Goal: Task Accomplishment & Management: Complete application form

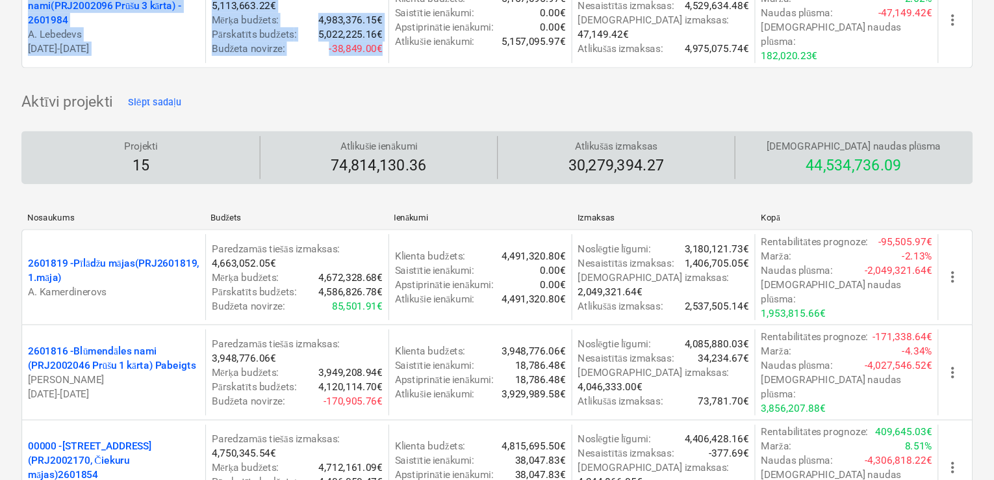
scroll to position [393, 0]
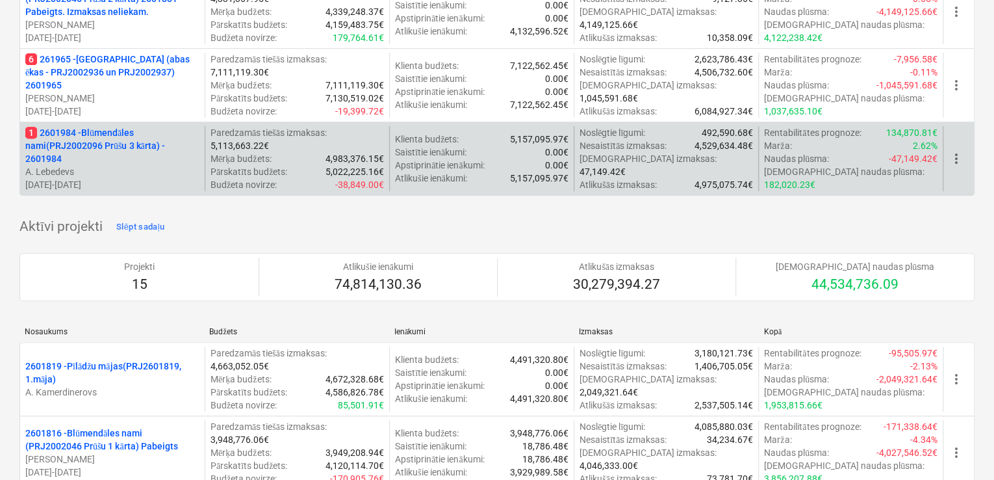
scroll to position [0, 0]
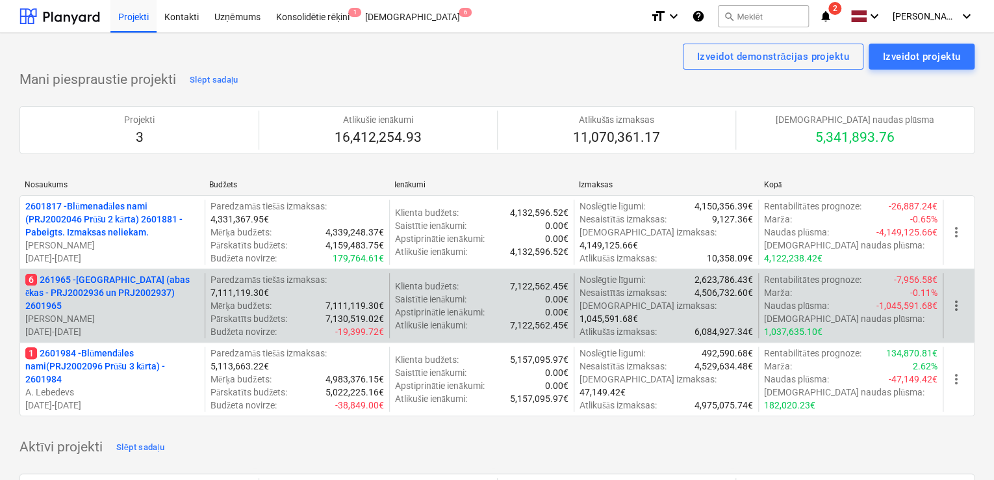
click at [112, 297] on p "6 261965 - [GEOGRAPHIC_DATA] (abas ēkas - PRJ2002936 un PRJ2002937) 2601965" at bounding box center [112, 292] width 174 height 39
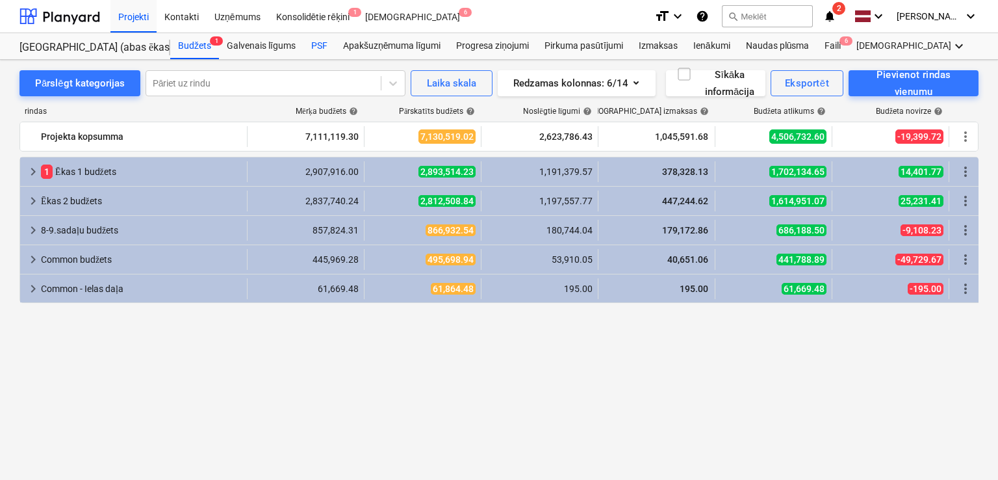
click at [325, 45] on div "PSF" at bounding box center [319, 46] width 32 height 26
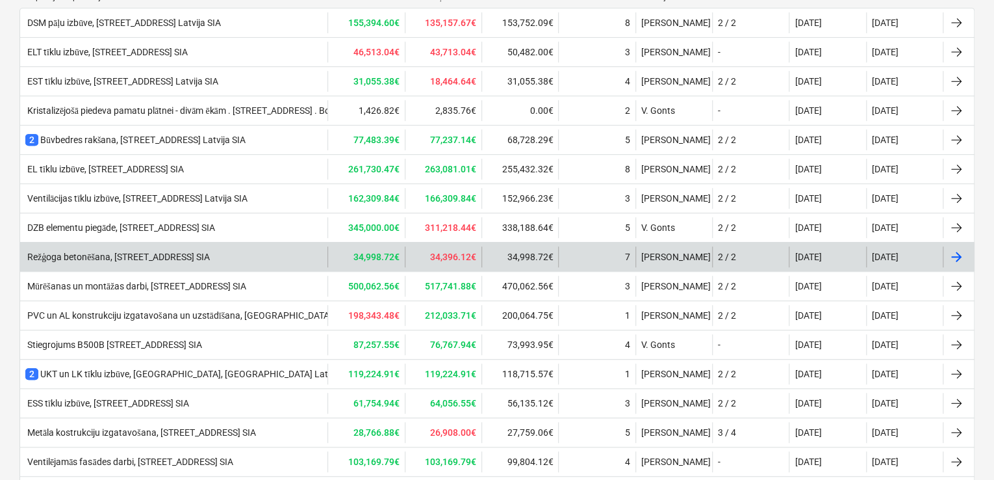
scroll to position [260, 0]
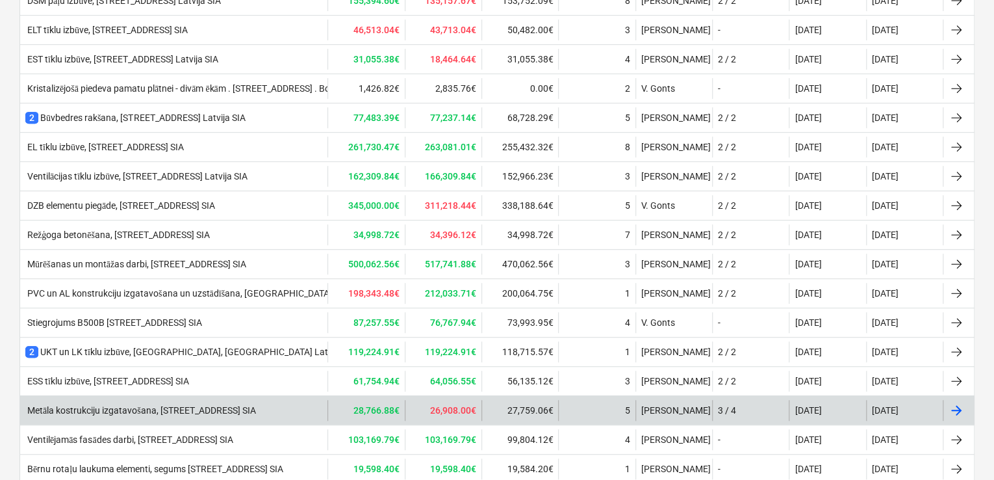
click at [158, 409] on div "Metāla kostrukciju izgatavošana, [STREET_ADDRESS] SIA" at bounding box center [140, 410] width 231 height 11
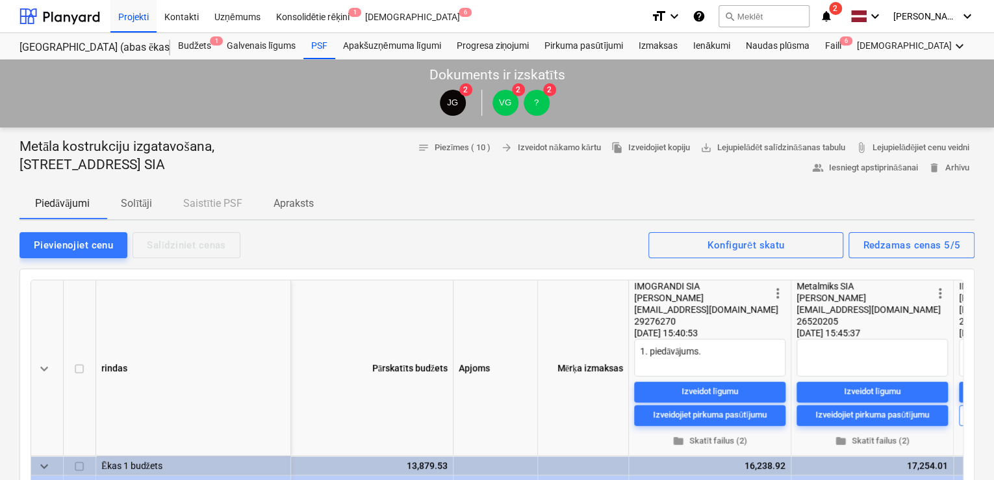
drag, startPoint x: 137, startPoint y: 163, endPoint x: 24, endPoint y: 145, distance: 114.5
click at [21, 151] on p "Metāla kostrukciju izgatavošana, [STREET_ADDRESS] SIA" at bounding box center [171, 156] width 305 height 36
copy p "Metāla kostrukciju izgatavošana, [STREET_ADDRESS] SIA"
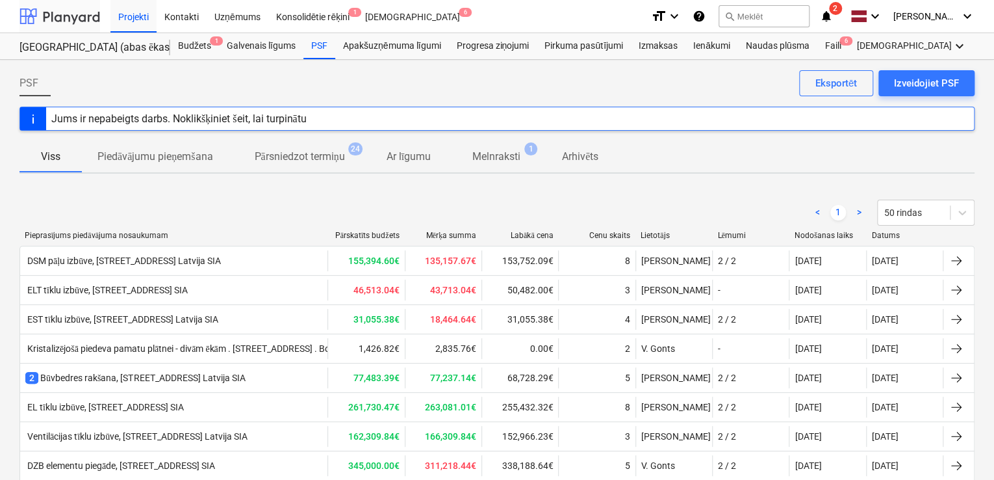
click at [71, 17] on div at bounding box center [59, 16] width 81 height 32
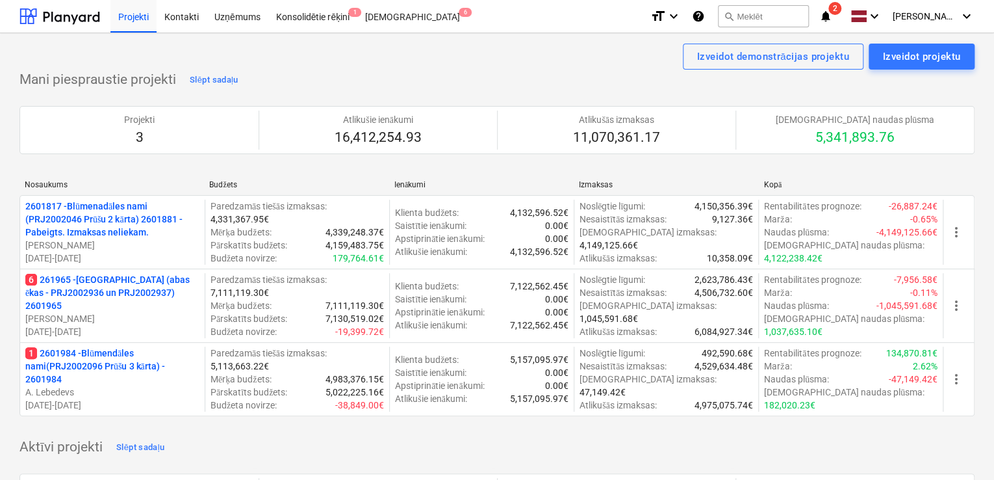
click at [125, 346] on p "1 2601984 - Blūmendāles nami(PRJ2002096 Prūšu 3 kārta) - 2601984" at bounding box center [112, 365] width 174 height 39
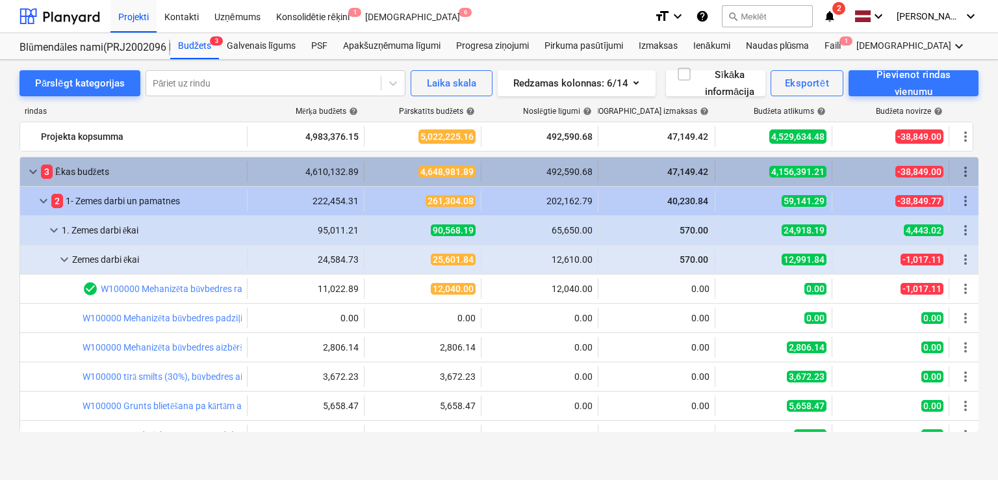
click at [29, 166] on span "keyboard_arrow_down" at bounding box center [33, 172] width 16 height 16
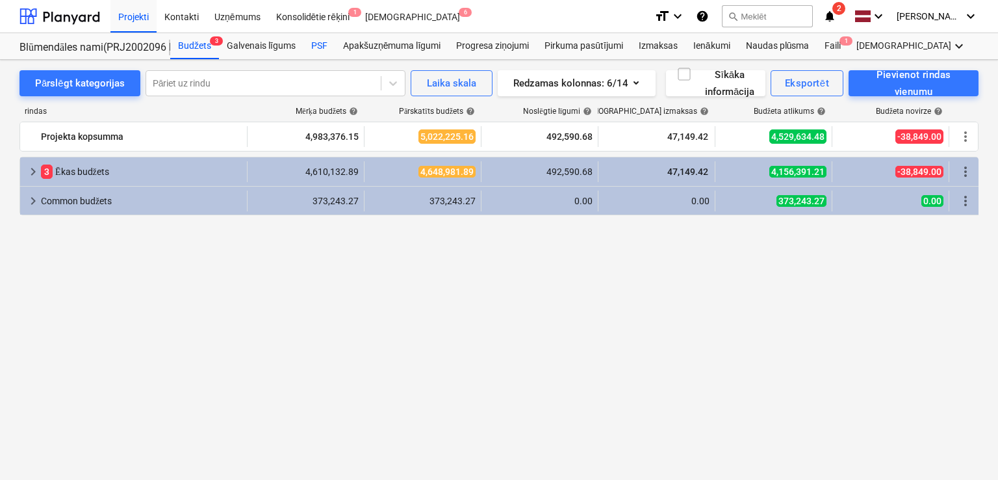
click at [319, 45] on div "PSF" at bounding box center [319, 46] width 32 height 26
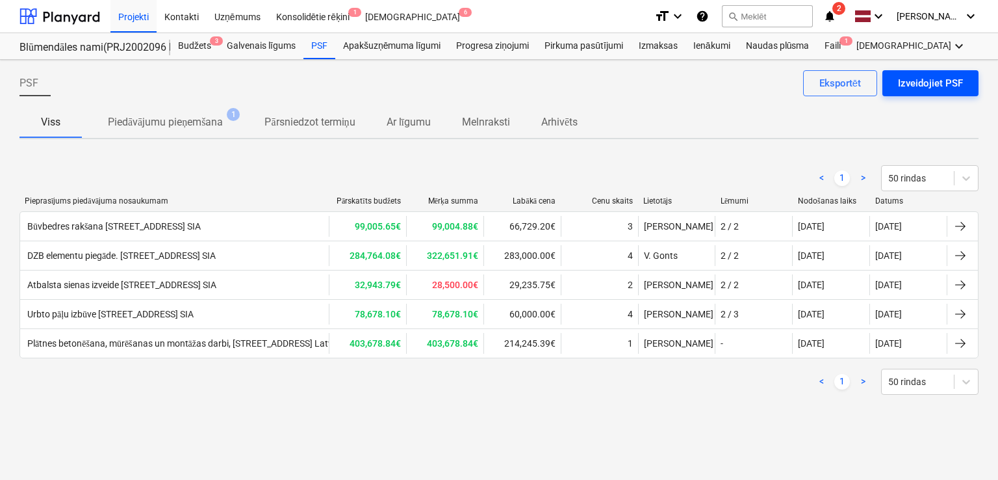
click at [903, 81] on div "Izveidojiet PSF" at bounding box center [930, 83] width 65 height 17
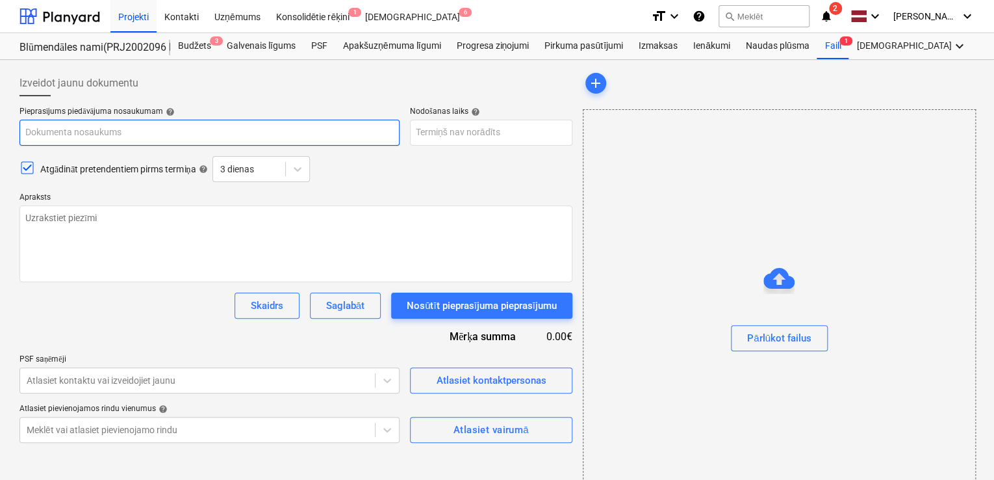
paste input "Metāla kostrukciju izgatavošana, [STREET_ADDRESS] SIA"
type textarea "x"
type input "Metāla kostrukciju izgatavošana, [STREET_ADDRESS] SIA"
click at [229, 133] on input "Metāla kostrukciju izgatavošana, [STREET_ADDRESS] SIA" at bounding box center [209, 133] width 380 height 26
type textarea "x"
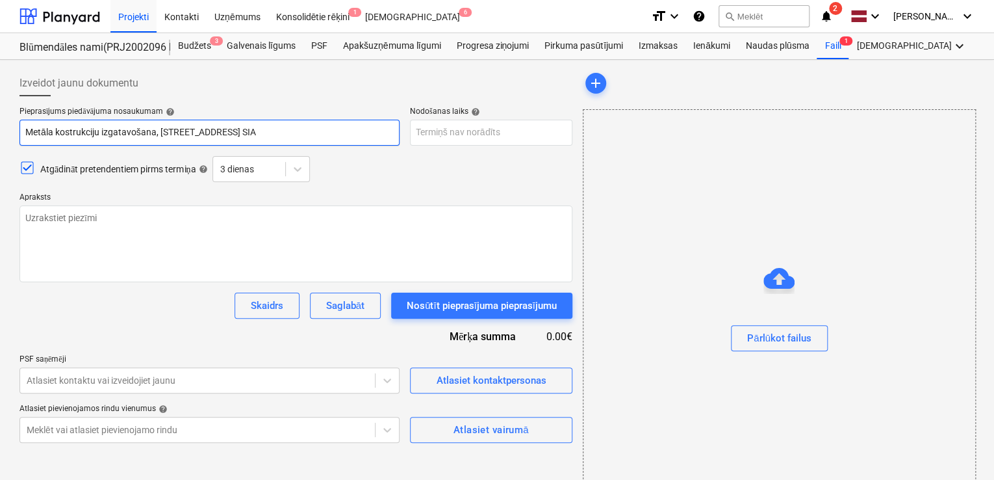
type input "Metāla kostrukciju izgatavošana, Nīcgales iela 17, Bonava Latvija SIA"
type textarea "x"
type input "Metāla kostrukciju izgatavošana, Nīcgales iela 1, Bonava Latvija SIA"
type textarea "x"
type input "Metāla kostrukciju izgatavošana, Nīcgales iela , Bonava Latvija SIA"
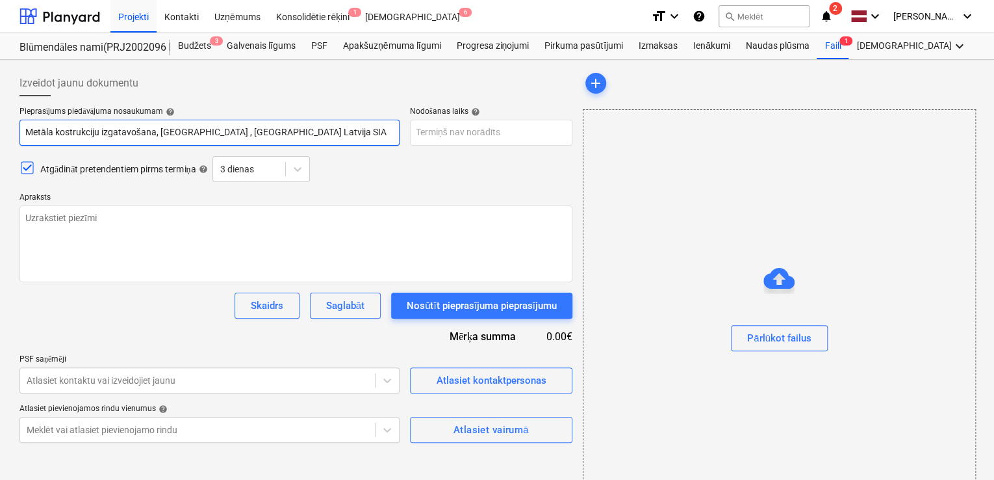
type textarea "x"
type input "Metāla kostrukciju izgatavošana, Nīcgales iela, Bonava Latvija SIA"
type textarea "x"
type input "Metāla kostrukciju izgatavošana, Nīcgales iel, Bonava Latvija SIA"
type textarea "x"
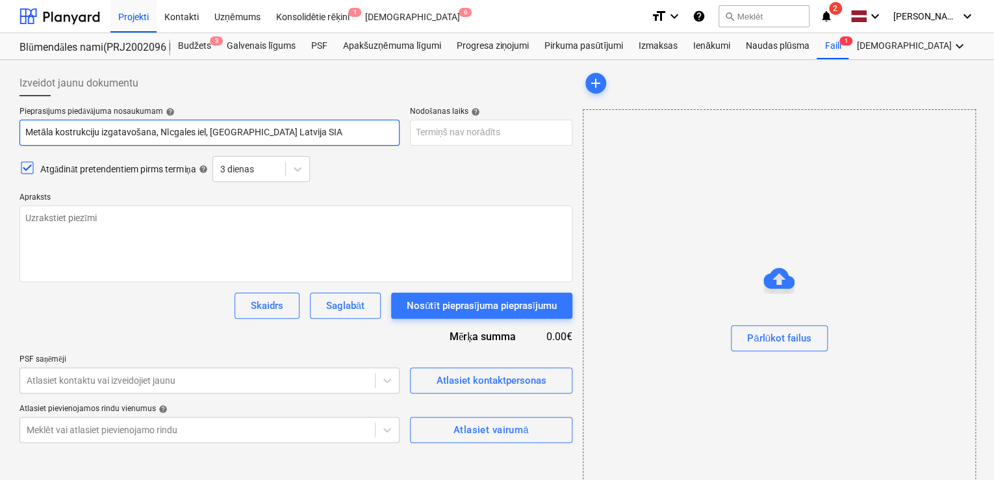
type input "Metāla kostrukciju izgatavošana, Nīcgales ie, Bonava Latvija SIA"
type textarea "x"
type input "Metāla kostrukciju izgatavošana, Nīcgales i, Bonava Latvija SIA"
type textarea "x"
type input "Metāla kostrukciju izgatavošana, Nīcgales , Bonava Latvija SIA"
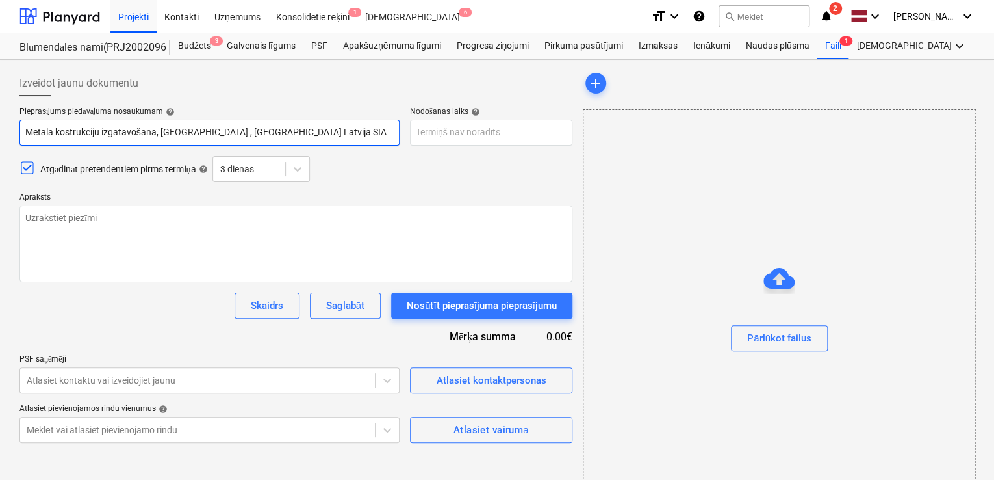
type textarea "x"
type input "Metāla kostrukciju izgatavošana, Nīcgales, Bonava Latvija SIA"
type textarea "x"
type input "Metāla kostrukciju izgatavošana, Nīcgale, Bonava Latvija SIA"
type textarea "x"
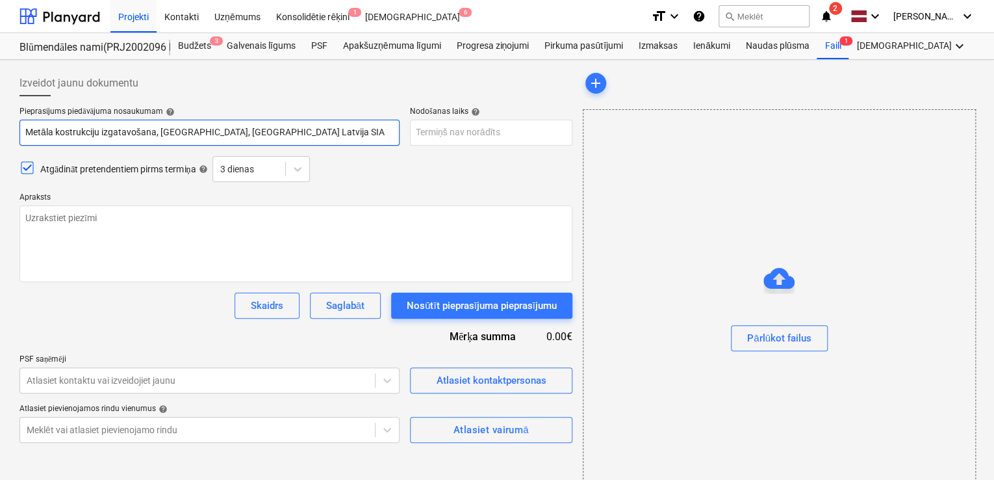
type input "Metāla kostrukciju izgatavošana, Nīcgal, Bonava Latvija SIA"
type textarea "x"
type input "Metāla kostrukciju izgatavošana, Nīcga, Bonava Latvija SIA"
type textarea "x"
type input "Metāla kostrukciju izgatavošana, Nīcg, Bonava Latvija SIA"
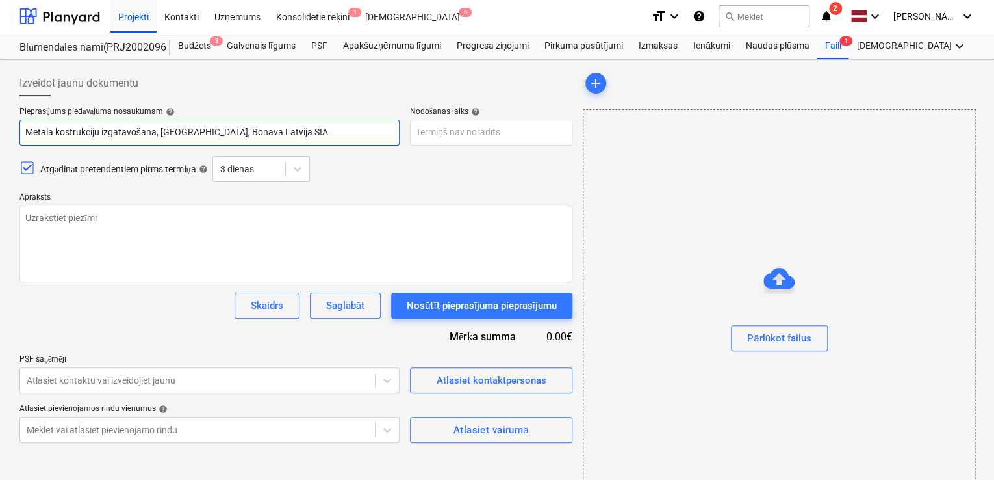
type textarea "x"
type input "Metāla kostrukciju izgatavošana, Nīc, Bonava Latvija SIA"
type textarea "x"
type input "Metāla kostrukciju izgatavošana, Nī, Bonava Latvija SIA"
type textarea "x"
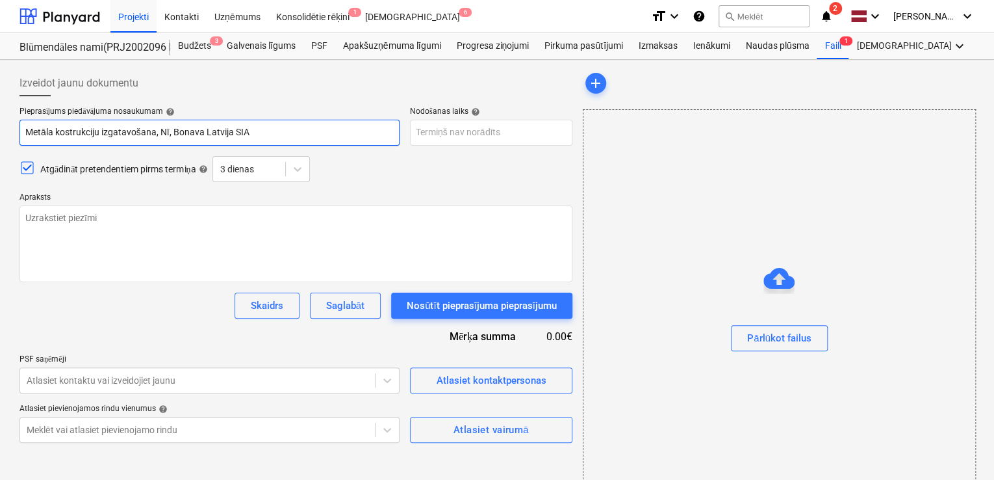
type input "Metāla kostrukciju izgatavošana, N, Bonava Latvija SIA"
type textarea "x"
type input "Metāla kostrukciju izgatavošana, , Bonava Latvija SIA"
type textarea "x"
type input "Metāla kostrukciju izgatavošana,, Bonava Latvija SIA"
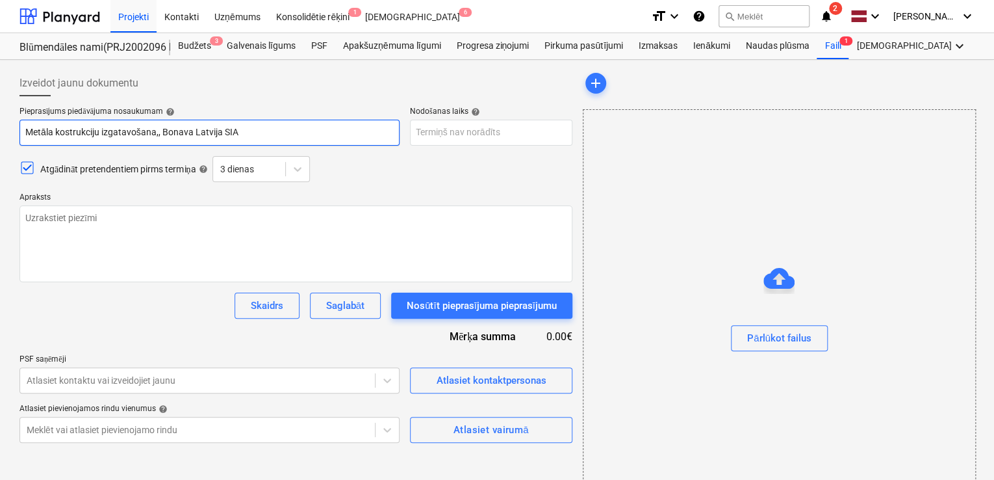
type textarea "x"
type input "Metāla kostrukciju izgatavošana, Bonava Latvija SIA"
type textarea "x"
type input "Metāla kostrukciju izgatavošana , Bonava Latvija SIA"
type textarea "x"
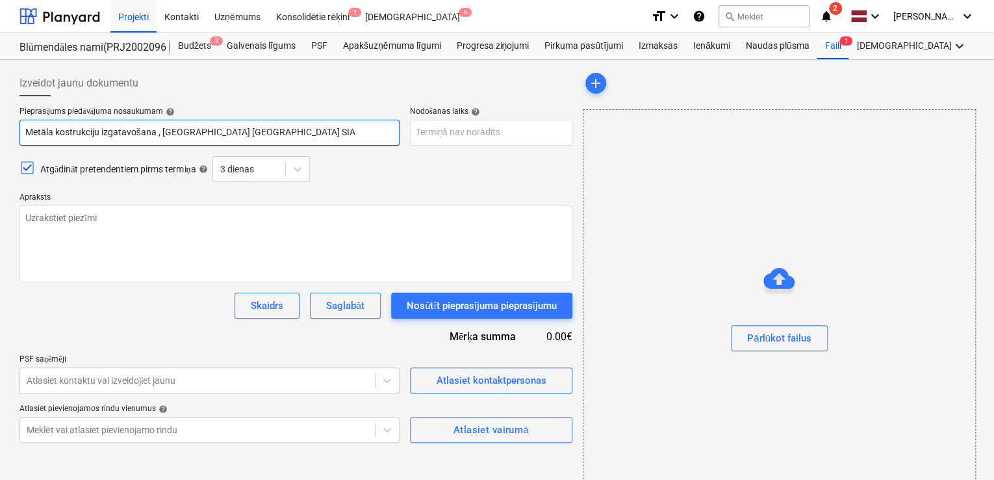
type input "Metāla kostrukciju izgatavošana P, Bonava Latvija SIA"
type textarea "x"
type input "Metāla kostrukciju izgatavošana Pr, Bonava Latvija SIA"
type textarea "x"
type input "Metāla kostrukciju izgatavošana Prū, Bonava Latvija SIA"
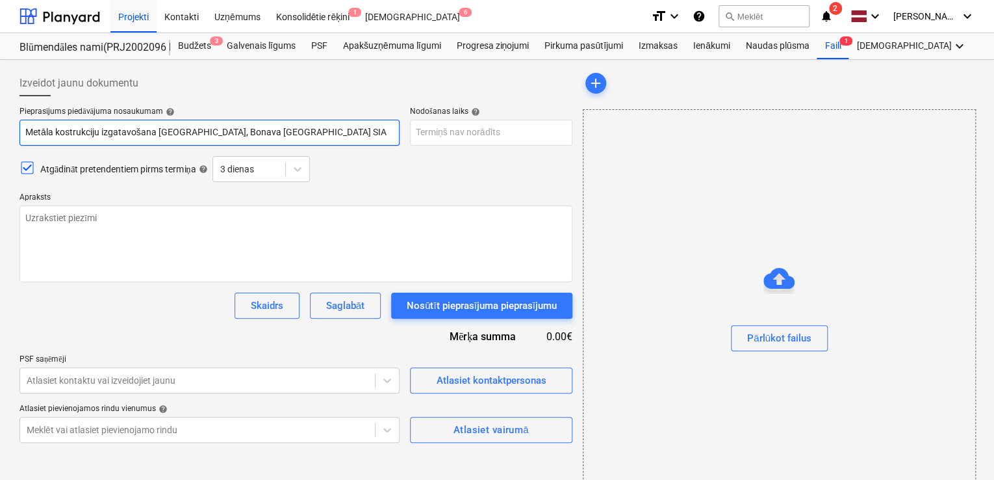
type textarea "x"
type input "Metāla kostrukciju izgatavošana Prūš, Bonava Latvija SIA"
type textarea "x"
type input "Metāla kostrukciju izgatavošana Prūšu, Bonava Latvija SIA"
type textarea "x"
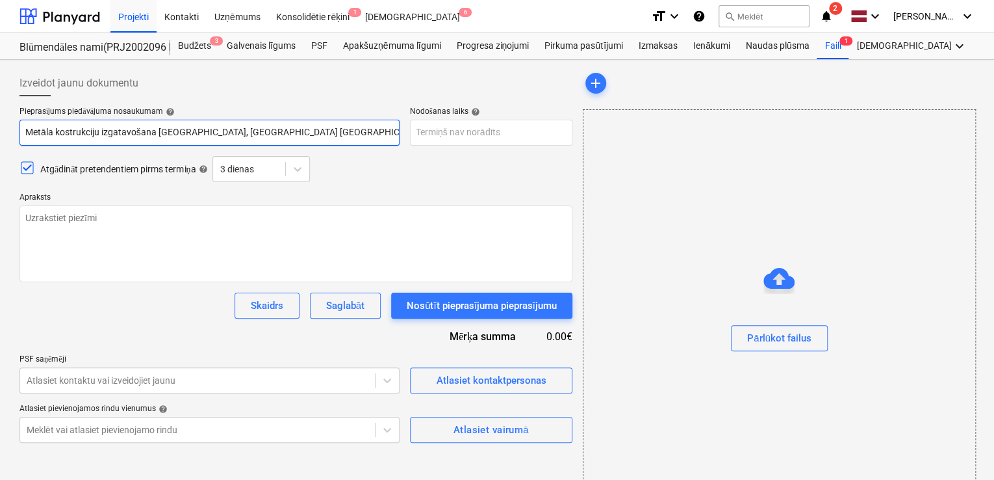
type input "Metāla kostrukciju izgatavošana Prūšu , Bonava Latvija SIA"
type textarea "x"
type input "Metāla kostrukciju izgatavošana Prūšu i, Bonava Latvija SIA"
type textarea "x"
type input "Metāla kostrukciju izgatavošana Prūšu ie, Bonava Latvija SIA"
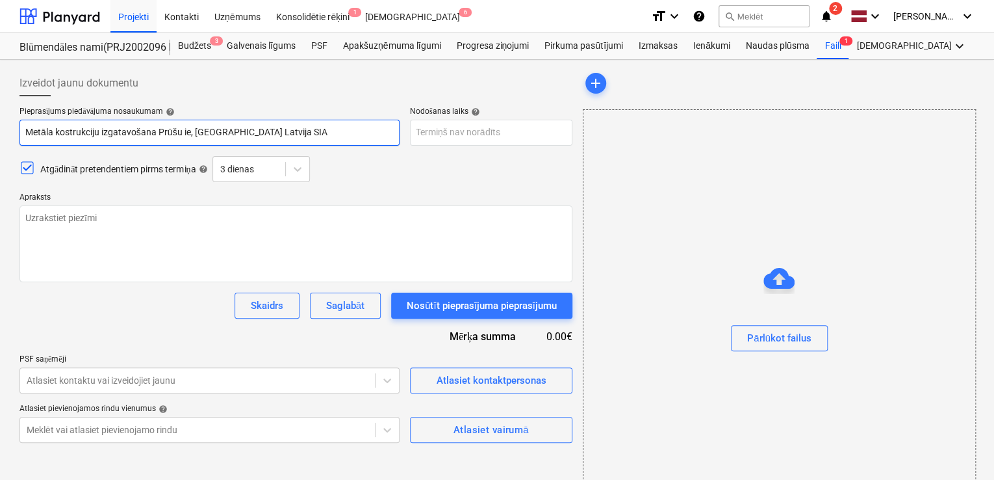
type textarea "x"
type input "Metāla kostrukciju izgatavošana Prūšu iel, Bonava Latvija SIA"
type textarea "x"
type input "Metāla kostrukciju izgatavošana Prūšu ielā, Bonava Latvija SIA"
type textarea "x"
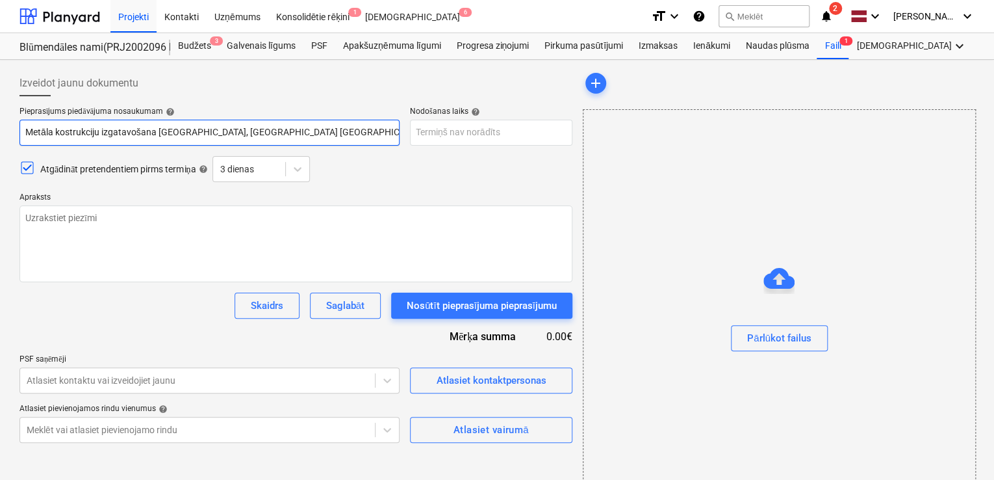
type input "Metāla kostrukciju izgatavošana Prūšu ielā , Bonava Latvija SIA"
type textarea "x"
type input "Metāla kostrukciju izgatavošana Prūšu ielā 1, Bonava Latvija SIA"
type textarea "x"
type input "Metāla kostrukciju izgatavošana Prūšu ielā 1G, Bonava Latvija SIA"
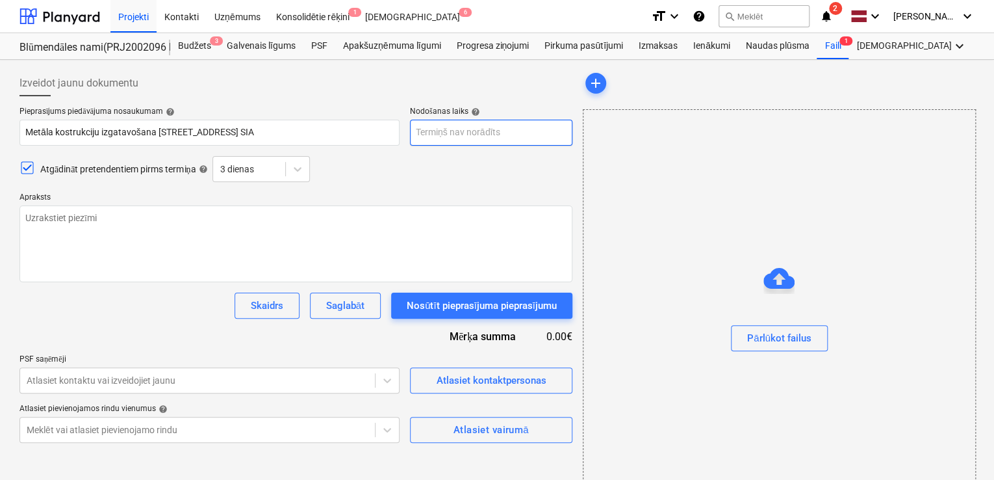
click at [454, 129] on body "Projekti Kontakti Uzņēmums Konsolidētie rēķini 1 Iesūtne 6 format_size keyboard…" at bounding box center [497, 240] width 994 height 480
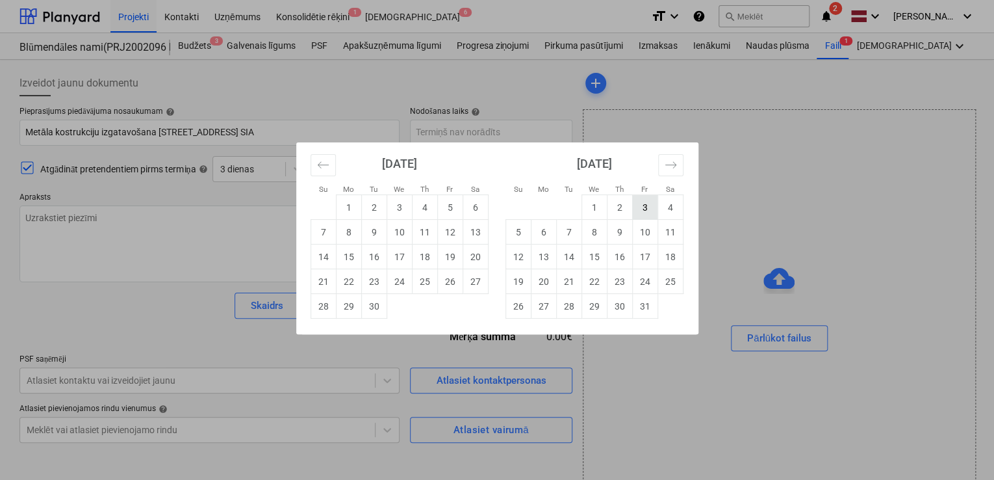
click at [632, 206] on td "3" at bounding box center [644, 207] width 25 height 25
type textarea "x"
type input "03 Oct 2025"
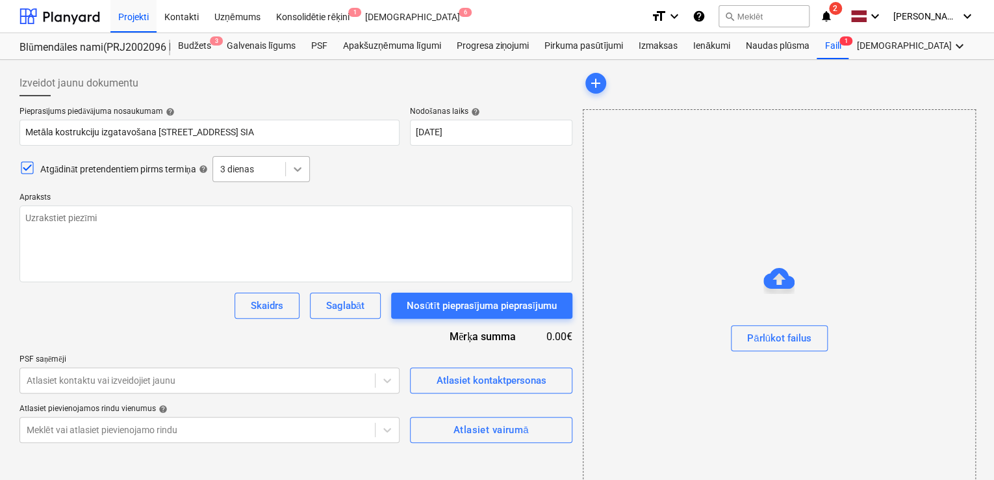
click at [309, 169] on div at bounding box center [297, 168] width 23 height 23
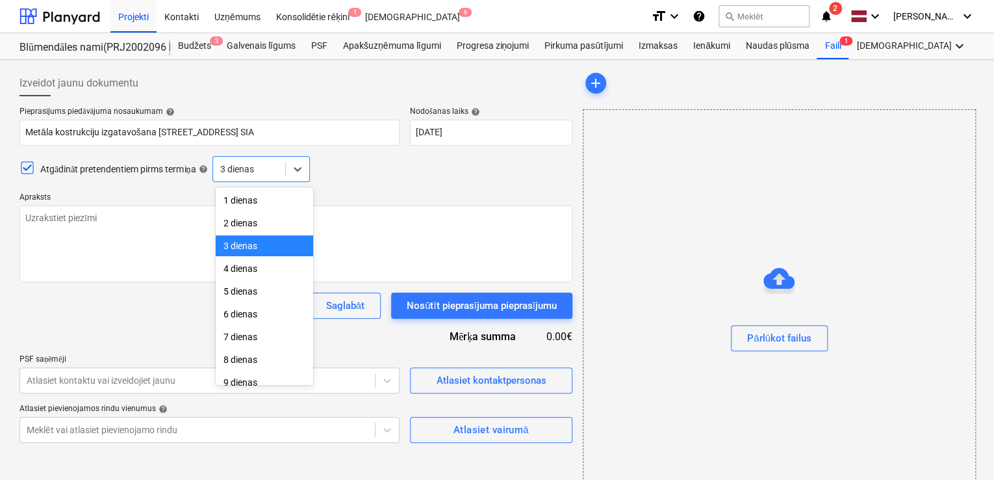
scroll to position [45, 0]
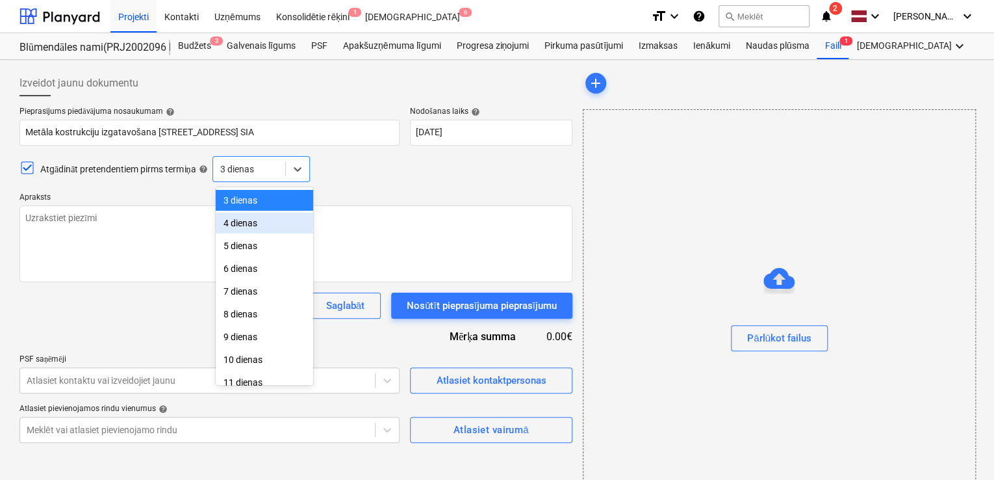
click at [272, 227] on div "4 dienas" at bounding box center [264, 223] width 97 height 21
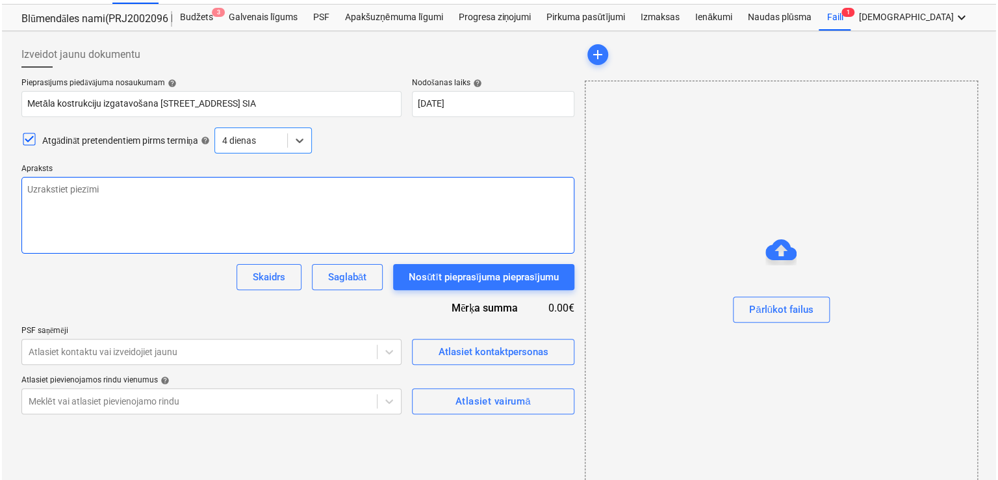
scroll to position [45, 0]
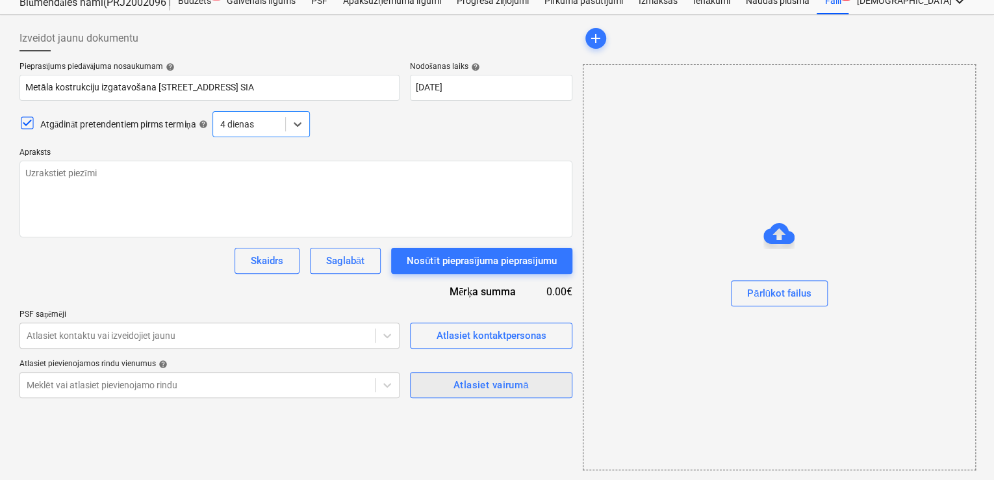
click at [489, 389] on div "Atlasiet vairumā" at bounding box center [491, 384] width 75 height 17
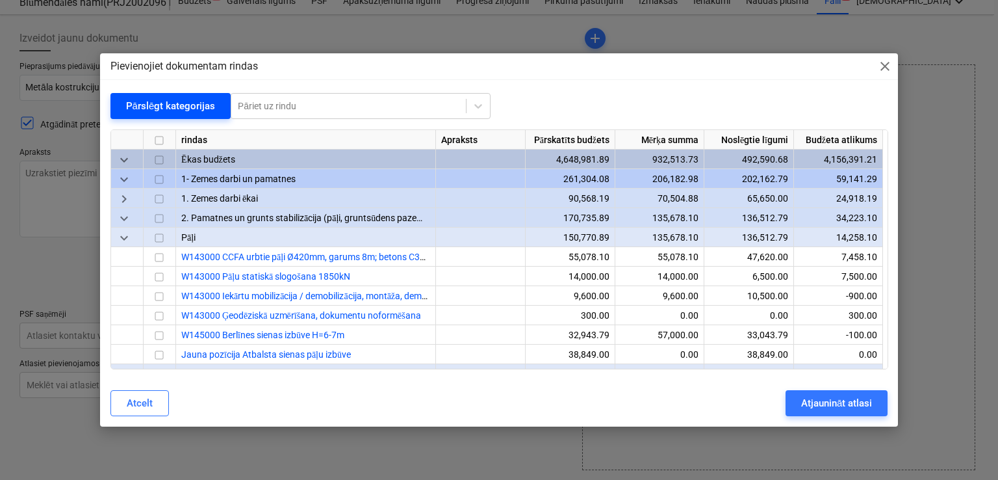
click at [157, 102] on div "Pārslēgt kategorijas" at bounding box center [171, 105] width 90 height 17
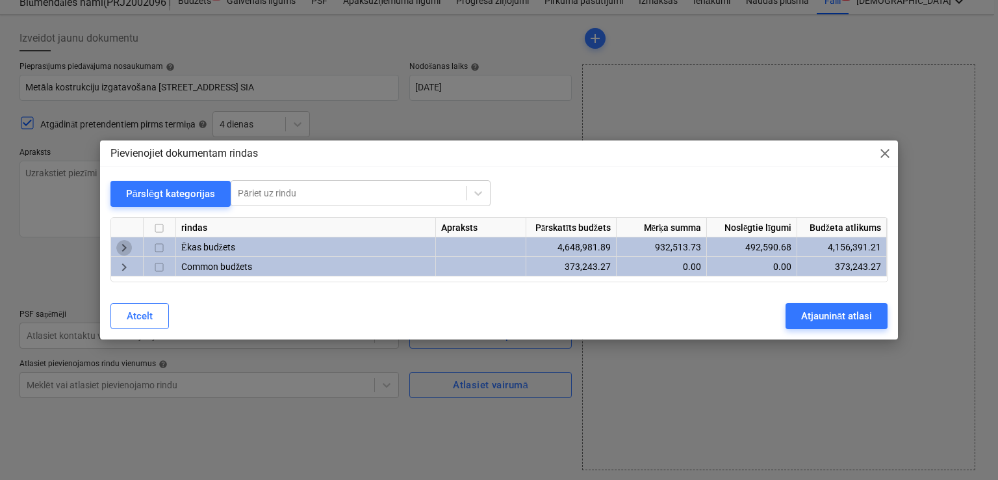
click at [123, 243] on span "keyboard_arrow_right" at bounding box center [124, 248] width 16 height 16
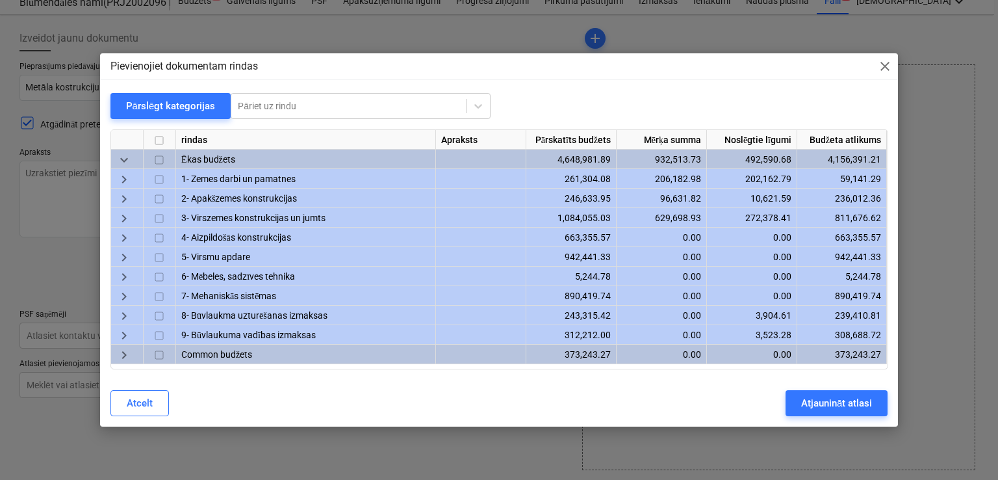
click at [120, 213] on span "keyboard_arrow_right" at bounding box center [124, 219] width 16 height 16
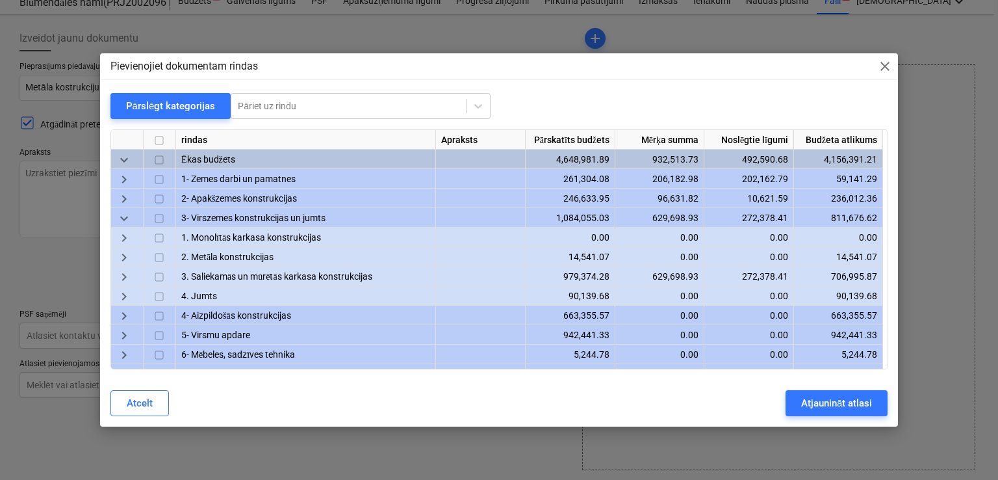
click at [128, 255] on span "keyboard_arrow_right" at bounding box center [124, 258] width 16 height 16
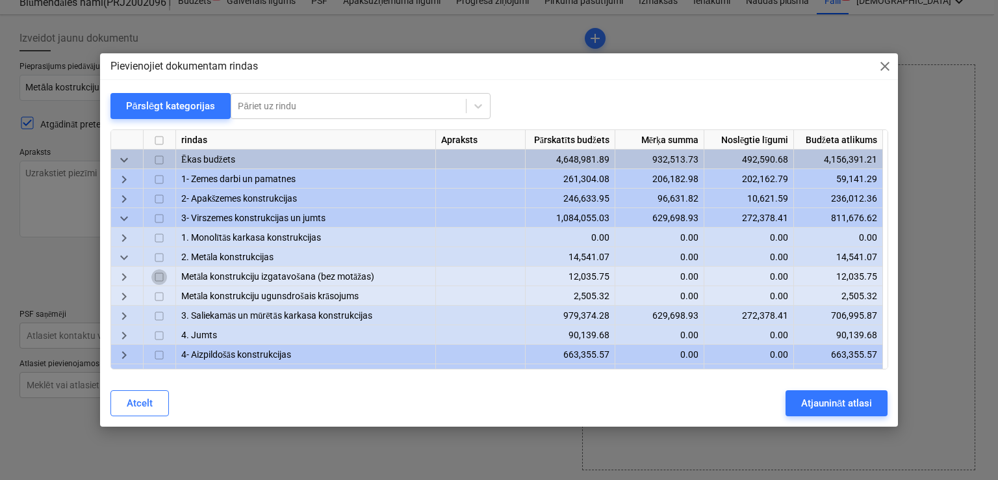
click at [161, 276] on input "checkbox" at bounding box center [159, 278] width 16 height 16
click at [128, 274] on span "keyboard_arrow_right" at bounding box center [124, 278] width 16 height 16
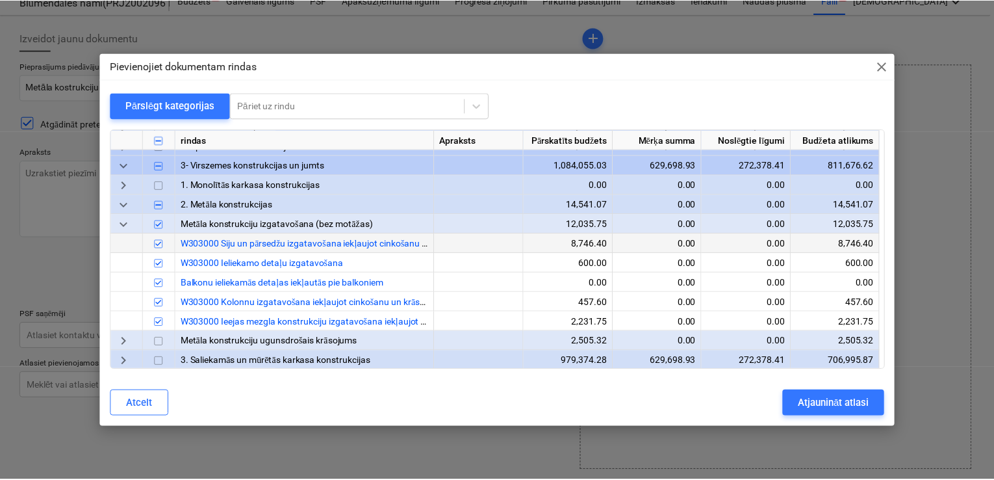
scroll to position [86, 0]
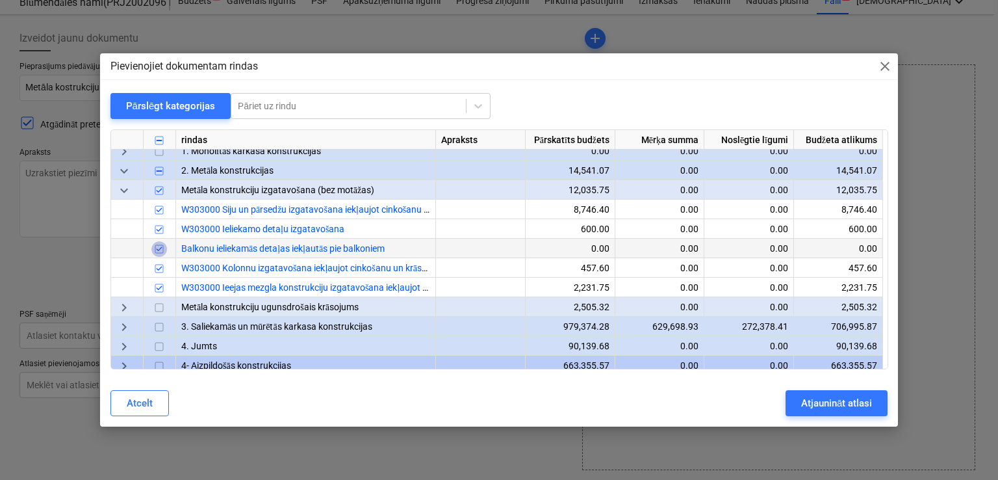
click at [158, 248] on input "checkbox" at bounding box center [159, 250] width 16 height 16
click at [818, 404] on div "Atjaunināt atlasi" at bounding box center [836, 402] width 71 height 17
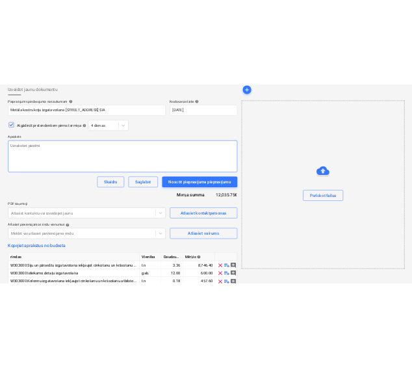
scroll to position [146, 0]
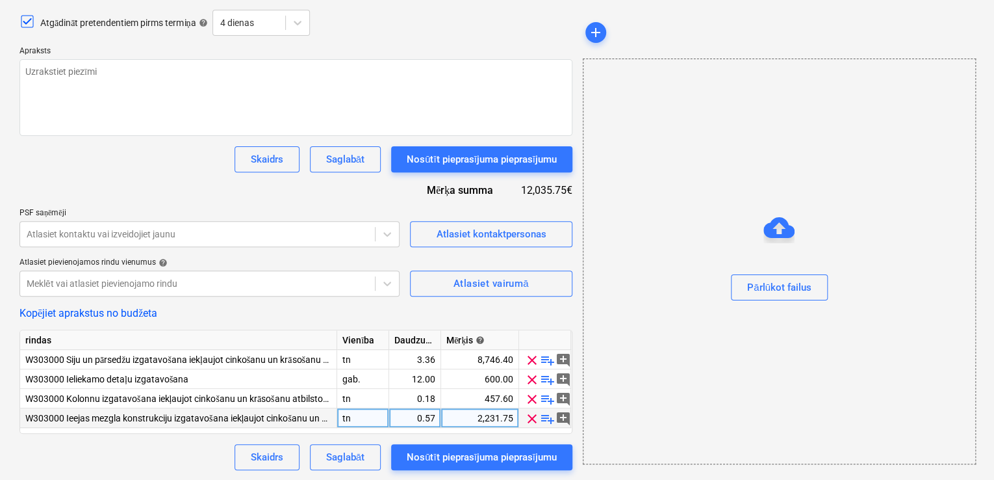
type textarea "x"
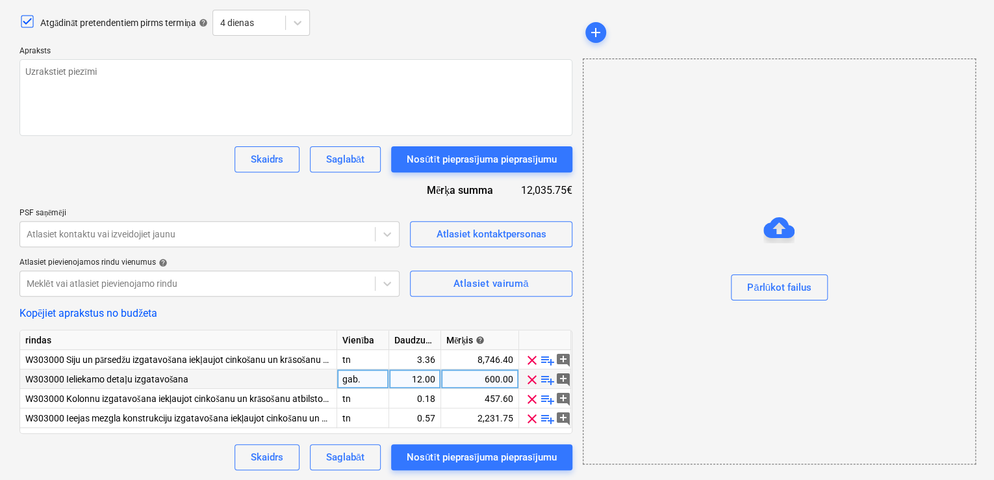
click at [428, 378] on div "12.00" at bounding box center [414, 378] width 41 height 19
type input "22"
click at [411, 307] on div "Kopējiet aprakstus no budžeta" at bounding box center [295, 313] width 553 height 12
click at [420, 380] on div "22.00" at bounding box center [414, 378] width 41 height 19
type textarea "x"
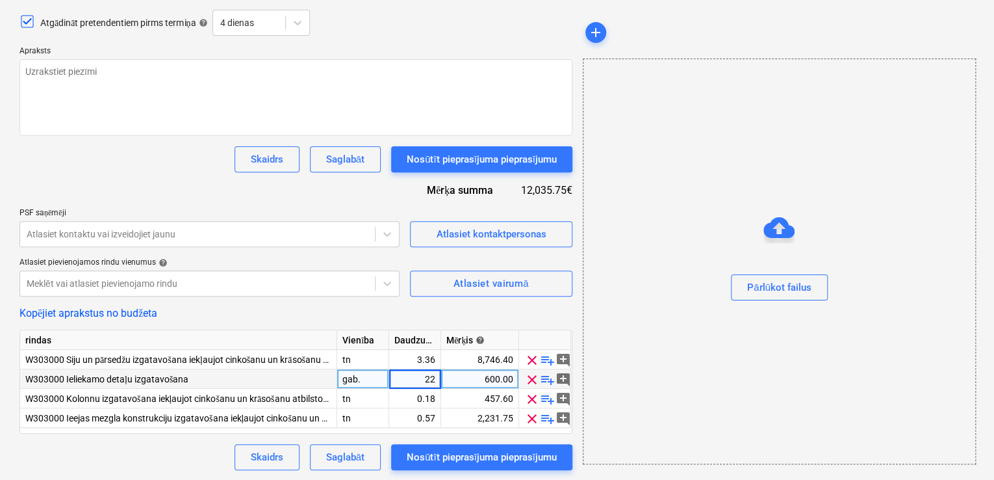
click at [434, 378] on input "22" at bounding box center [414, 378] width 51 height 19
type input "28"
type textarea "x"
click at [439, 300] on div "Pieprasījums piedāvājuma nosaukumam help Metāla kostrukciju izgatavošana Prūšu …" at bounding box center [295, 214] width 553 height 509
click at [419, 378] on div "28.00" at bounding box center [414, 378] width 41 height 19
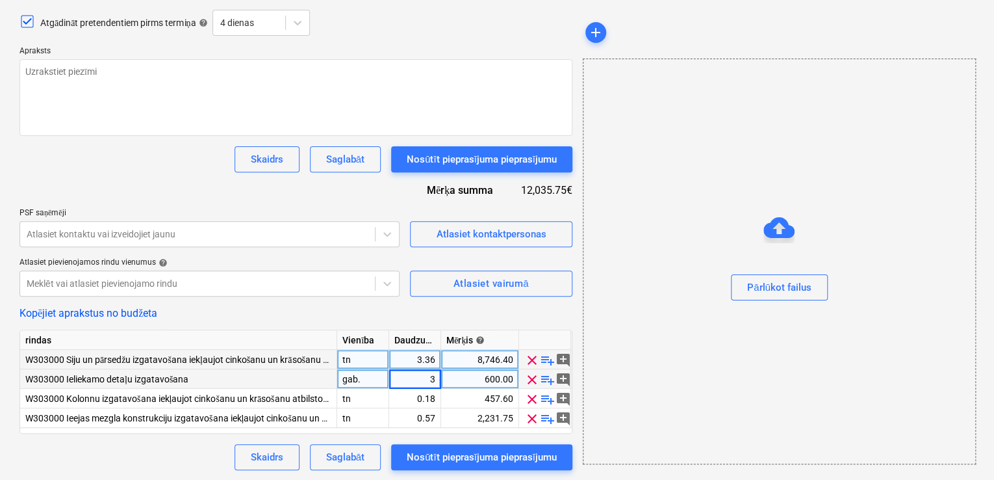
type input "30"
click at [449, 298] on div "Pieprasījums piedāvājuma nosaukumam help Metāla kostrukciju izgatavošana Prūšu …" at bounding box center [295, 214] width 553 height 509
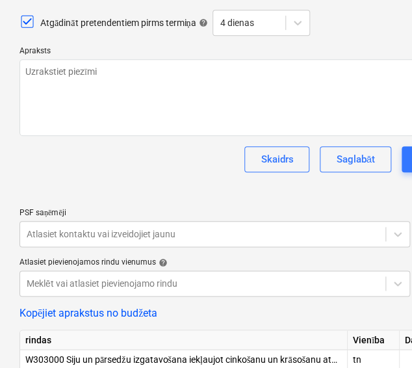
type textarea "x"
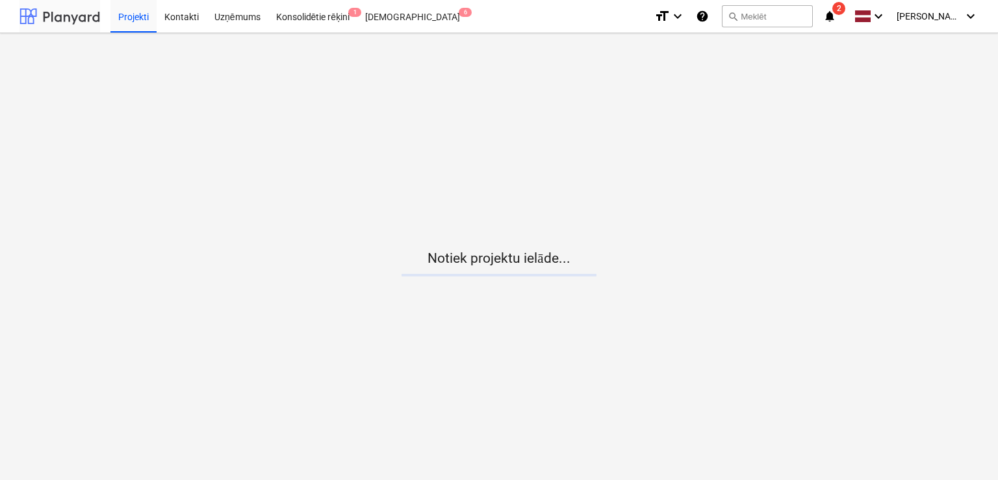
click at [71, 9] on div at bounding box center [59, 16] width 81 height 32
click at [136, 15] on div "Projekti" at bounding box center [133, 15] width 46 height 33
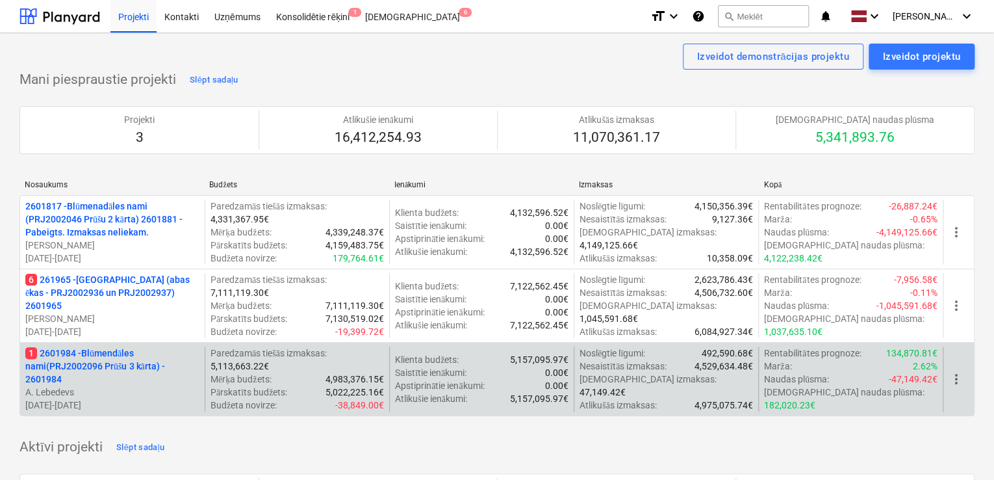
click at [107, 364] on p "1 2601984 - Blūmendāles nami(PRJ2002096 Prūšu 3 kārta) - 2601984" at bounding box center [112, 365] width 174 height 39
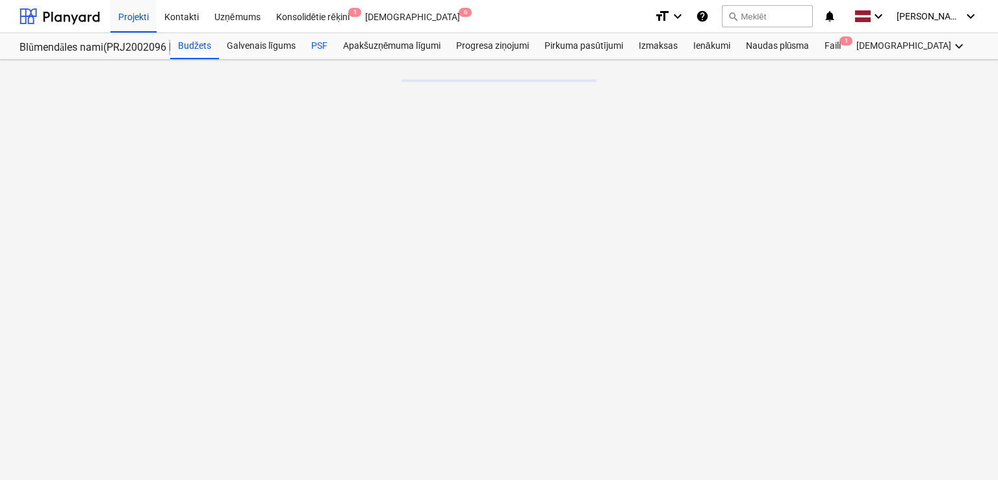
click at [318, 50] on div "PSF" at bounding box center [319, 46] width 32 height 26
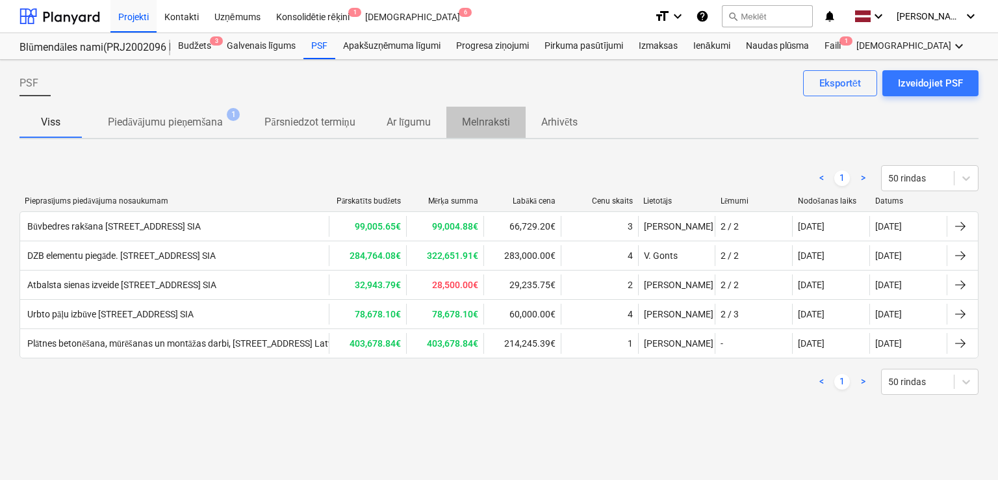
click at [476, 122] on p "Melnraksti" at bounding box center [486, 122] width 48 height 16
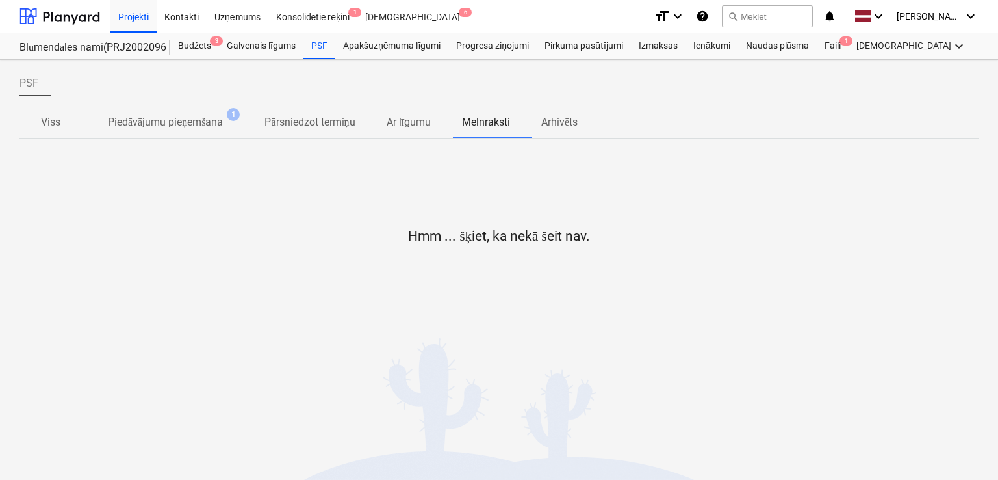
click at [38, 121] on p "Viss" at bounding box center [50, 122] width 31 height 16
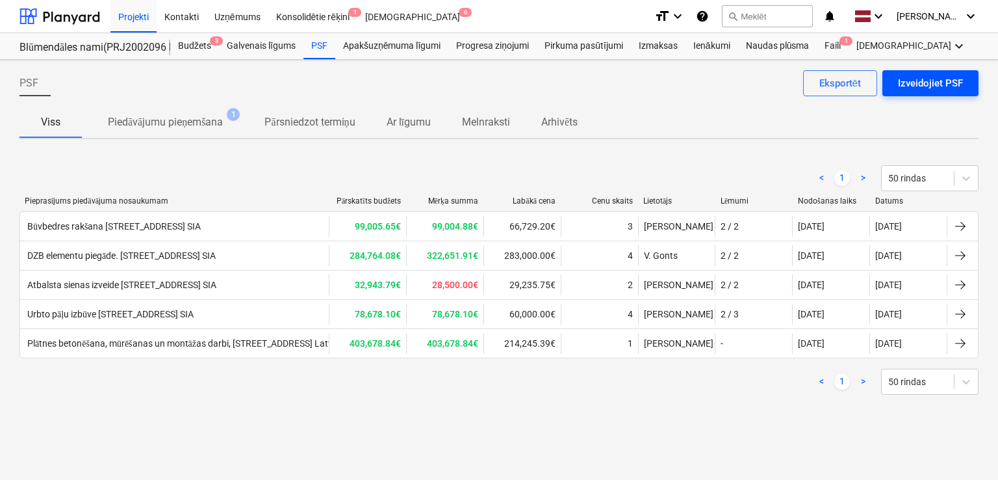
click at [916, 83] on div "Izveidojiet PSF" at bounding box center [930, 83] width 65 height 17
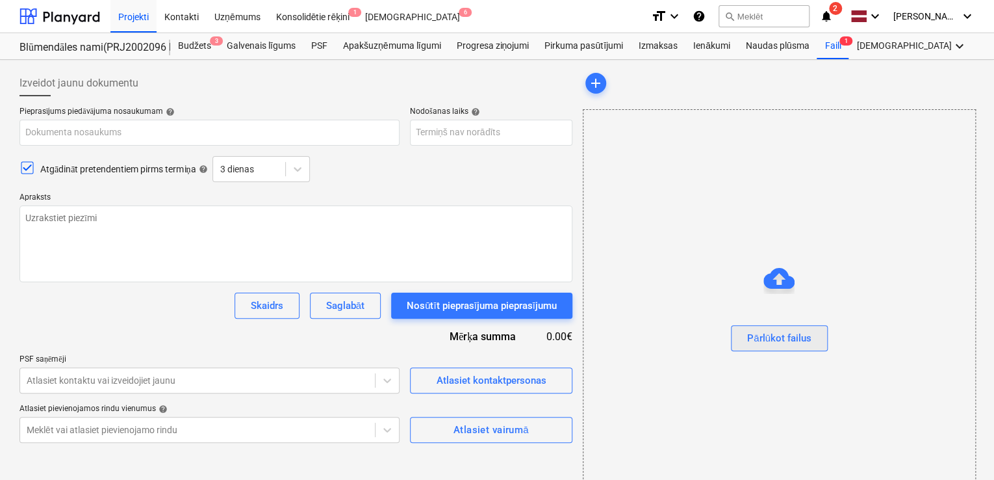
click at [793, 344] on div "Pārlūkot failus" at bounding box center [779, 337] width 64 height 17
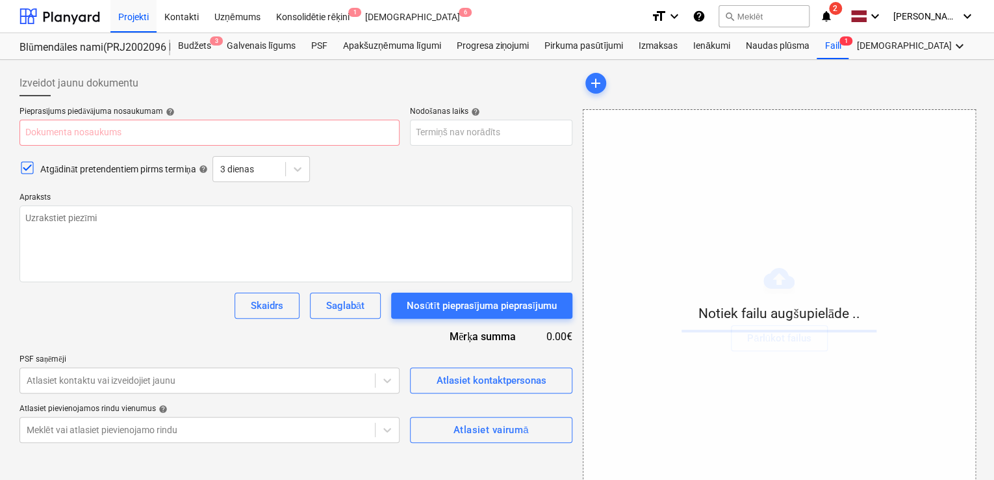
scroll to position [45, 0]
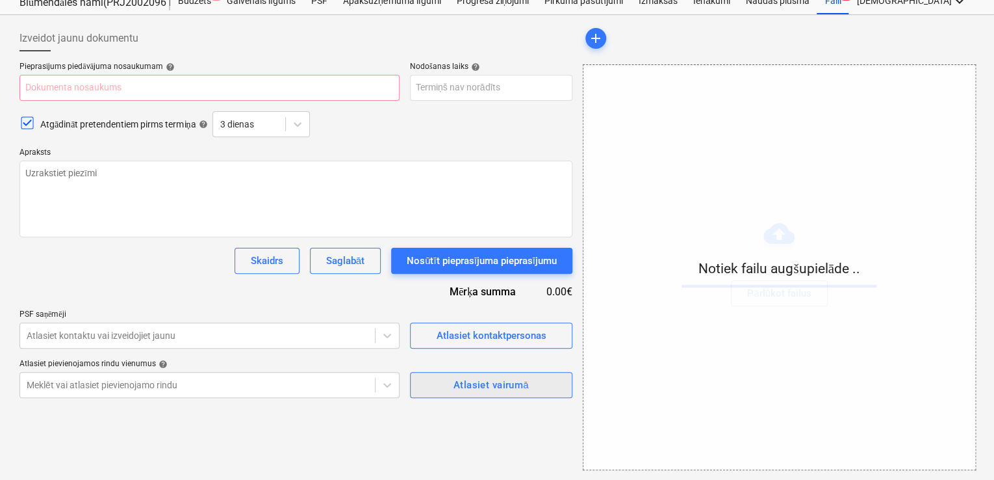
click at [478, 389] on div "Atlasiet vairumā" at bounding box center [491, 384] width 75 height 17
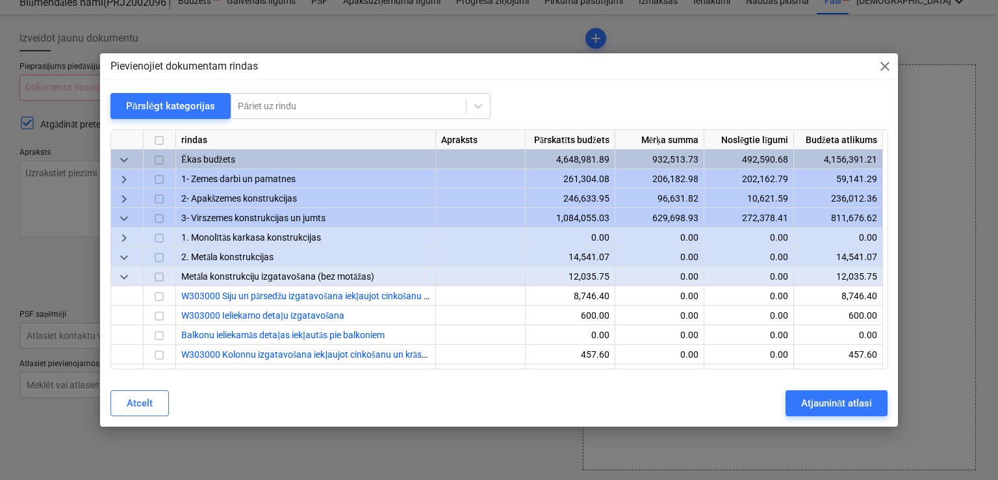
click at [155, 279] on input "checkbox" at bounding box center [159, 278] width 16 height 16
click at [164, 333] on input "checkbox" at bounding box center [159, 336] width 16 height 16
click at [814, 399] on div "Atjaunināt atlasi" at bounding box center [836, 402] width 71 height 17
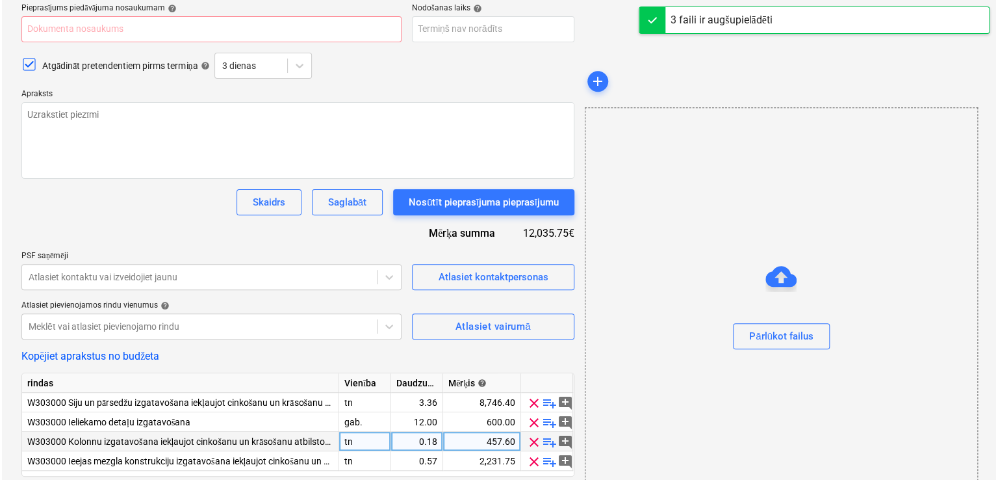
scroll to position [146, 0]
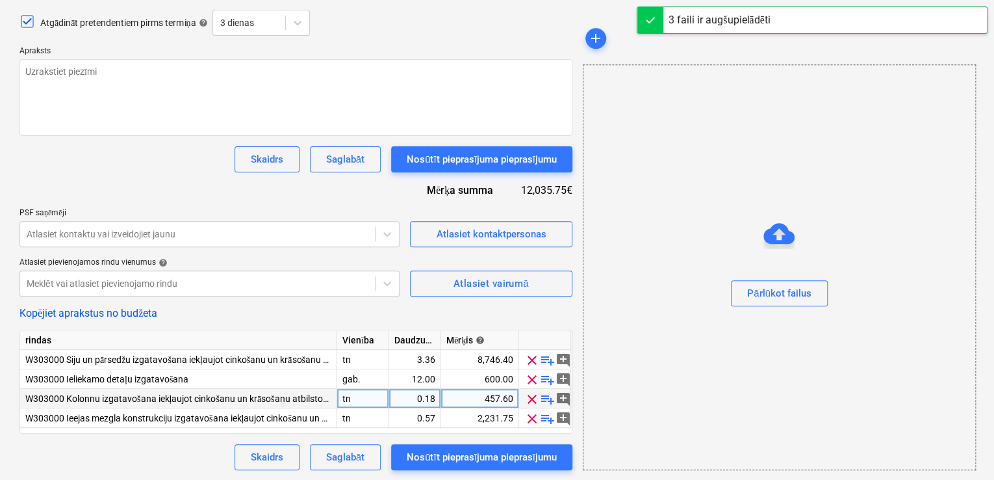
type textarea "x"
type input "1_stava_kolonna_ar _MK_sijam_.pdf"
type textarea "x"
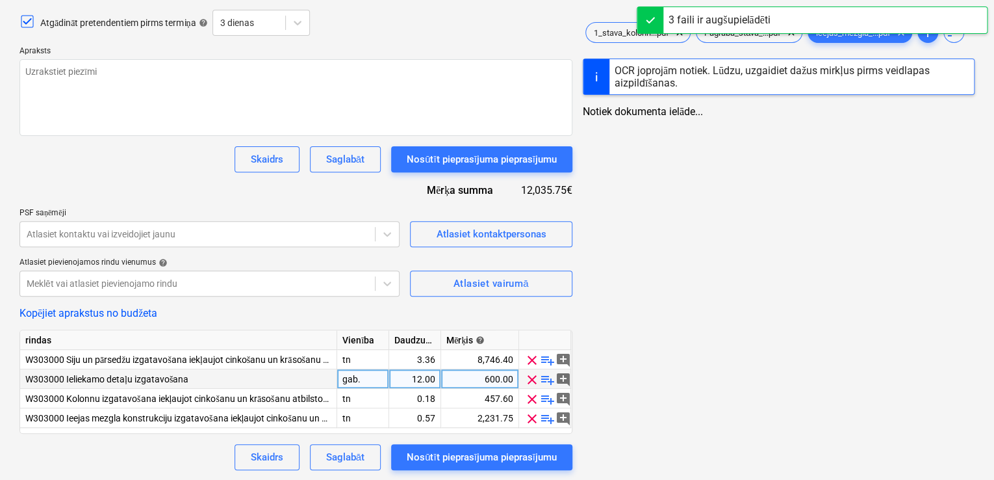
click at [429, 378] on div "12.00" at bounding box center [414, 378] width 41 height 19
type input "3"
type textarea "x"
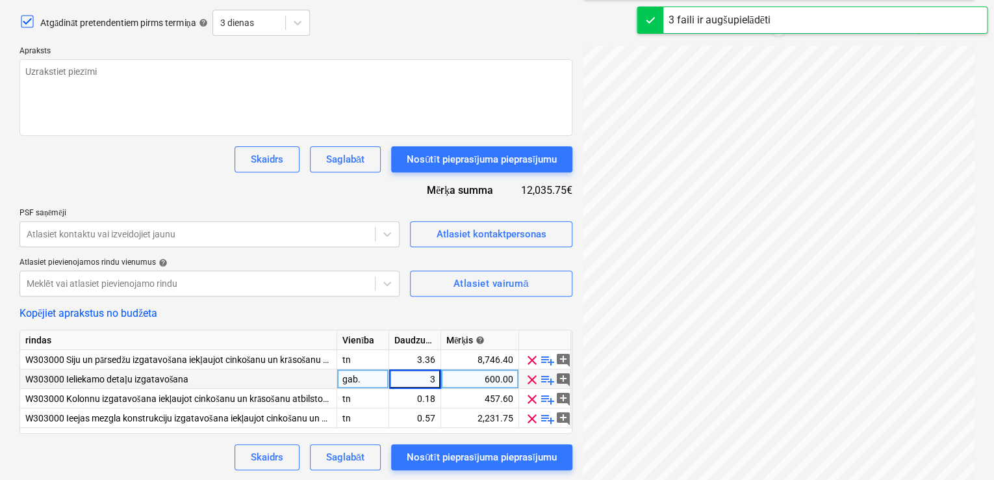
type input "30"
click at [416, 312] on div "Kopējiet aprakstus no budžeta" at bounding box center [295, 313] width 553 height 12
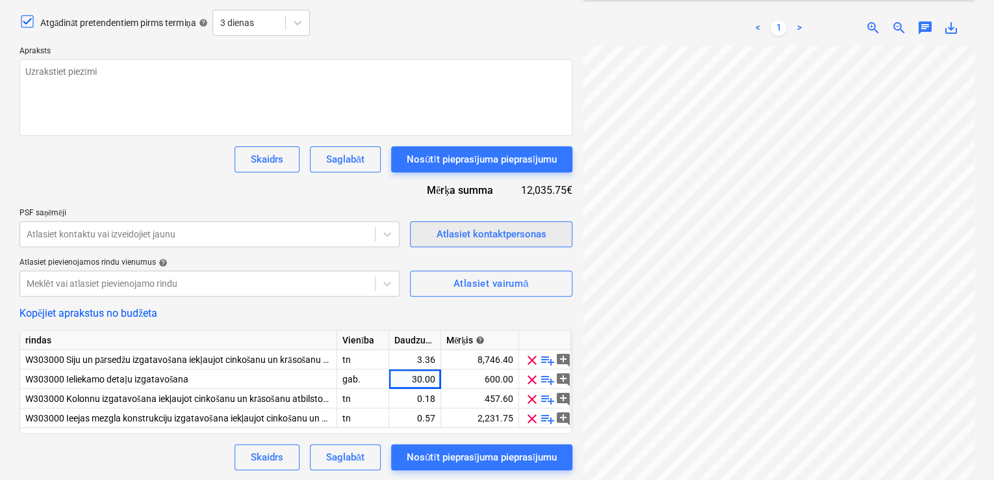
click at [467, 232] on div "Atlasiet kontaktpersonas" at bounding box center [491, 233] width 110 height 17
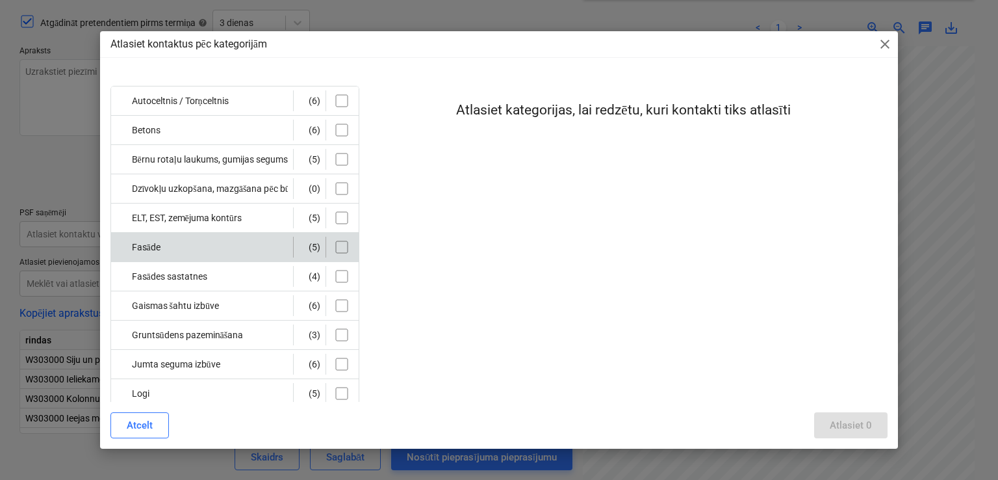
scroll to position [86, 0]
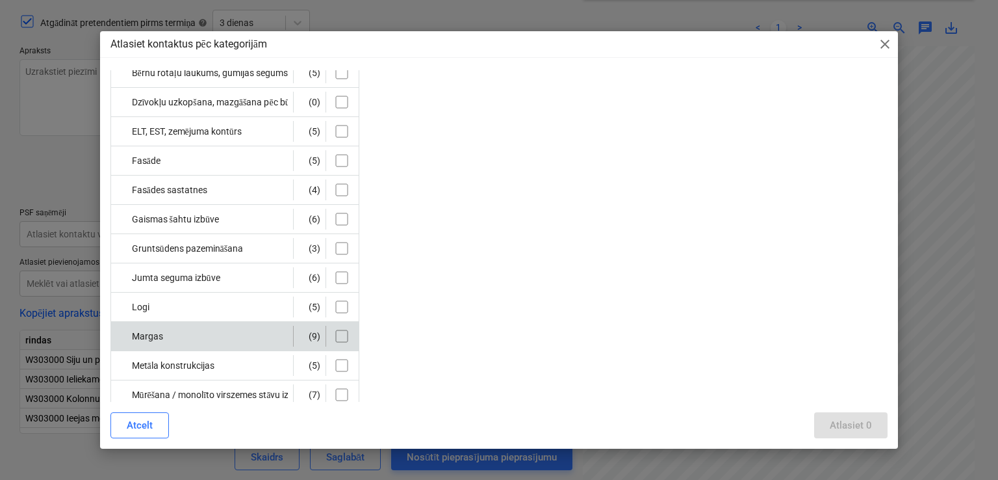
type textarea "x"
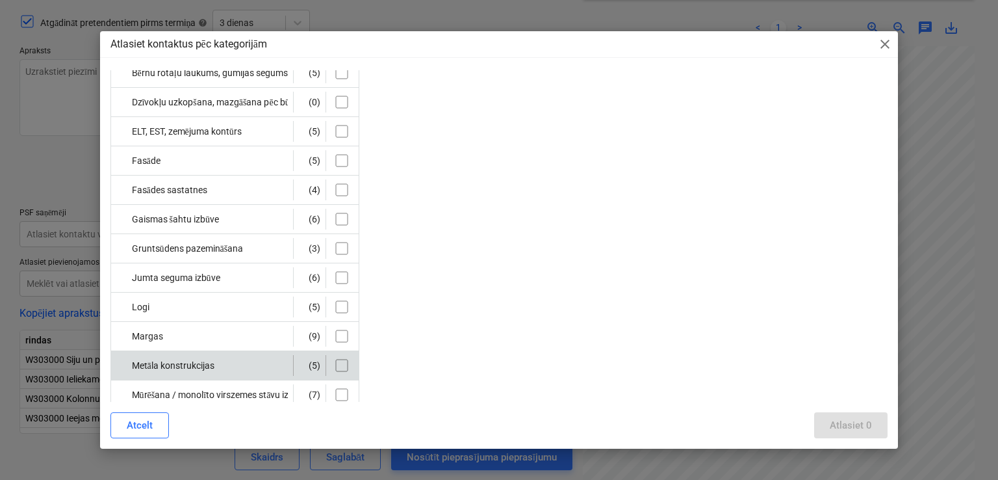
click at [346, 365] on input "checkbox" at bounding box center [341, 365] width 21 height 21
checkbox input "true"
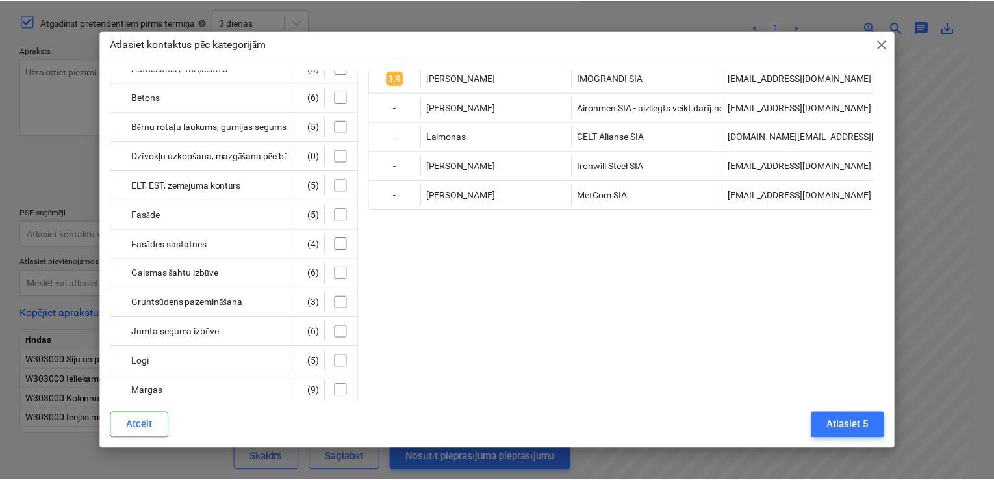
scroll to position [0, 0]
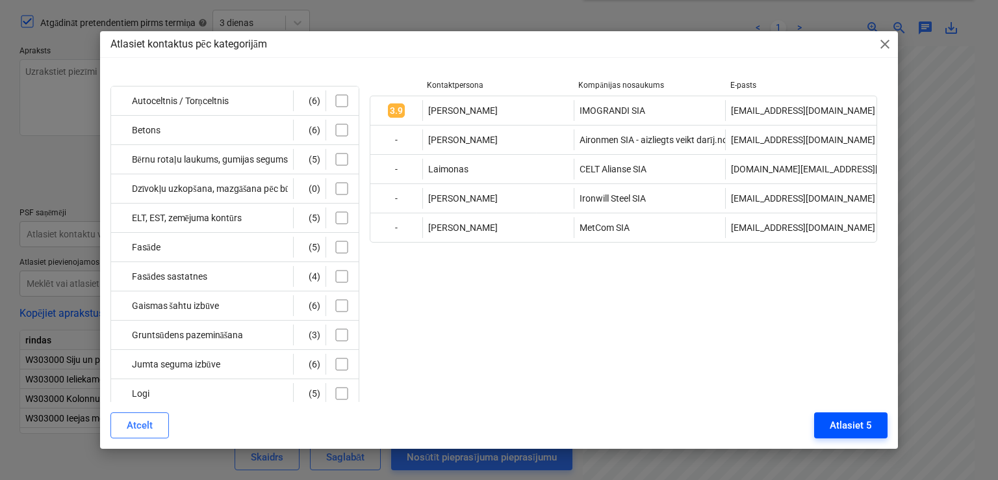
click at [837, 422] on div "Atlasiet 5" at bounding box center [851, 425] width 42 height 17
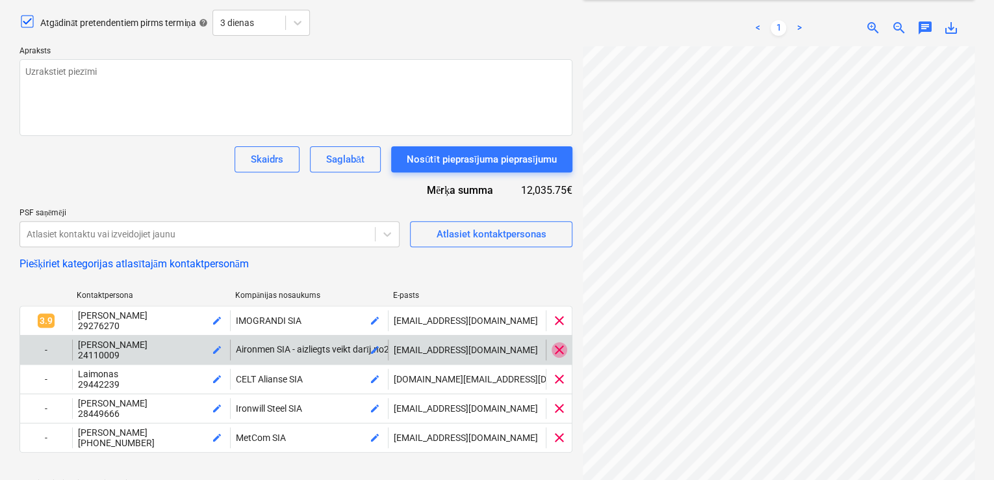
click at [556, 348] on span "clear" at bounding box center [560, 350] width 16 height 16
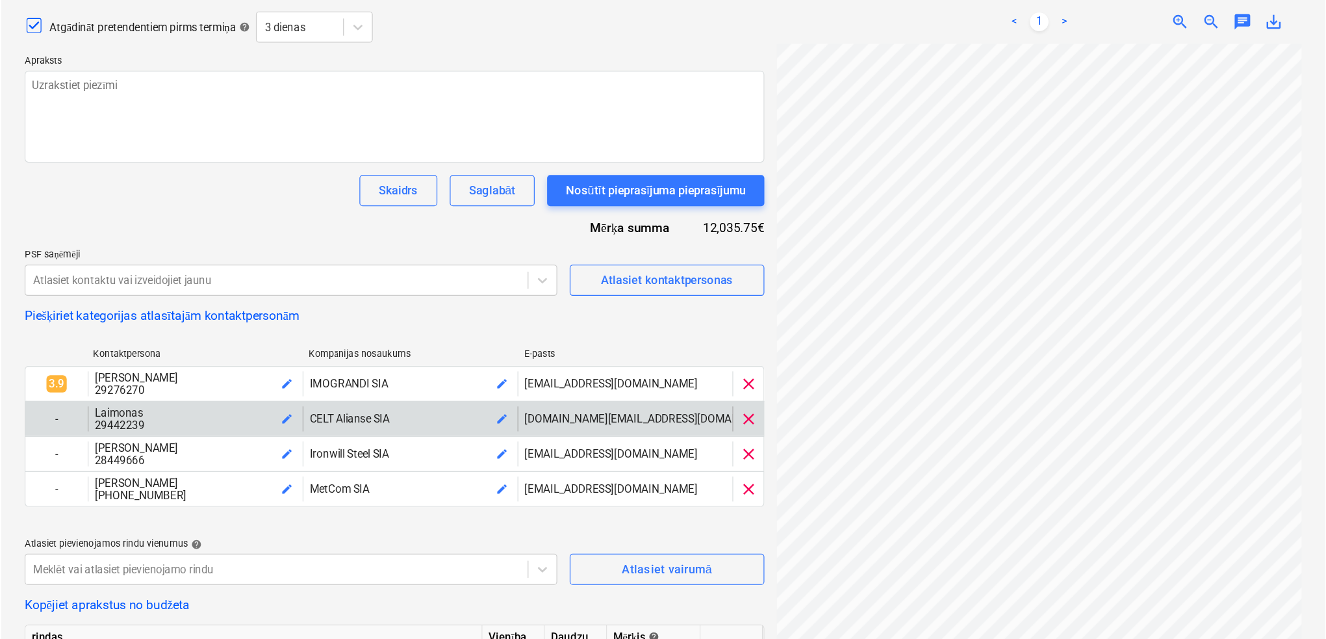
scroll to position [147, 0]
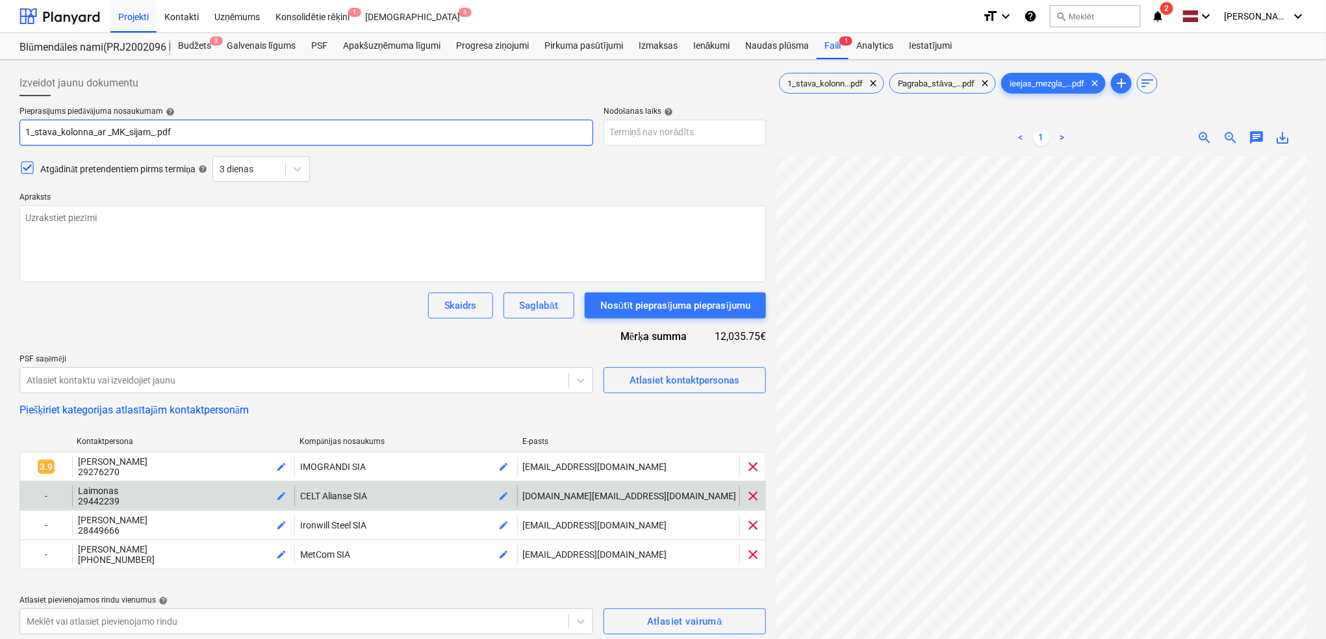
drag, startPoint x: 216, startPoint y: 126, endPoint x: 5, endPoint y: 136, distance: 211.4
click at [5, 136] on div "Izveidot jaunu dokumentu Pieprasījums piedāvājuma nosaukumam help 1_stava_kolon…" at bounding box center [663, 439] width 1326 height 758
type textarea "x"
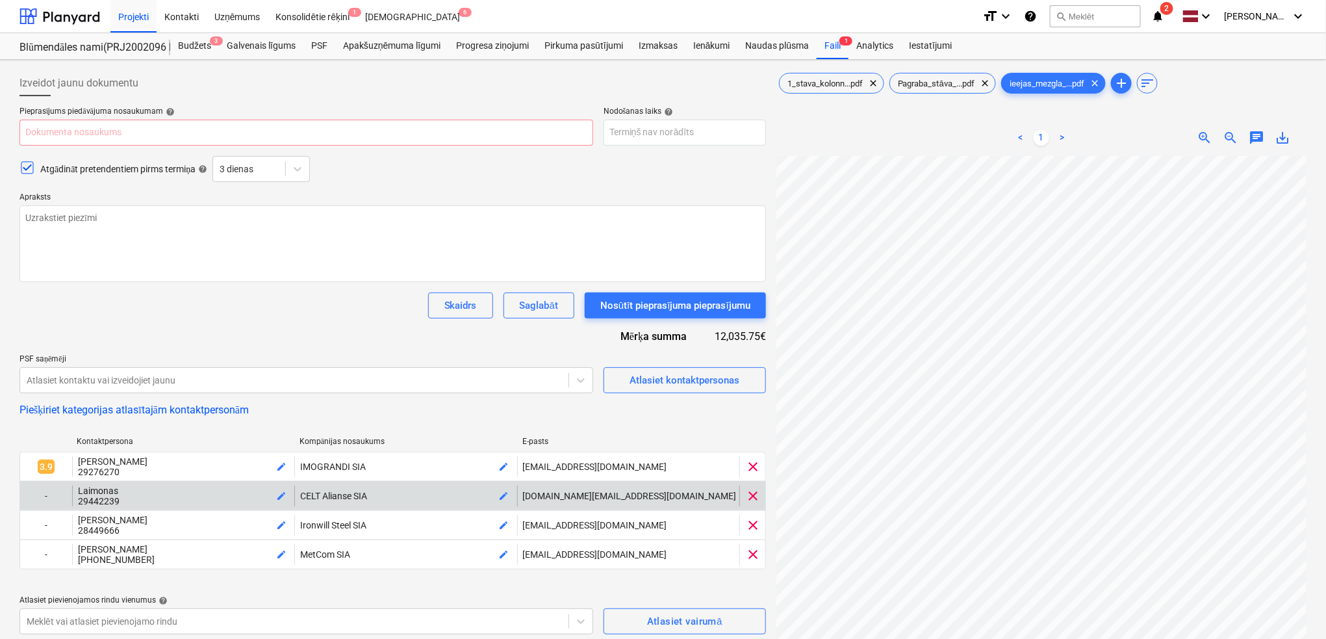
click at [107, 118] on p "Pieprasījums piedāvājuma nosaukumam help" at bounding box center [306, 113] width 574 height 13
click at [97, 139] on input "text" at bounding box center [306, 133] width 574 height 26
paste input "Metāla kostrukciju izgatavošana, [STREET_ADDRESS] SIA"
type textarea "x"
type input "Metāla kostrukciju izgatavošana, [STREET_ADDRESS] SIA"
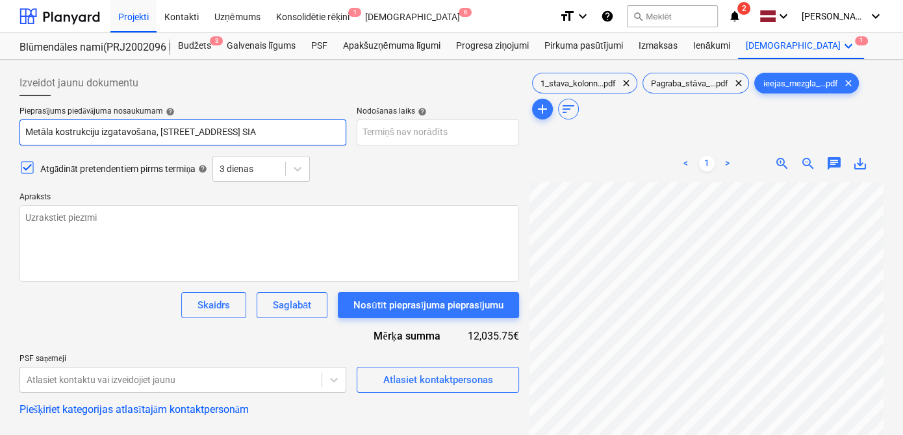
click at [229, 133] on input "Metāla kostrukciju izgatavošana, [STREET_ADDRESS] SIA" at bounding box center [182, 133] width 327 height 26
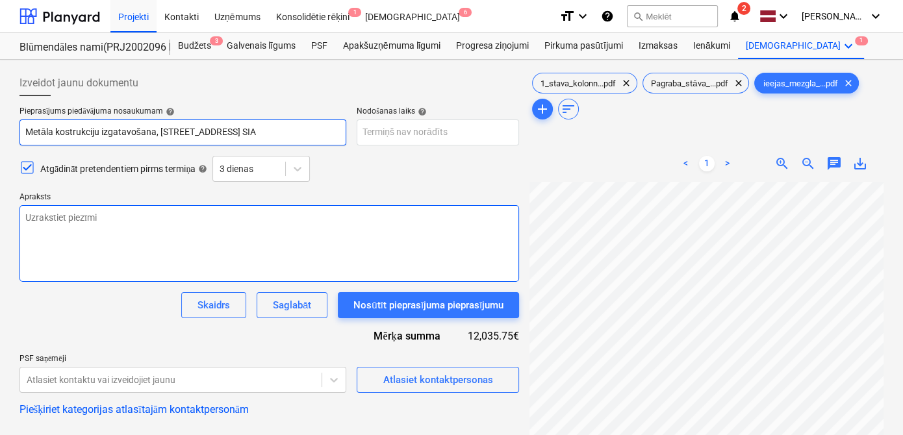
type textarea "x"
type input "Metāla kostrukciju izgatavošana, Nīcgales iela 17, Bonava Latvija SIA"
type textarea "x"
type input "Metāla kostrukciju izgatavošana, Nīcgales iela 1, Bonava Latvija SIA"
type textarea "x"
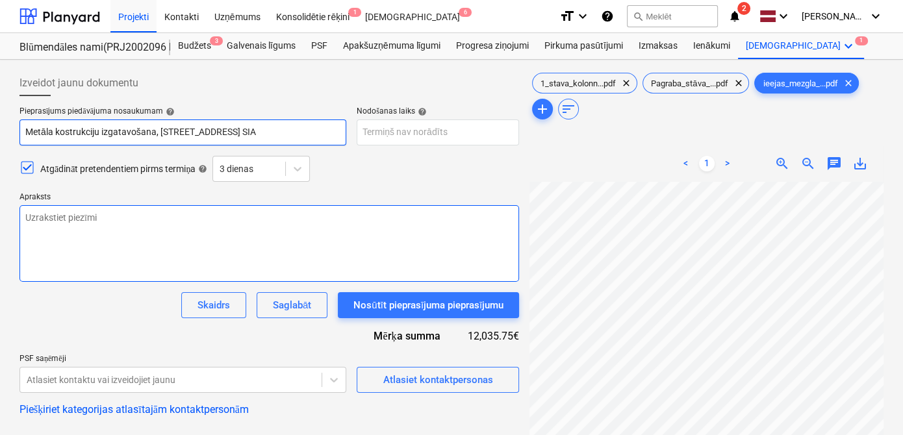
type input "Metāla kostrukciju izgatavošana, Nīcgales iela , Bonava Latvija SIA"
type textarea "x"
type input "Metāla kostrukciju izgatavošana, Nīcgales iela, Bonava Latvija SIA"
type textarea "x"
type input "Metāla kostrukciju izgatavošana, Nīcgales iel, Bonava Latvija SIA"
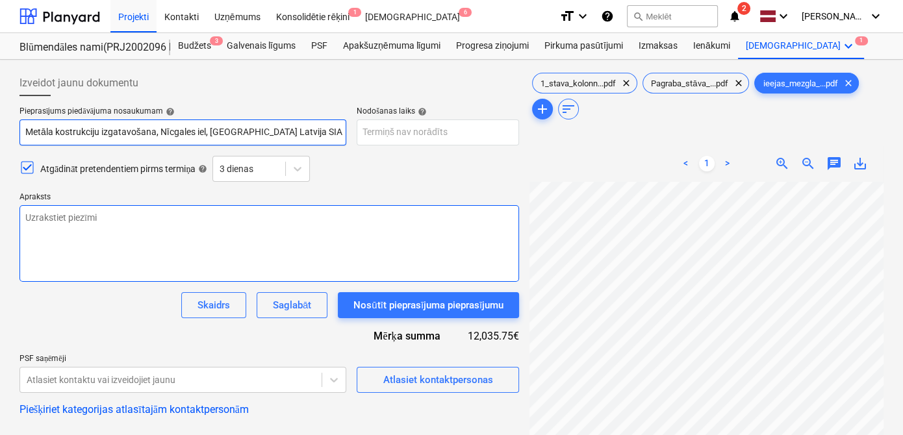
type textarea "x"
type input "Metāla kostrukciju izgatavošana, Nīcgales ie, Bonava Latvija SIA"
type textarea "x"
type input "Metāla kostrukciju izgatavošana, Nīcgales i, Bonava Latvija SIA"
type textarea "x"
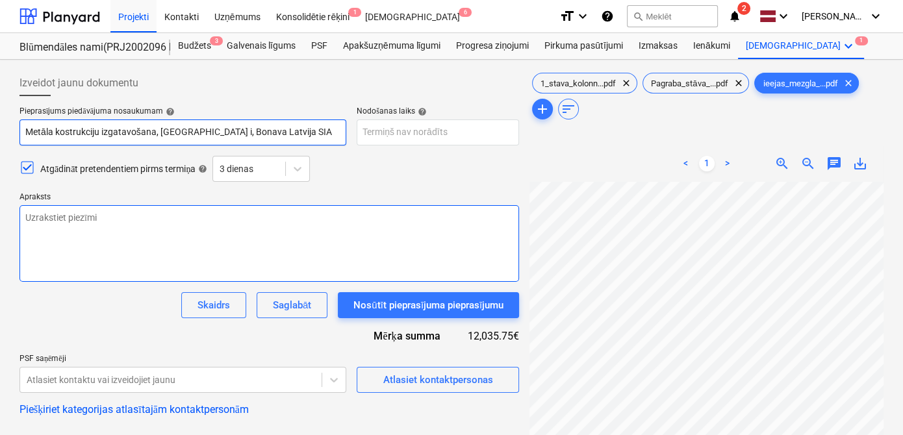
type input "Metāla kostrukciju izgatavošana, Nīcgales , Bonava Latvija SIA"
type textarea "x"
type input "Metāla kostrukciju izgatavošana, Nīcgales, Bonava Latvija SIA"
type textarea "x"
type input "Metāla kostrukciju izgatavošana, Nīcgale, Bonava Latvija SIA"
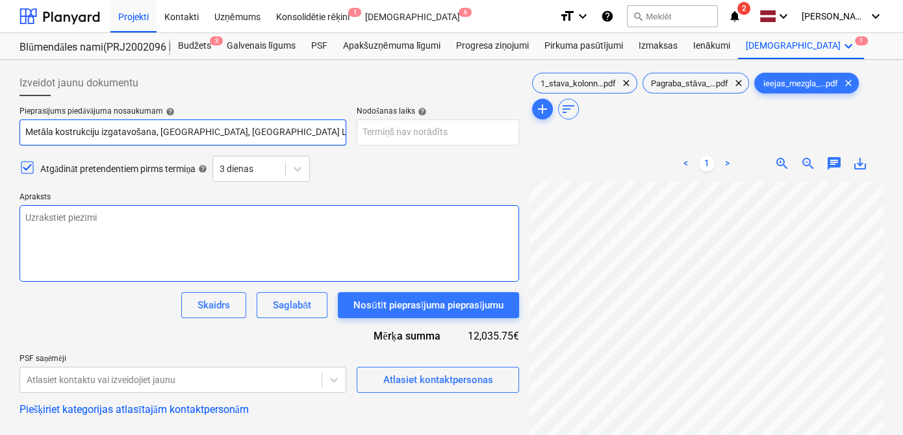
type textarea "x"
type input "Metāla kostrukciju izgatavošana, Nīcga, Bonava Latvija SIA"
type textarea "x"
type input "Metāla kostrukciju izgatavošana, Nīcg, Bonava Latvija SIA"
type textarea "x"
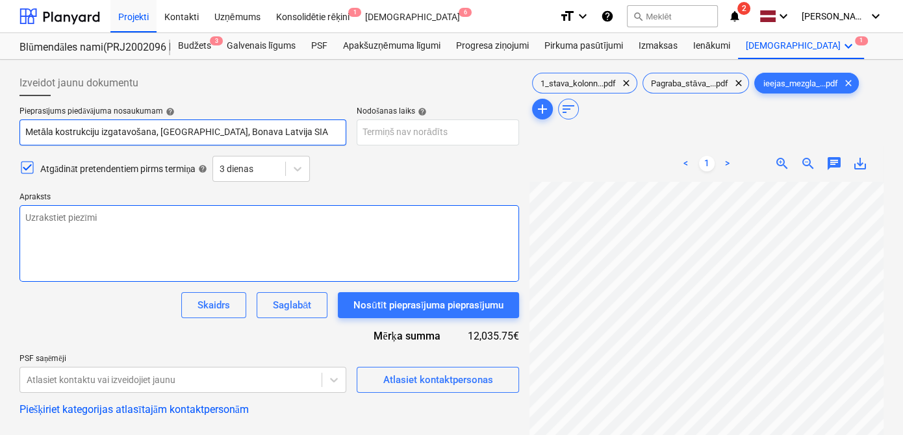
type input "Metāla kostrukciju izgatavošana, Nī, Bonava Latvija SIA"
type textarea "x"
type input "Metāla kostrukciju izgatavošana, N, Bonava Latvija SIA"
type textarea "x"
type input "Metāla kostrukciju izgatavošana, , Bonava Latvija SIA"
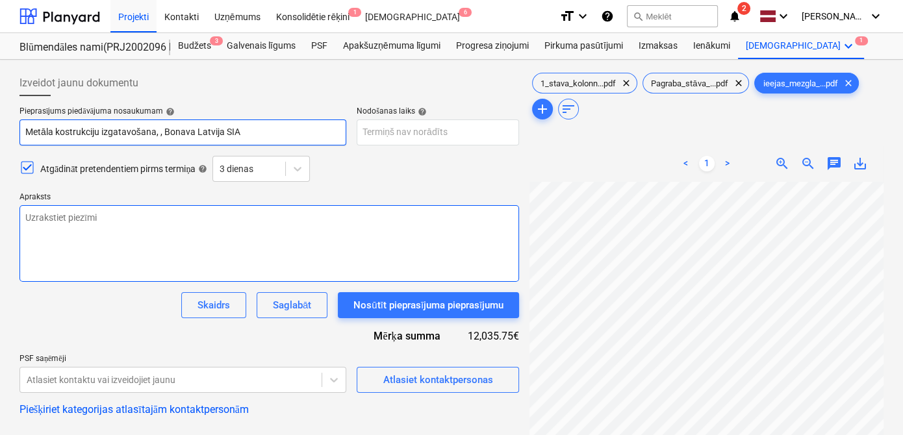
type textarea "x"
type input "Metāla kostrukciju izgatavošana,, Bonava Latvija SIA"
type textarea "x"
type input "Metāla kostrukciju izgatavošana, Bonava Latvija SIA"
type textarea "x"
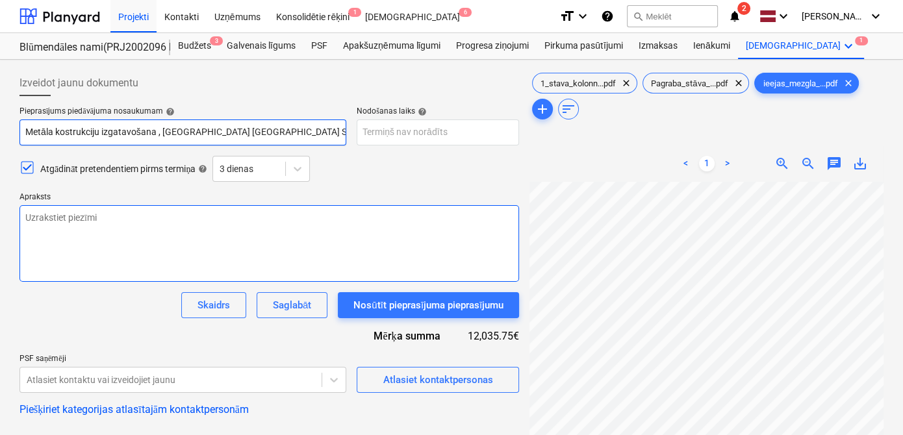
type input "Metāla kostrukciju izgatavošana P, Bonava Latvija SIA"
type textarea "x"
type input "Metāla kostrukciju izgatavošana Pr, Bonava Latvija SIA"
type textarea "x"
type input "Metāla kostrukciju izgatavošana Prū, Bonava Latvija SIA"
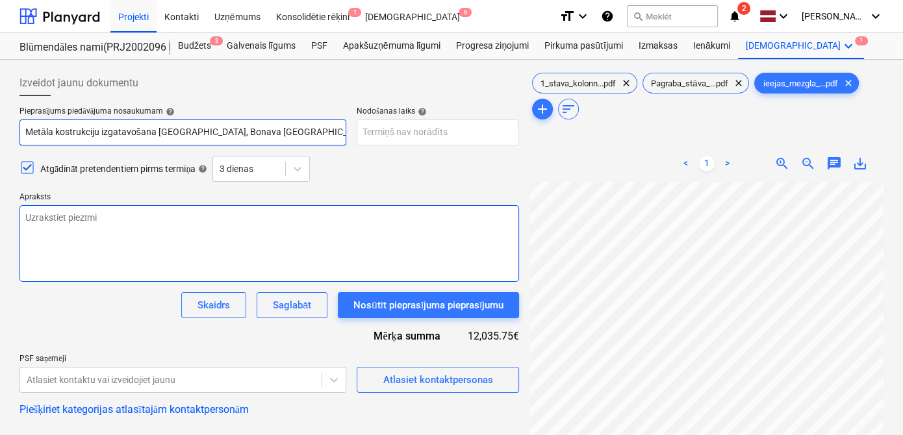
type textarea "x"
type input "Metāla kostrukciju izgatavošana Prūš, Bonava Latvija SIA"
type textarea "x"
type input "Metāla kostrukciju izgatavošana Prūšu, Bonava Latvija SIA"
type textarea "x"
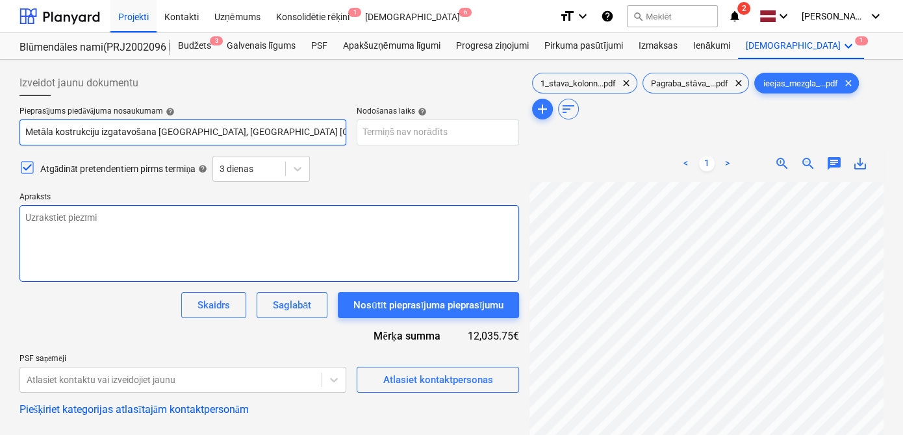
type input "Metāla kostrukciju izgatavošana Prūšu , Bonava Latvija SIA"
type textarea "x"
type input "Metāla kostrukciju izgatavošana Prūšu i, Bonava Latvija SIA"
type textarea "x"
type input "Metāla kostrukciju izgatavošana Prūšu ie, Bonava Latvija SIA"
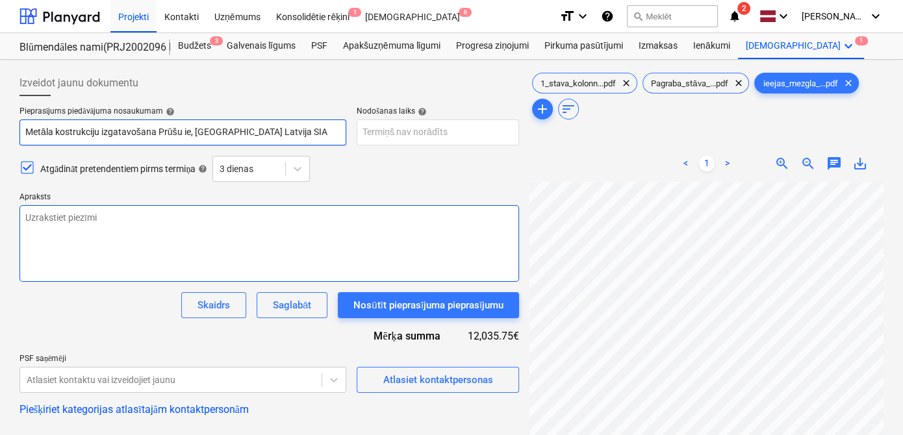
type textarea "x"
type input "Metāla kostrukciju izgatavošana Prūšu iel, Bonava Latvija SIA"
type textarea "x"
type input "Metāla kostrukciju izgatavošana Prūšu ielā, Bonava Latvija SIA"
type textarea "x"
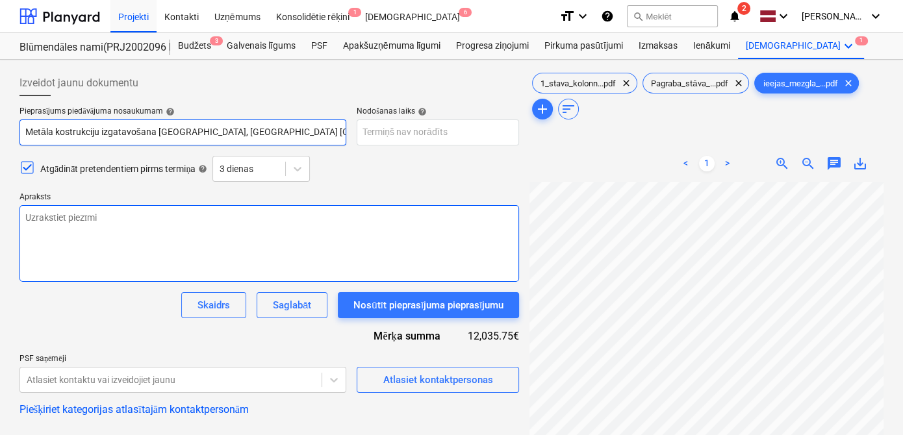
type input "Metāla kostrukciju izgatavošana Prūšu ielā , Bonava Latvija SIA"
type textarea "x"
type input "Metāla kostrukciju izgatavošana Prūšu ielā 1, Bonava Latvija SIA"
type textarea "x"
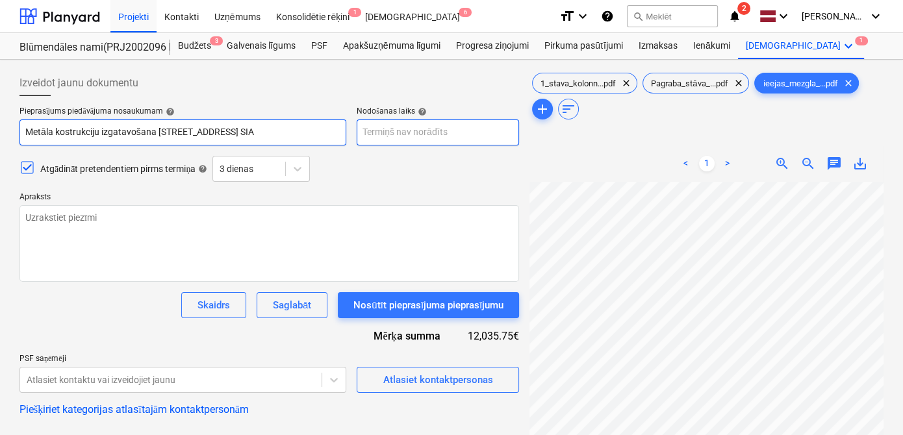
type input "Metāla kostrukciju izgatavošana Prūšu ielā 1G, Bonava Latvija SIA"
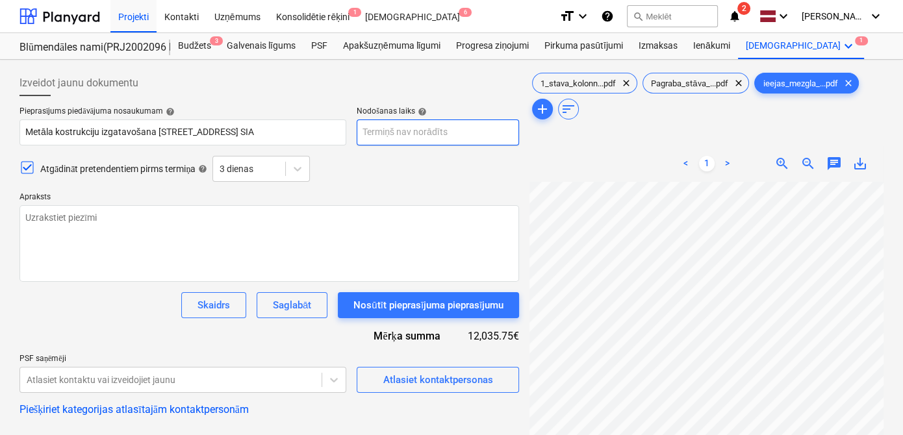
click at [433, 133] on body "Projekti Kontakti Uzņēmums Konsolidētie rēķini 1 Iesūtne 6 format_size keyboard…" at bounding box center [451, 217] width 903 height 435
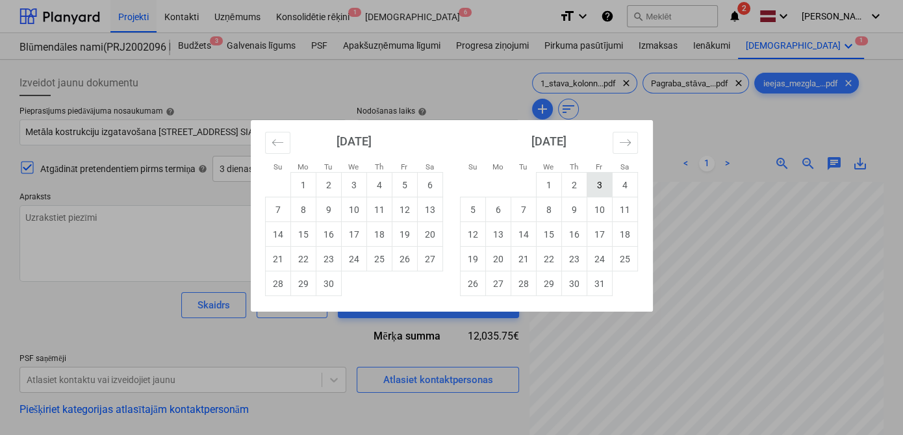
click at [594, 190] on td "3" at bounding box center [599, 185] width 25 height 25
type textarea "x"
type input "03 Oct 2025"
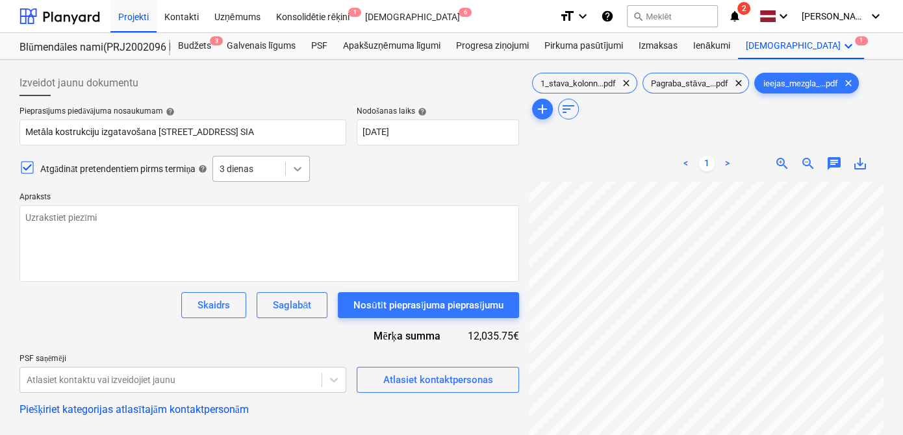
click at [302, 172] on icon at bounding box center [297, 168] width 13 height 13
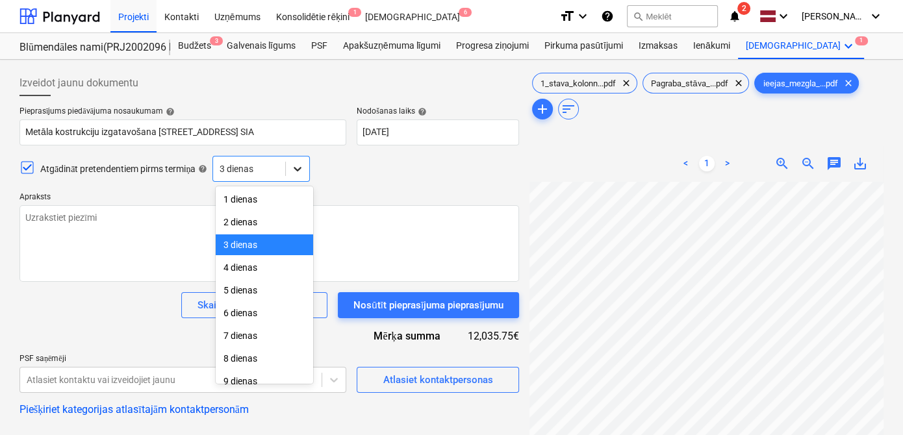
scroll to position [45, 0]
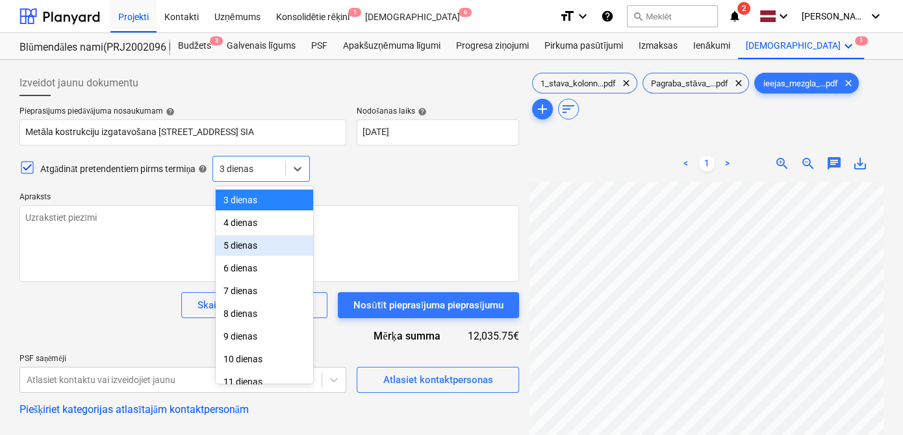
click at [261, 243] on div "5 dienas" at bounding box center [264, 245] width 97 height 21
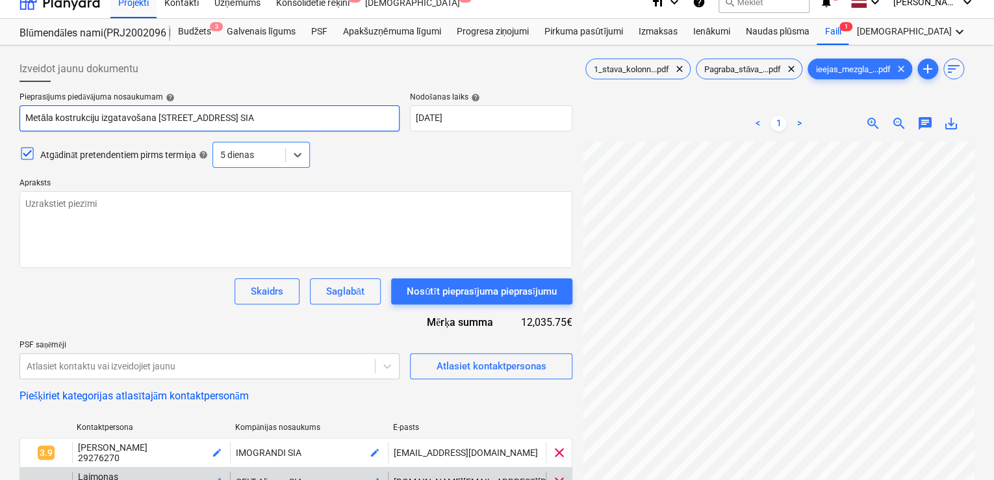
scroll to position [0, 0]
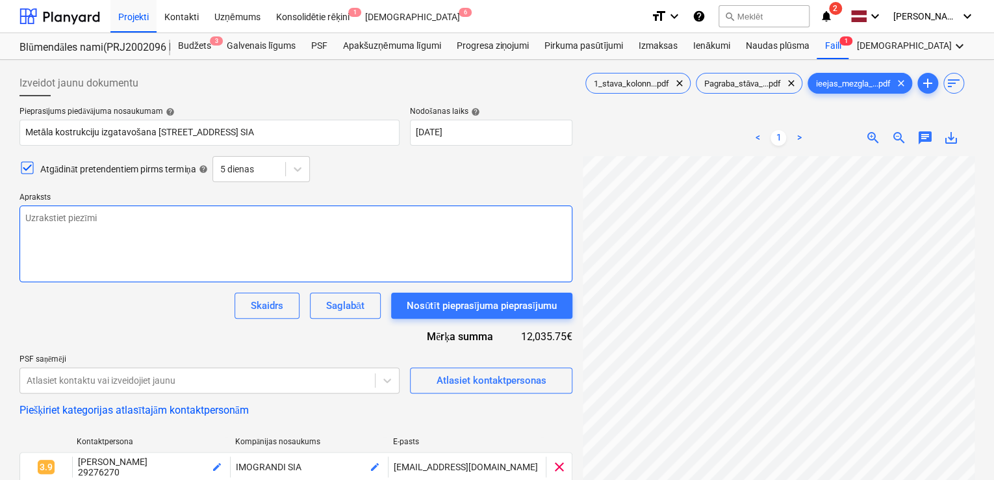
click at [71, 212] on textarea at bounding box center [295, 243] width 553 height 77
type textarea "x"
type textarea "L"
type textarea "x"
type textarea "La"
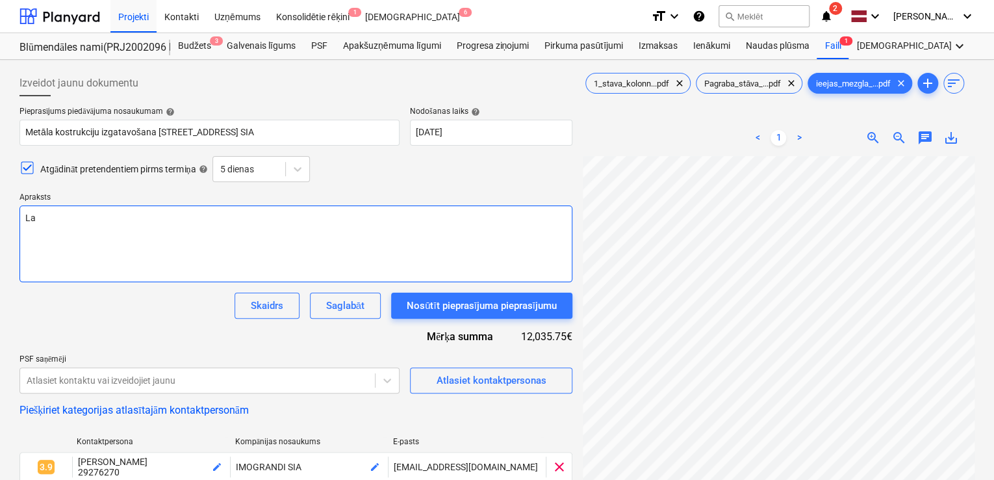
type textarea "x"
type textarea "Lab"
type textarea "x"
type textarea "Labd"
type textarea "x"
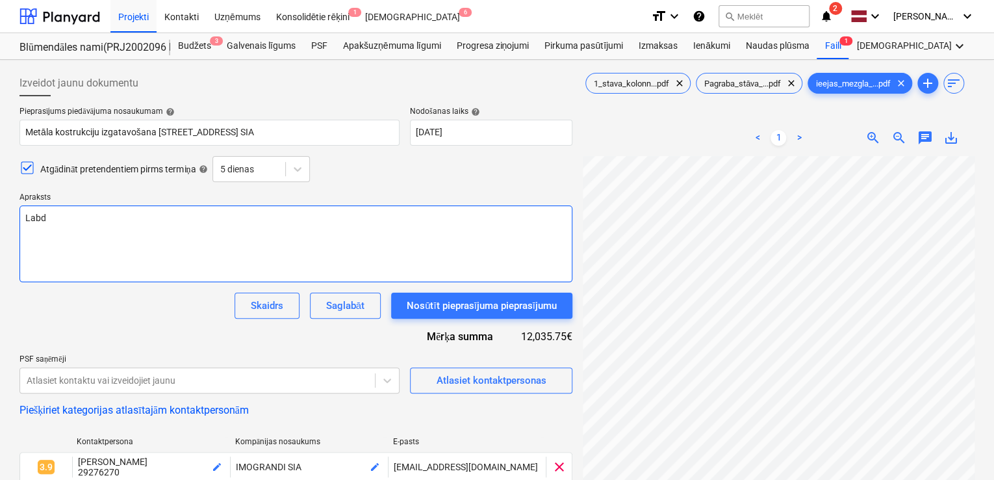
type textarea "Labdi"
type textarea "x"
type textarea "Labdien"
type textarea "x"
type textarea "Labdien,"
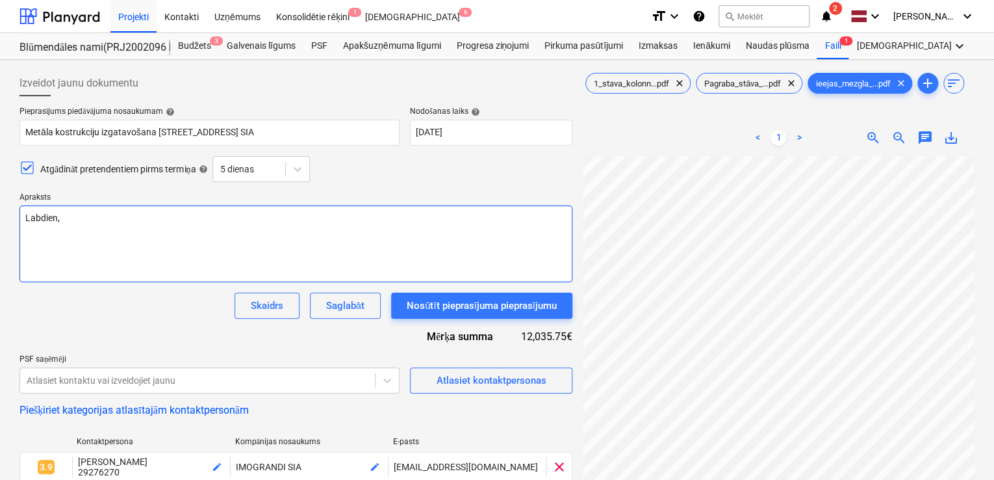
type textarea "x"
type textarea "Labdien,"
type textarea "x"
type textarea "Labdien,"
type textarea "x"
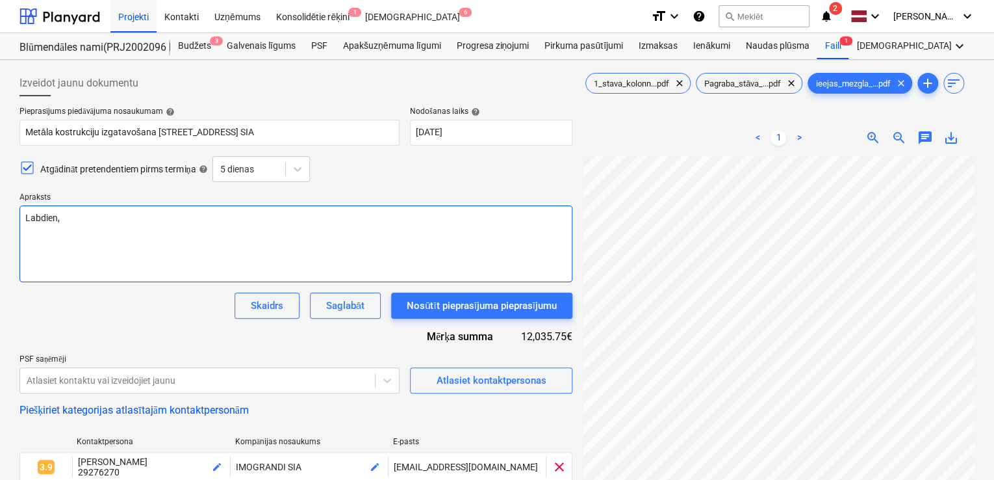
type textarea "Labdien,"
type textarea "x"
type textarea "Labdien, E"
type textarea "x"
type textarea "Labdien, Es"
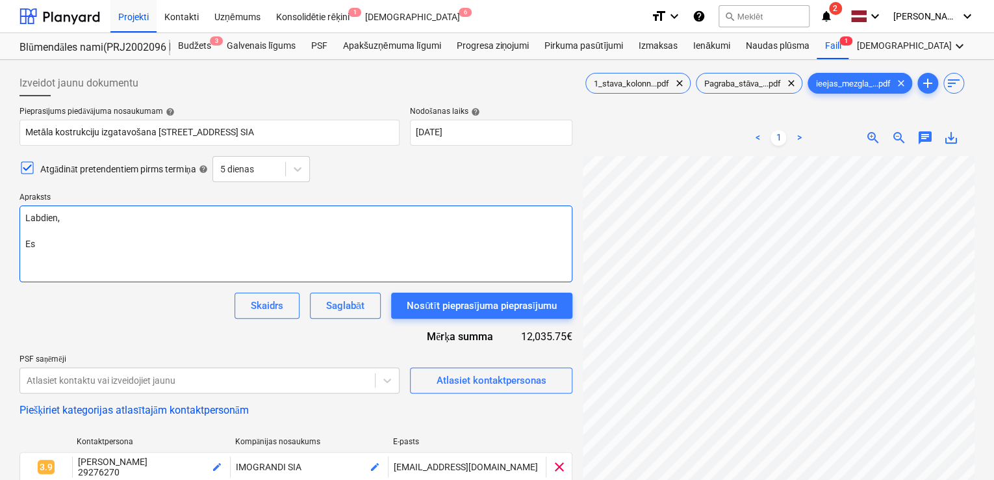
type textarea "x"
type textarea "Labdien, Esa"
type textarea "x"
type textarea "Labdien, Esam"
type textarea "x"
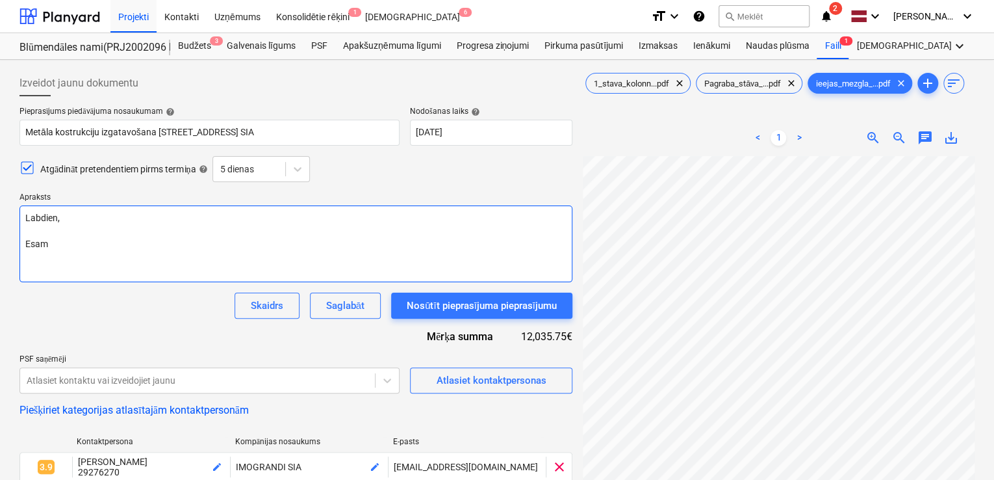
type textarea "Labdien, Esam"
type textarea "x"
type textarea "Labdien, Esam u"
type textarea "x"
type textarea "Labdien, Esam uz"
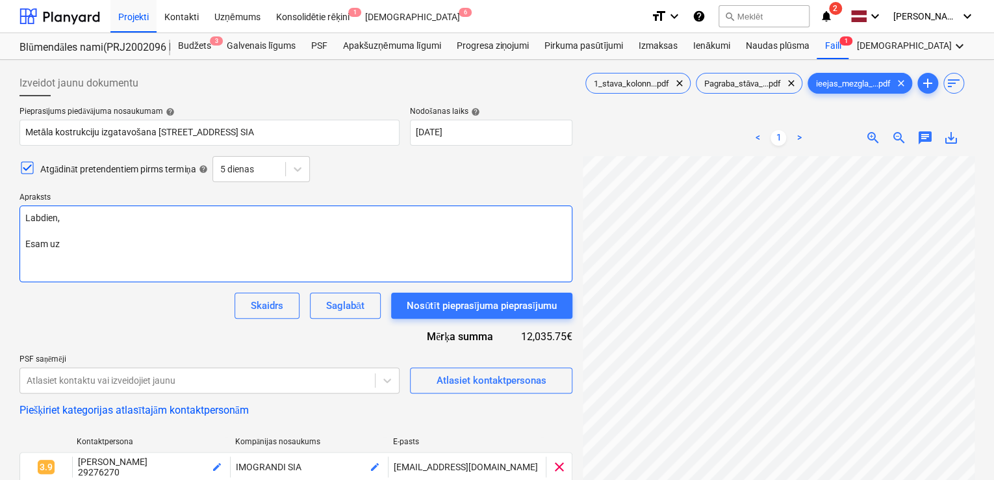
type textarea "x"
type textarea "Labdien, Esam uzs"
type textarea "x"
type textarea "Labdien, Esam uzs;"
type textarea "x"
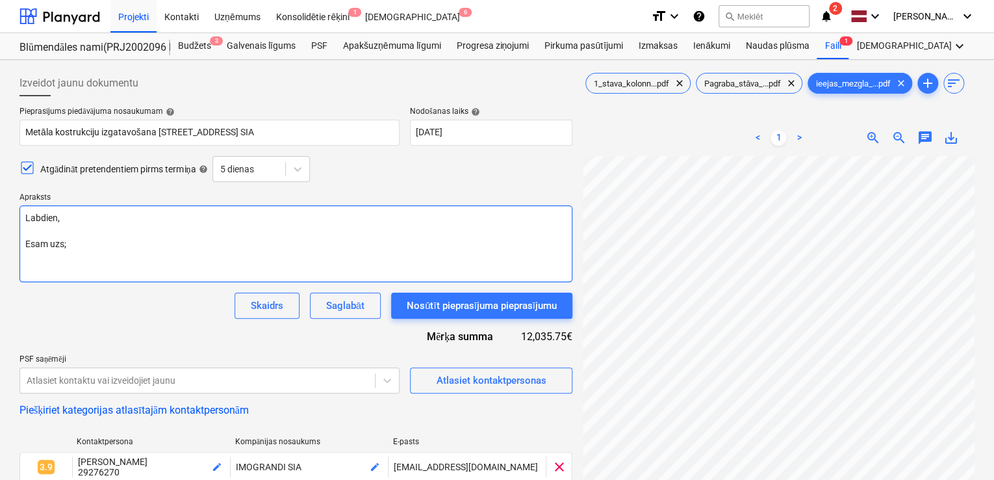
type textarea "Labdien, Esam uzs;a"
type textarea "x"
type textarea "Labdien, Esam uzs;ak"
type textarea "x"
type textarea "Labdien, Esam uzs;aku"
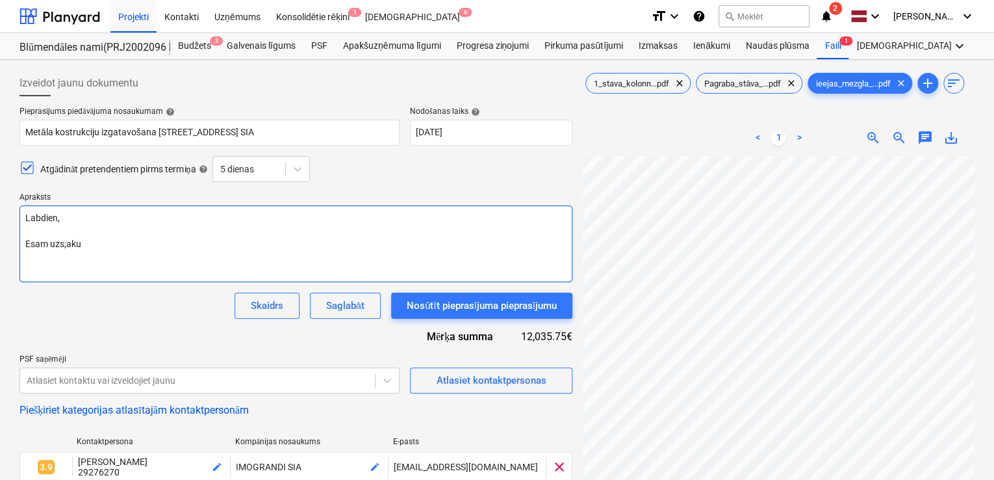
type textarea "x"
type textarea "Labdien, Esam uzs;akuš"
type textarea "x"
type textarea "Labdien, Esam uzs;akuši"
type textarea "x"
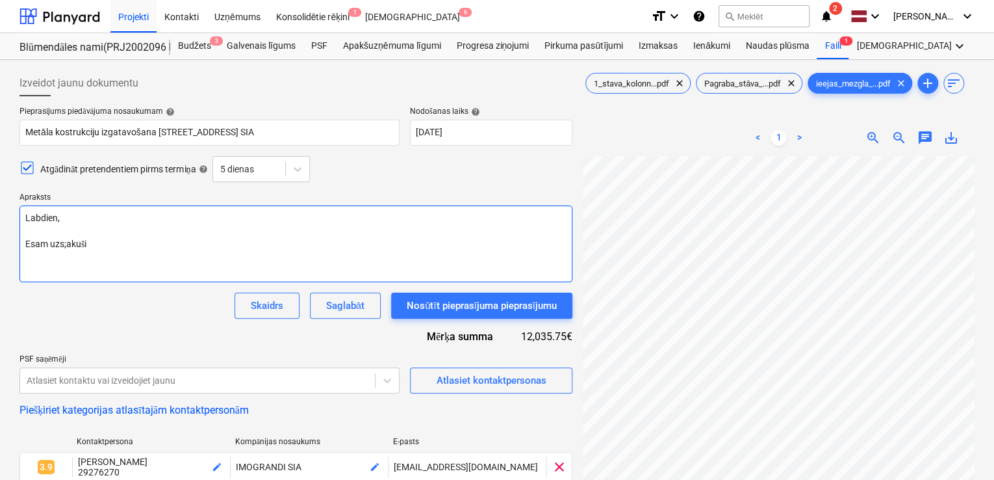
type textarea "Labdien, Esam uzs;akuši"
type textarea "x"
type textarea "Labdien, Esam uzs;akuši b"
type textarea "x"
type textarea "Labdien, Esam uzs;akuši bū"
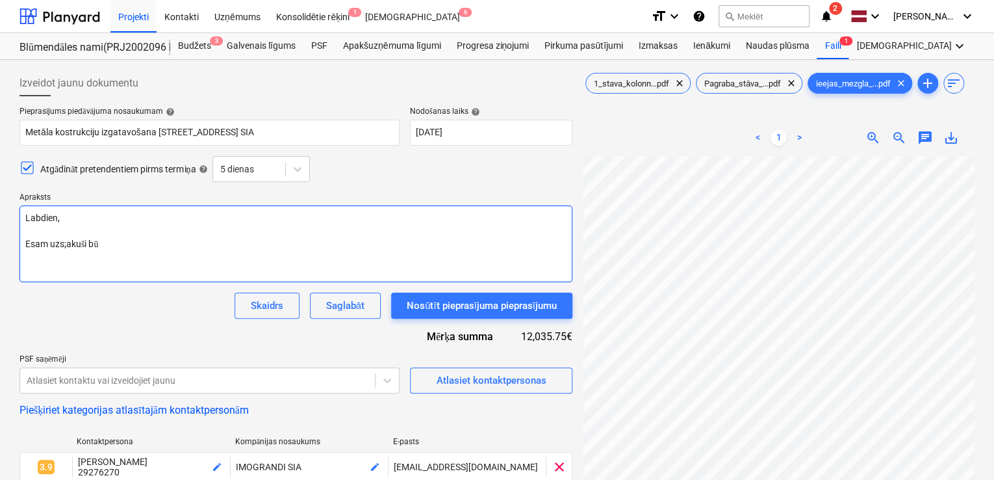
type textarea "x"
type textarea "Labdien, Esam uzs;akuši būv"
type textarea "x"
type textarea "Labdien, Esam uzs;akuši būvd"
type textarea "x"
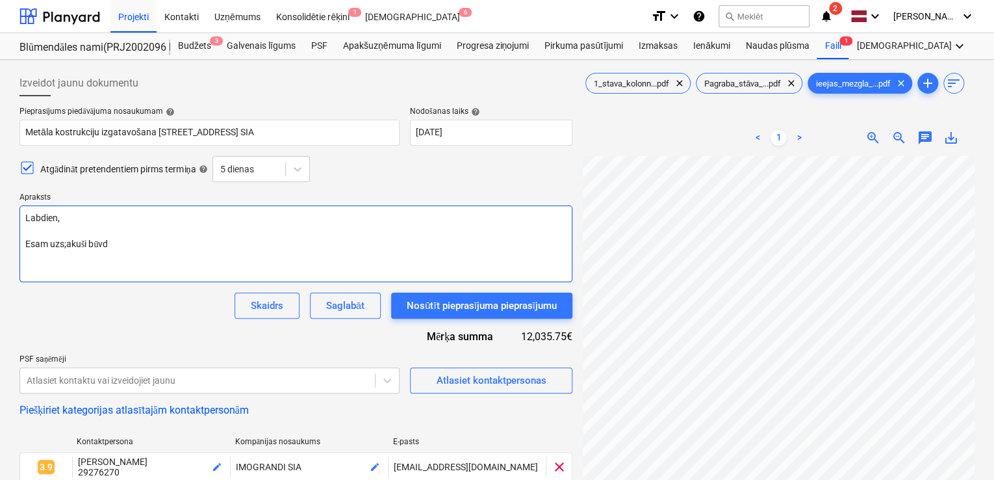
type textarea "Labdien, Esam uzs;akuši būvda"
type textarea "x"
type textarea "Labdien, Esam uzs;akuši būvdar"
type textarea "x"
type textarea "Labdien, Esam uzs;akuši būvdarb"
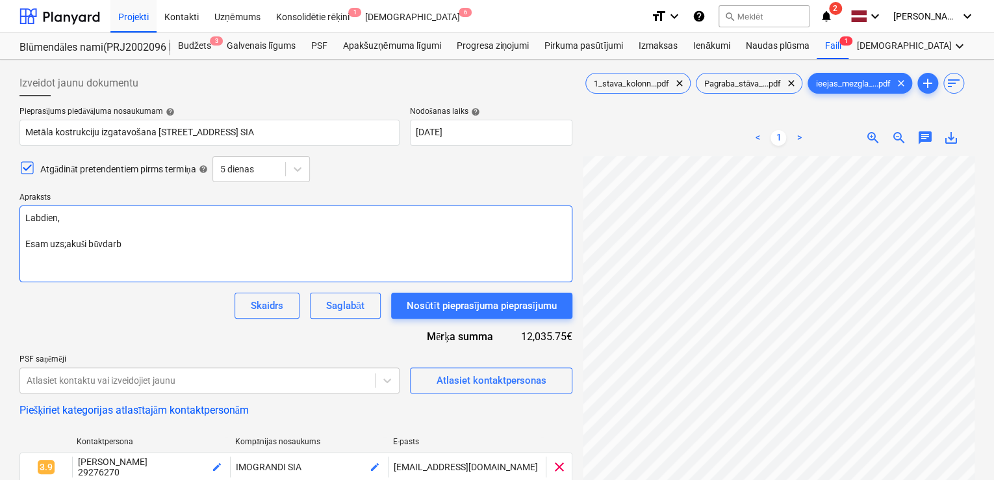
type textarea "x"
type textarea "Labdien, Esam uzs;akuši būvdarbu"
type textarea "x"
type textarea "Labdien, Esam uzs;akuši būvdarbue"
type textarea "x"
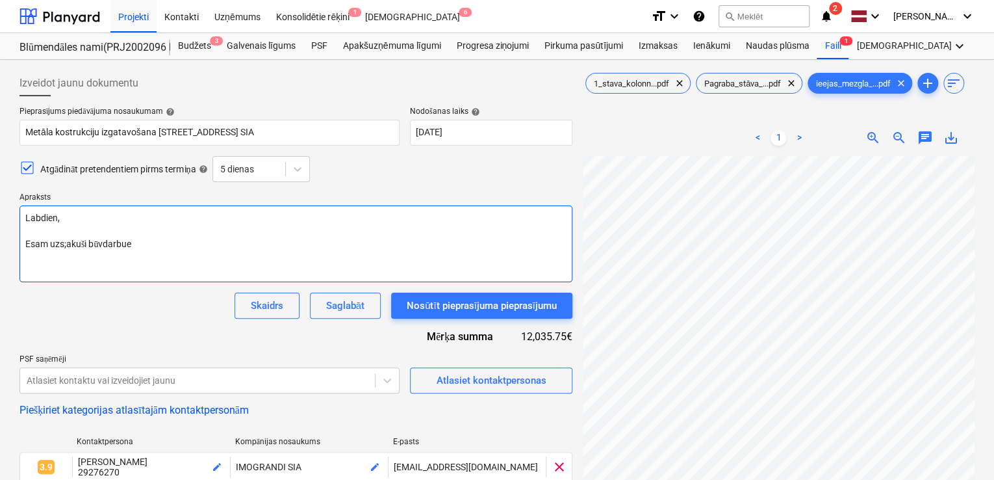
type textarea "Labdien, Esam uzs;akuši būvdarbu"
type textarea "x"
type textarea "Labdien, Esam uzs;akuši būvdarb"
type textarea "x"
type textarea "Labdien, Esam uzs;akuši būvdar"
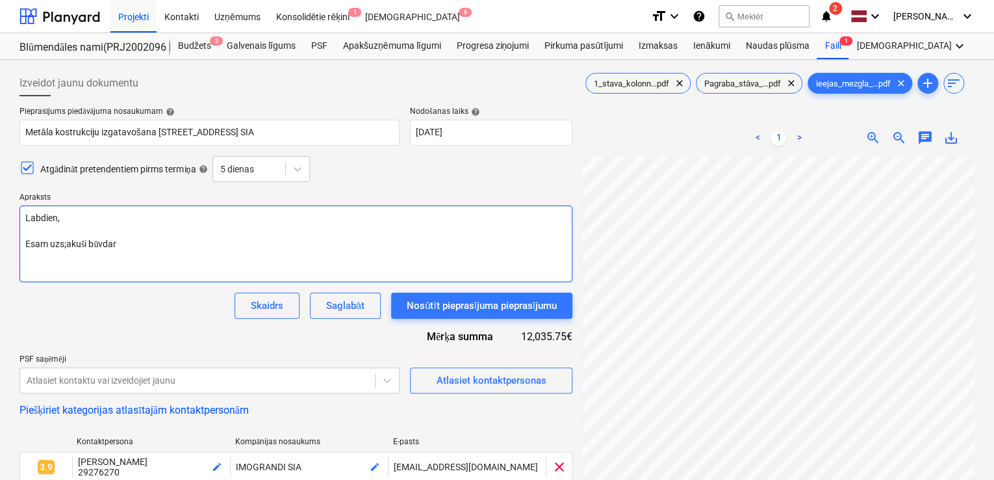
type textarea "x"
type textarea "Labdien, Esam uzs;akuši būvda"
type textarea "x"
type textarea "Labdien, Esam uzs;akuši būvd"
type textarea "x"
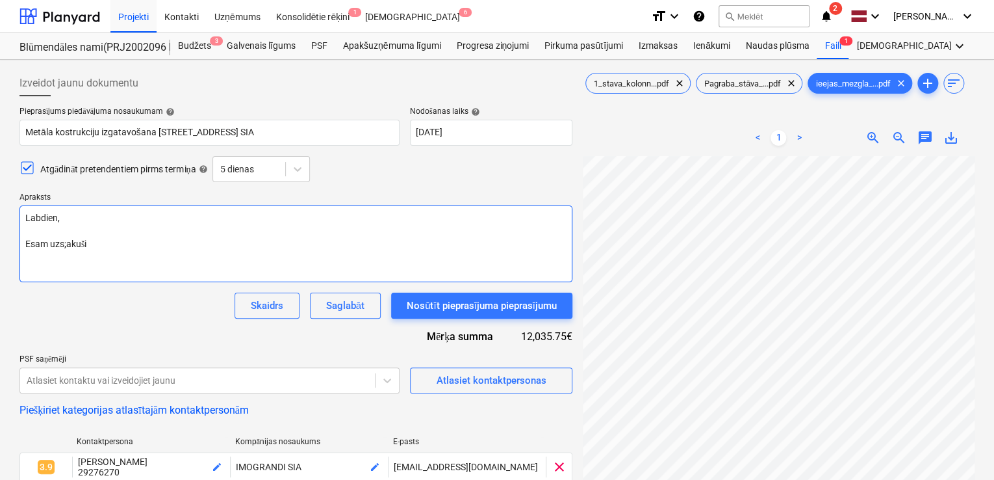
type textarea "Labdien, Esam uzs;akuši"
type textarea "x"
type textarea "Labdien, Esam uzs;akuš"
type textarea "x"
type textarea "Labdien, Esam uzs;aku"
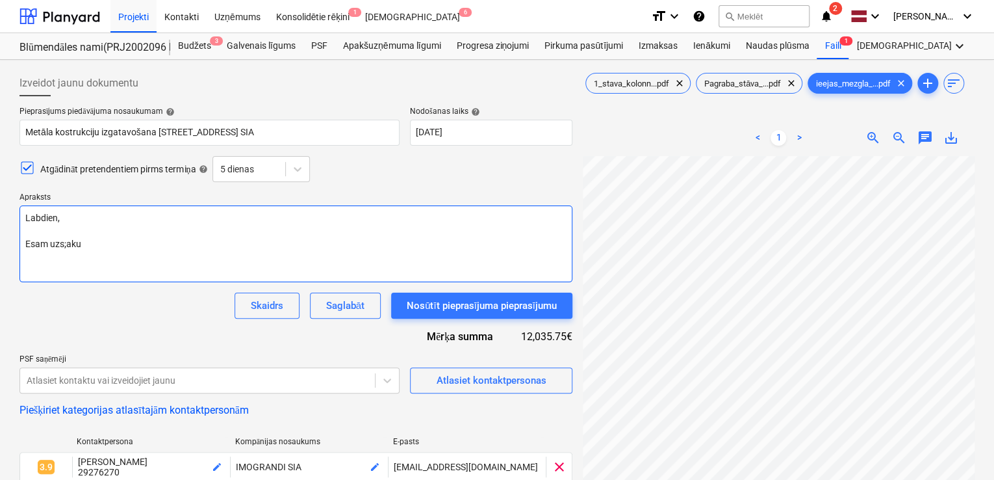
type textarea "x"
type textarea "Labdien, Esam uzs;ak"
type textarea "x"
type textarea "Labdien, Esam uzs;a"
type textarea "x"
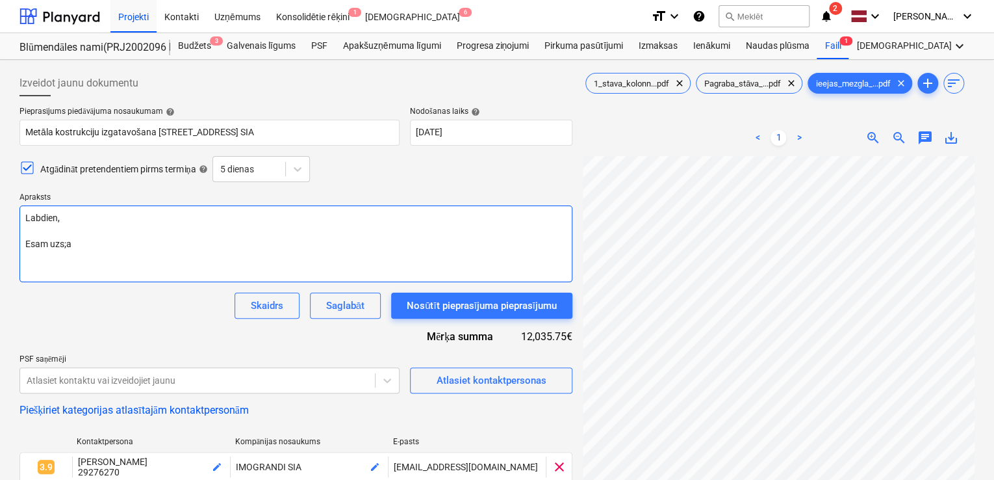
type textarea "Labdien, Esam uzs;"
type textarea "x"
type textarea "Labdien, Esam uzs"
type textarea "x"
type textarea "Labdien, Esam uzsā"
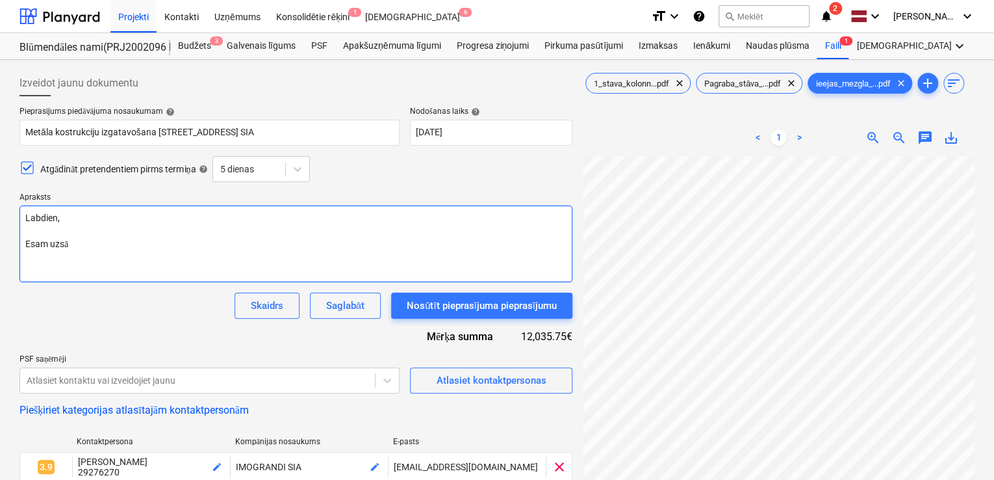
type textarea "x"
type textarea "Labdien, Esam uzsāk"
type textarea "x"
type textarea "Labdien, Esam uzsāku"
type textarea "x"
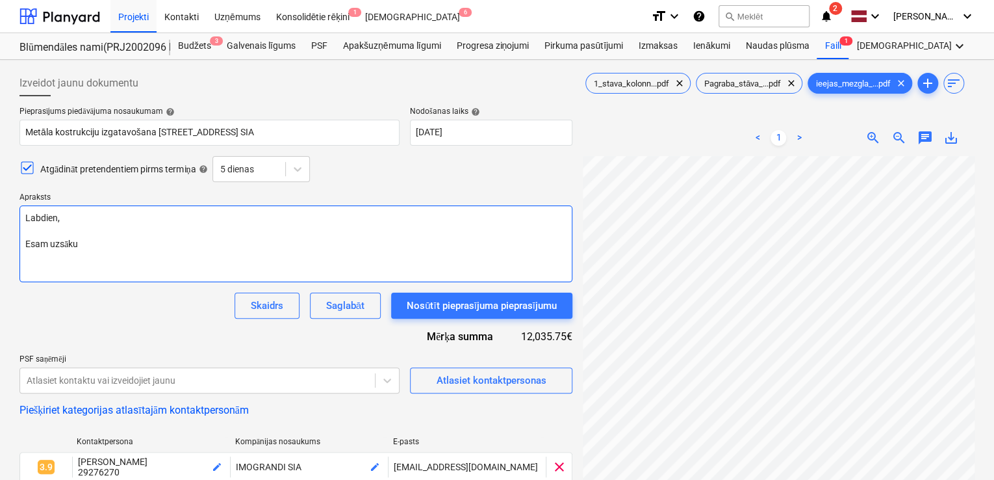
type textarea "Labdien, Esam uzsākuš"
type textarea "x"
type textarea "Labdien, Esam uzsākuši"
type textarea "x"
type textarea "Labdien, Esam uzsākuši"
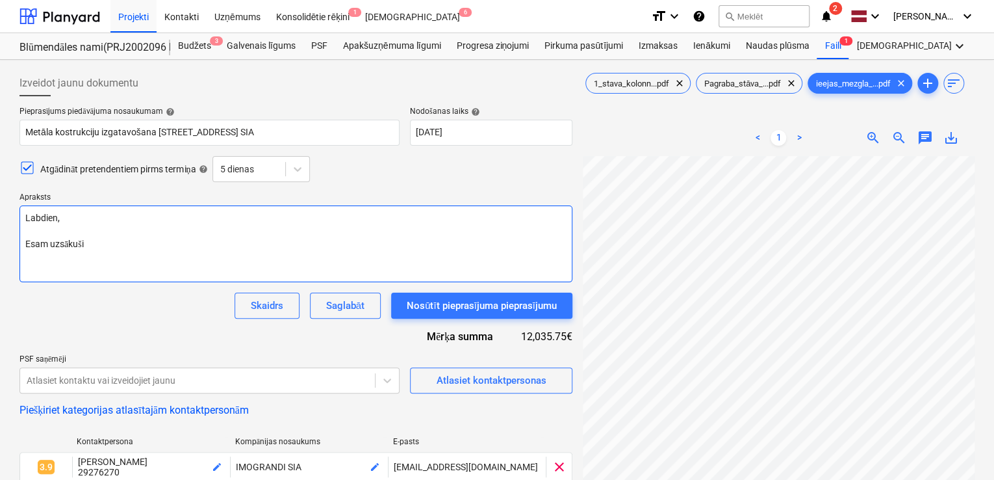
type textarea "x"
type textarea "Labdien, Esam uzsākuši b"
type textarea "x"
type textarea "Labdien, Esam uzsākuši bū"
type textarea "x"
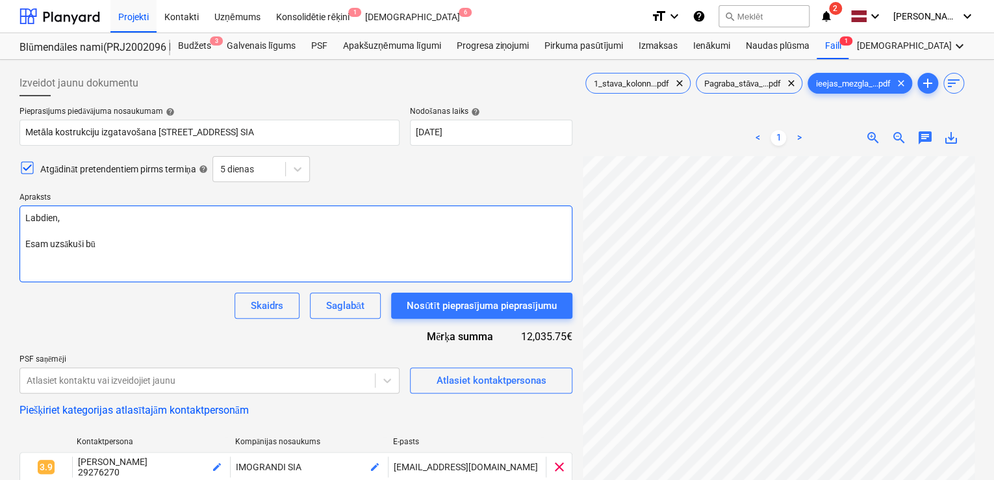
type textarea "Labdien, Esam uzsākuši būv"
type textarea "x"
type textarea "Labdien, Esam uzsākuši būvd"
type textarea "x"
type textarea "Labdien, Esam uzsākuši būvda"
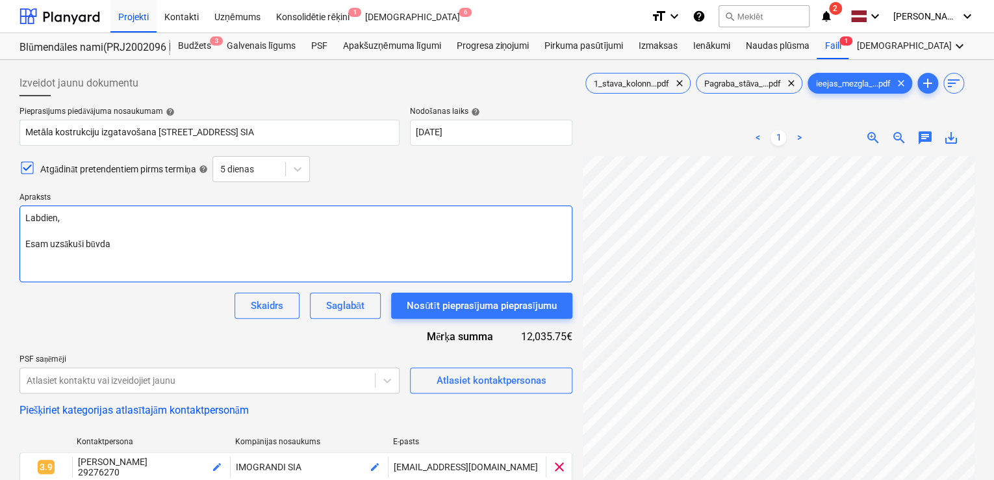
type textarea "x"
type textarea "Labdien, Esam uzsākuši būvdar"
type textarea "x"
type textarea "Labdien, Esam uzsākuši būvdarb"
type textarea "x"
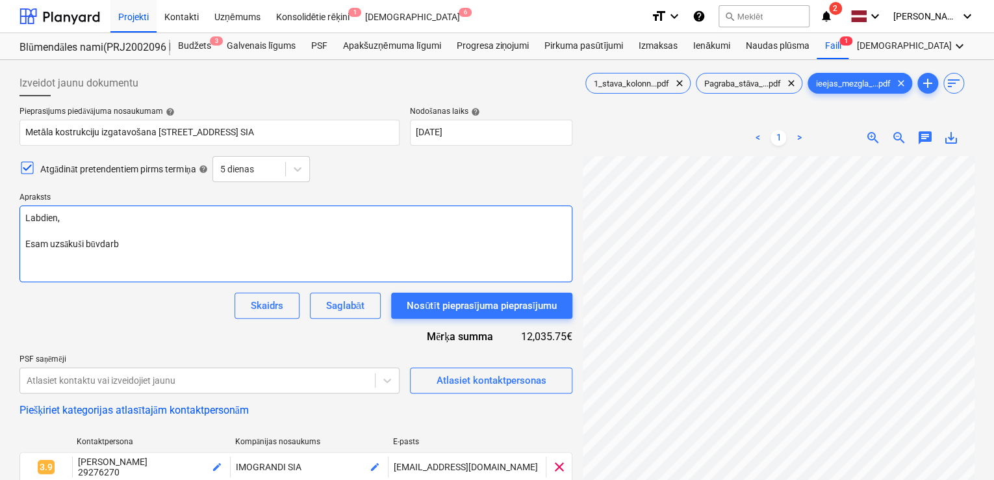
type textarea "Labdien, Esam uzsākuši būvdar"
type textarea "x"
type textarea "Labdien, Esam uzsākuši būvdarb"
type textarea "x"
type textarea "Labdien, Esam uzsākuši būvdarbu"
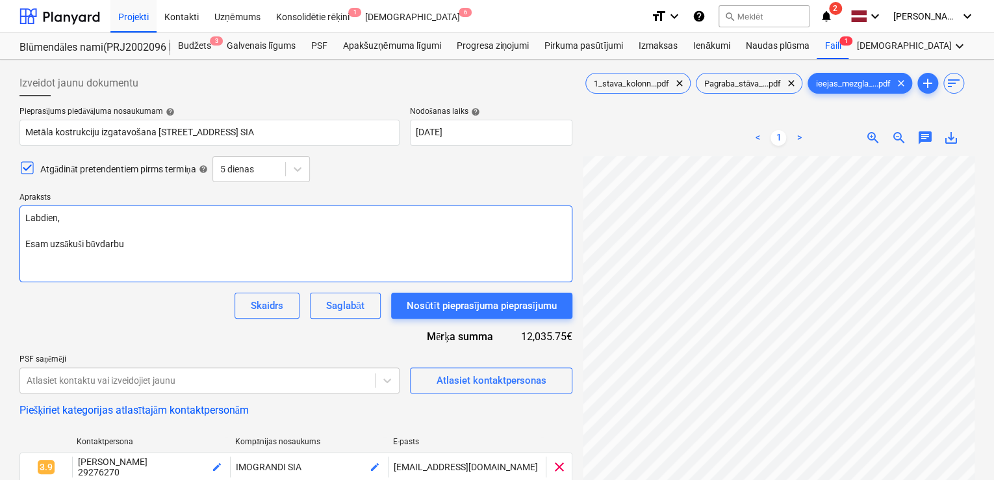
type textarea "x"
type textarea "Labdien, Esam uzsākuši būvdarbus"
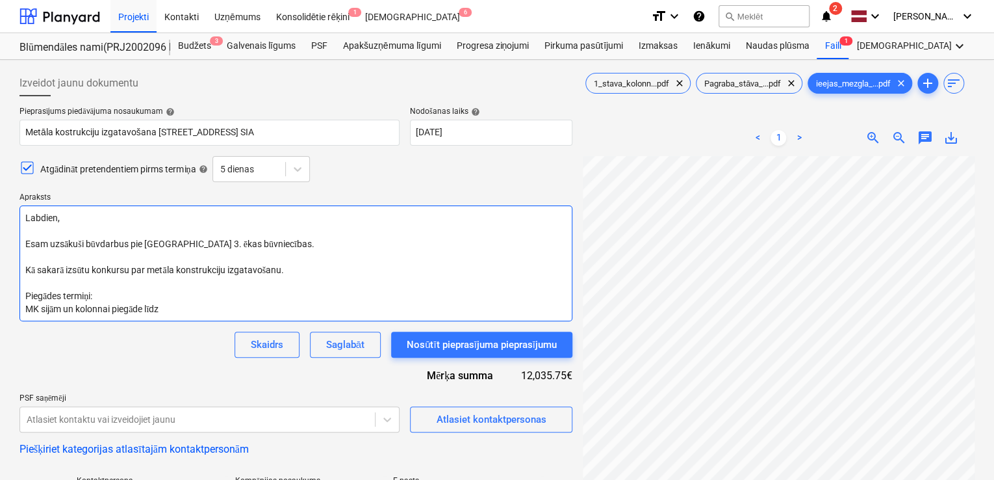
click at [175, 307] on textarea "Labdien, Esam uzsākuši būvdarbus pie Prūšu ielas 3. ēkas būvniecības. Kā sakarā…" at bounding box center [295, 263] width 553 height 116
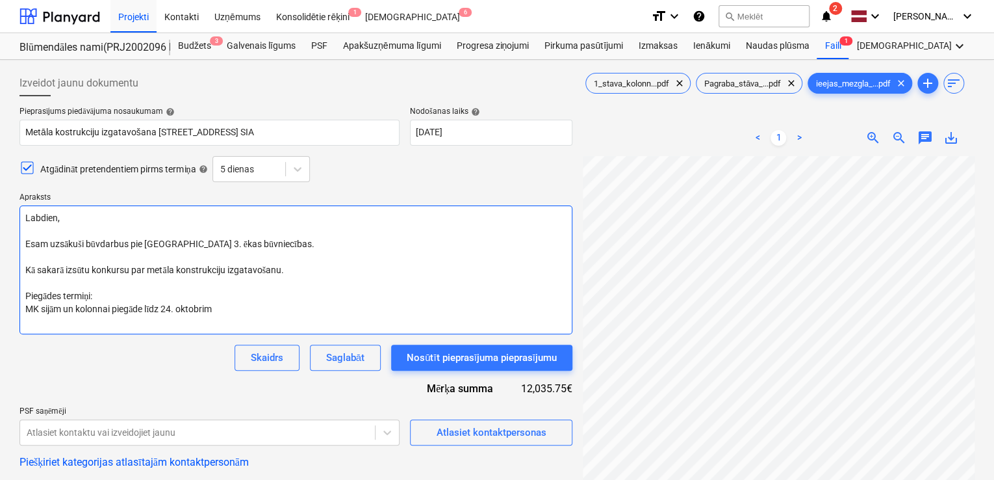
click at [23, 306] on textarea "Labdien, Esam uzsākuši būvdarbus pie Prūšu ielas 3. ēkas būvniecības. Kā sakarā…" at bounding box center [295, 269] width 553 height 129
click at [228, 311] on textarea "Labdien, Esam uzsākuši būvdarbus pie Prūšu ielas 3. ēkas būvniecības. Kā sakarā…" at bounding box center [295, 269] width 553 height 129
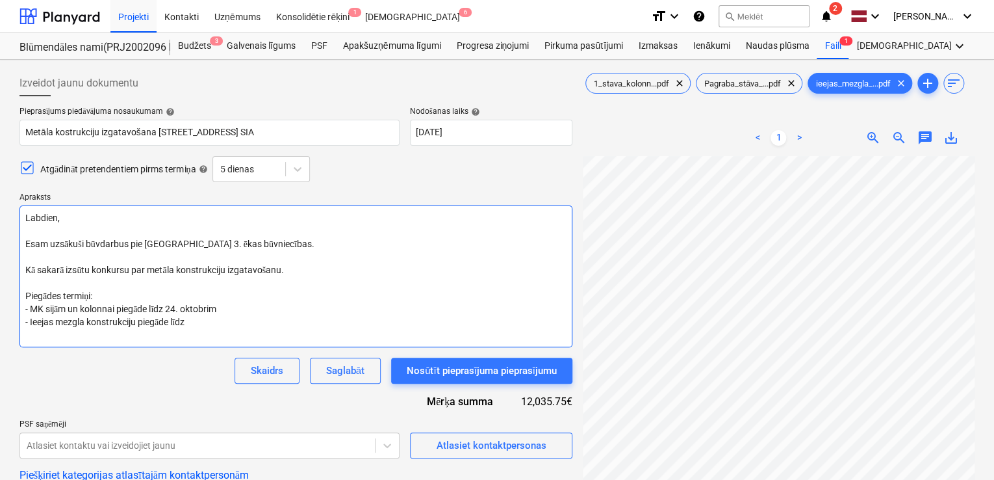
click at [224, 326] on textarea "Labdien, Esam uzsākuši būvdarbus pie Prūšu ielas 3. ēkas būvniecības. Kā sakarā…" at bounding box center [295, 276] width 553 height 142
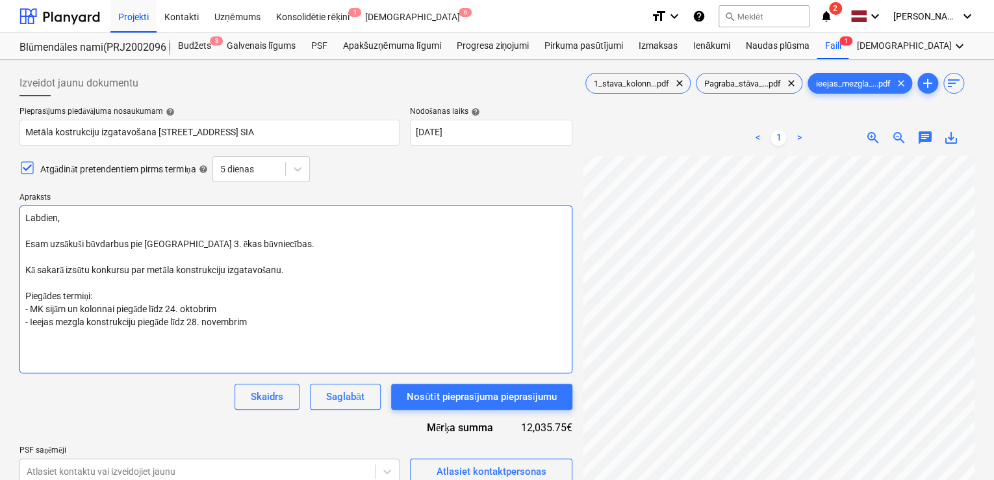
click at [296, 265] on textarea "Labdien, Esam uzsākuši būvdarbus pie Prūšu ielas 3. ēkas būvniecības. Kā sakarā…" at bounding box center [295, 289] width 553 height 168
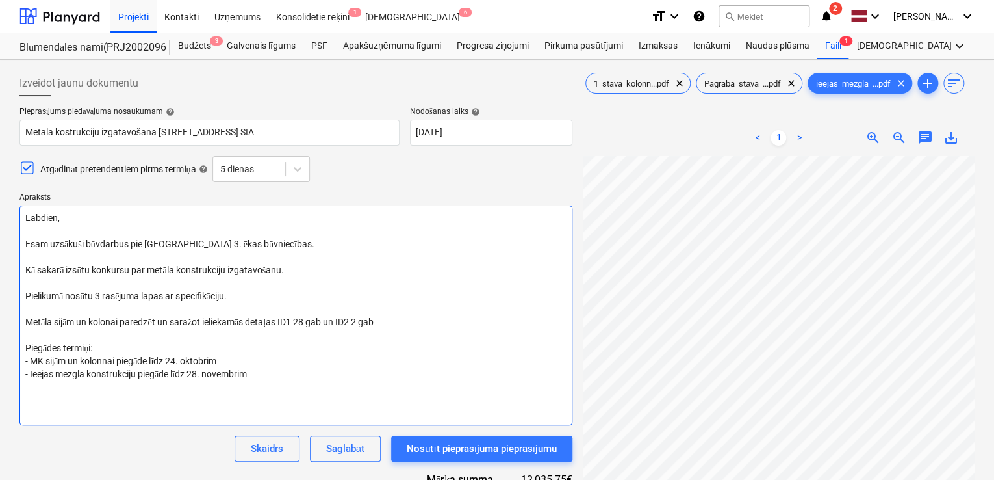
click at [357, 315] on textarea "Labdien, Esam uzsākuši būvdarbus pie Prūšu ielas 3. ēkas būvniecības. Kā sakarā…" at bounding box center [295, 315] width 553 height 220
click at [300, 325] on textarea "Labdien, Esam uzsākuši būvdarbus pie Prūšu ielas 3. ēkas būvniecības. Kā sakarā…" at bounding box center [295, 315] width 553 height 220
drag, startPoint x: 113, startPoint y: 324, endPoint x: 122, endPoint y: 328, distance: 9.3
click at [114, 324] on textarea "Labdien, Esam uzsākuši būvdarbus pie Prūšu ielas 3. ēkas būvniecības. Kā sakarā…" at bounding box center [295, 315] width 553 height 220
click at [289, 324] on textarea "Labdien, Esam uzsākuši būvdarbus pie Prūšu ielas 3. ēkas būvniecības. Kā sakarā…" at bounding box center [295, 315] width 553 height 220
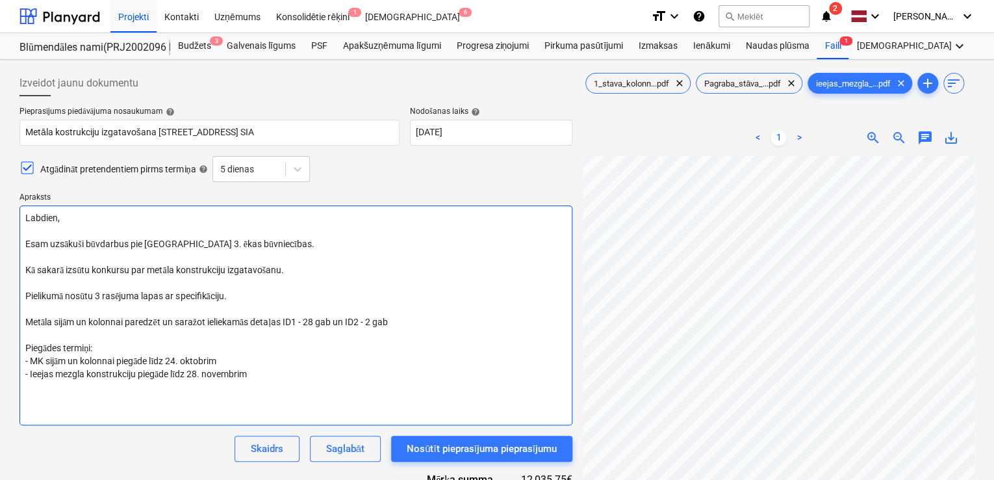
click at [338, 326] on textarea "Labdien, Esam uzsākuši būvdarbus pie Prūšu ielas 3. ēkas būvniecības. Kā sakarā…" at bounding box center [295, 315] width 553 height 220
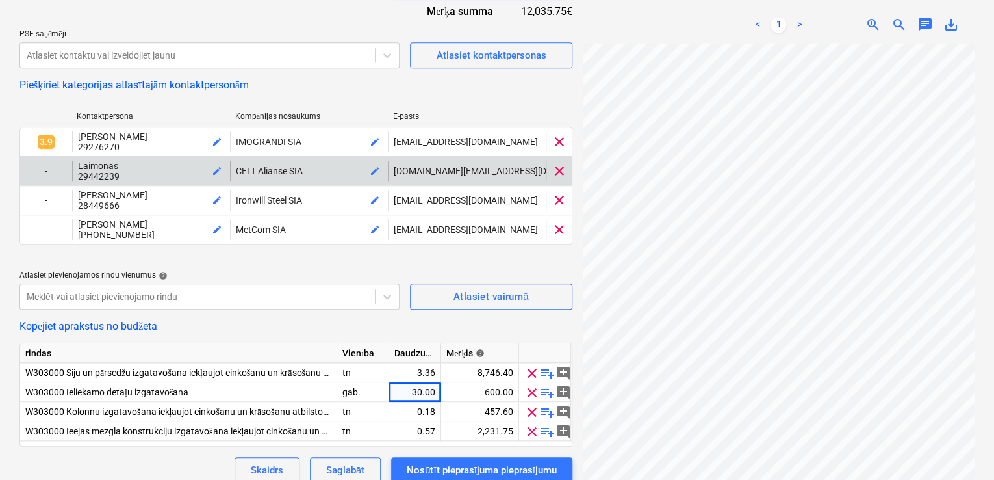
scroll to position [484, 0]
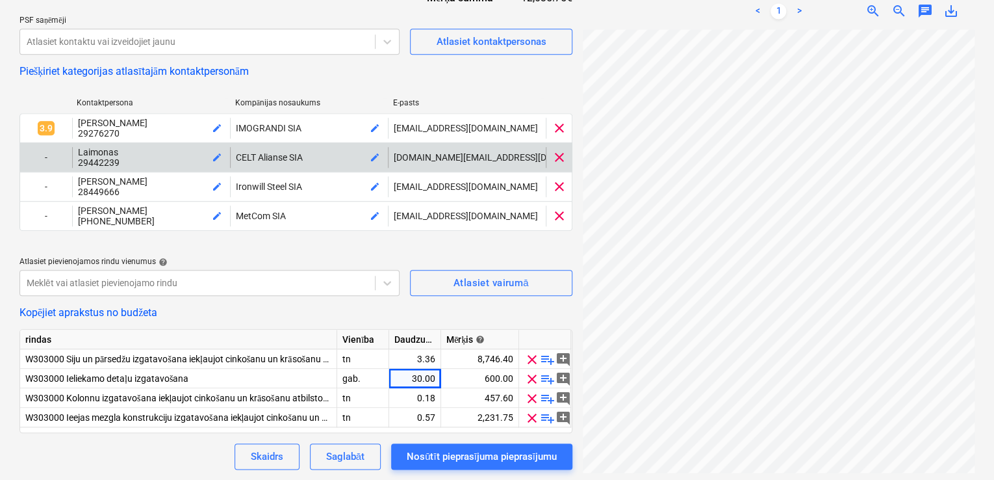
drag, startPoint x: 619, startPoint y: 469, endPoint x: 645, endPoint y: 463, distance: 26.5
click at [645, 463] on div "1_stava_kolonn...pdf clear Pagraba_stāva_...pdf clear ieejas_mezgla_...pdf clea…" at bounding box center [779, 28] width 402 height 891
click at [479, 456] on div "Nosūtīt pieprasījuma pieprasījumu" at bounding box center [482, 456] width 150 height 17
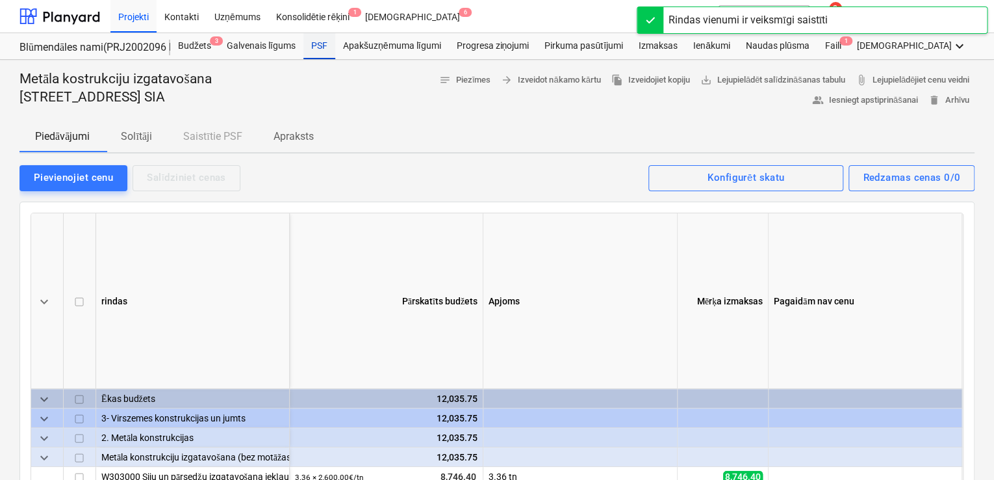
click at [317, 51] on div "PSF" at bounding box center [319, 46] width 32 height 26
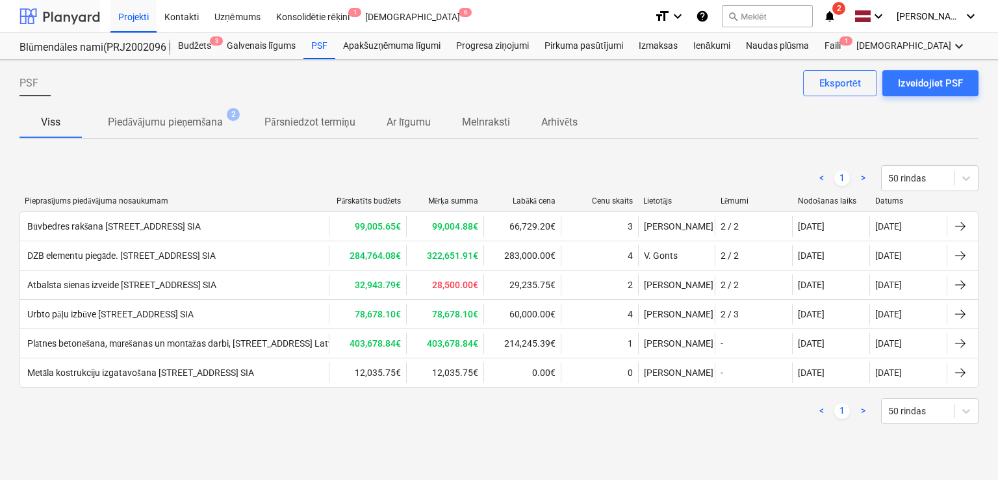
click at [60, 18] on div at bounding box center [59, 16] width 81 height 32
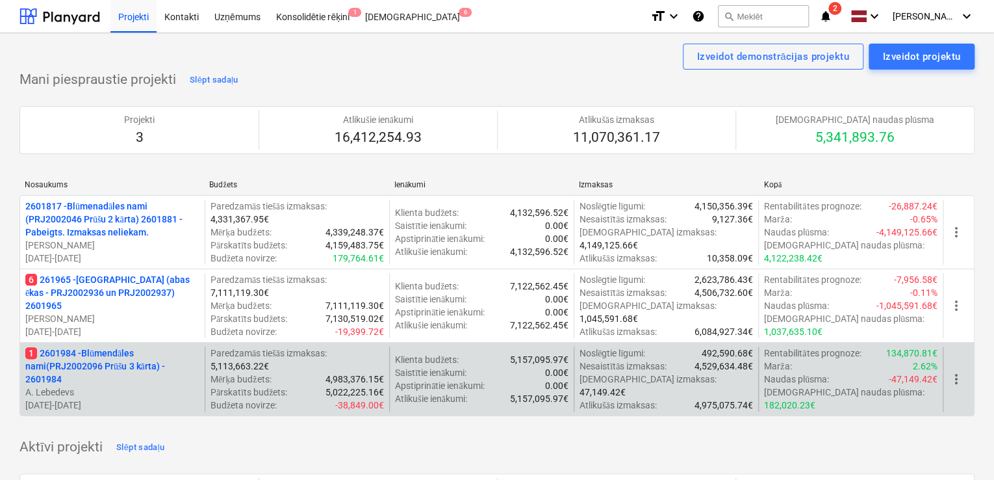
click at [99, 365] on p "1 2601984 - Blūmendāles nami(PRJ2002096 Prūšu 3 kārta) - 2601984" at bounding box center [112, 365] width 174 height 39
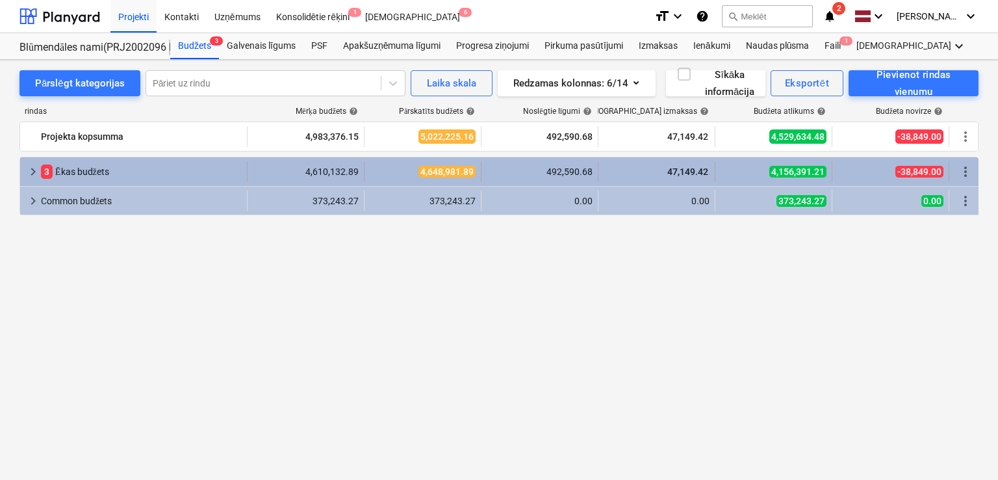
click at [34, 172] on span "keyboard_arrow_right" at bounding box center [33, 172] width 16 height 16
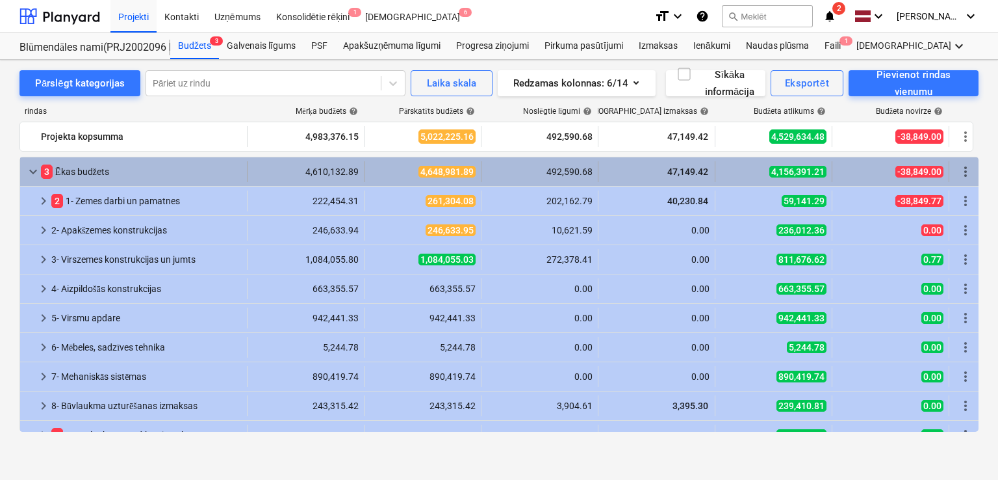
click at [27, 170] on span "keyboard_arrow_down" at bounding box center [33, 172] width 16 height 16
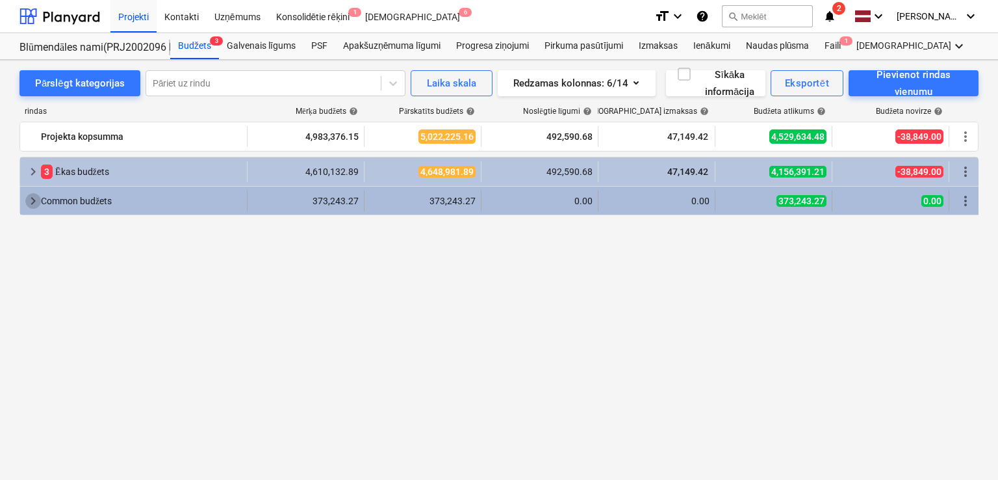
click at [26, 197] on span "keyboard_arrow_right" at bounding box center [33, 201] width 16 height 16
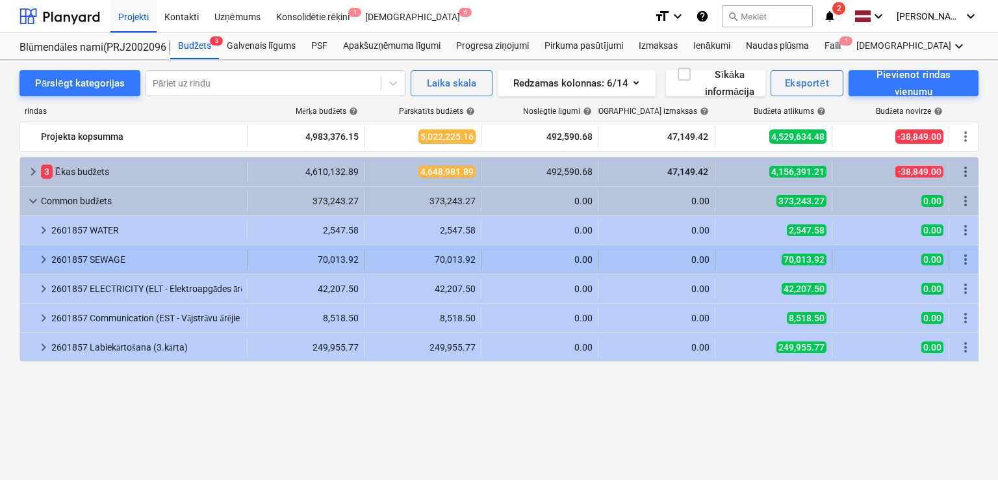
click at [42, 258] on span "keyboard_arrow_right" at bounding box center [44, 259] width 16 height 16
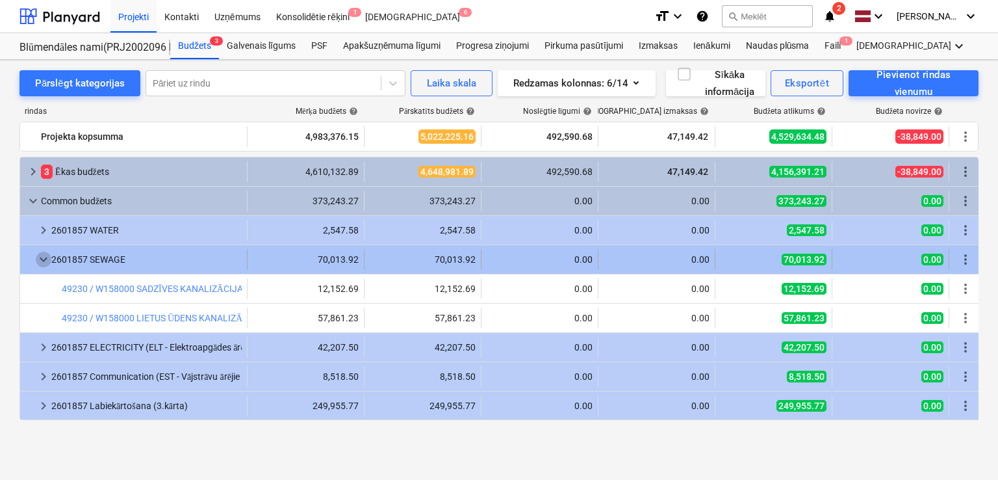
click at [38, 261] on span "keyboard_arrow_down" at bounding box center [44, 259] width 16 height 16
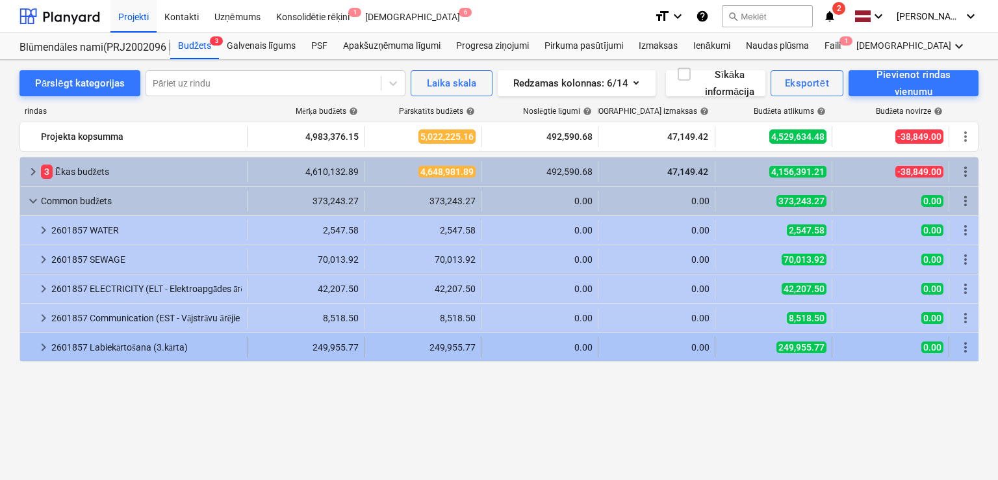
click at [38, 346] on span "keyboard_arrow_right" at bounding box center [44, 347] width 16 height 16
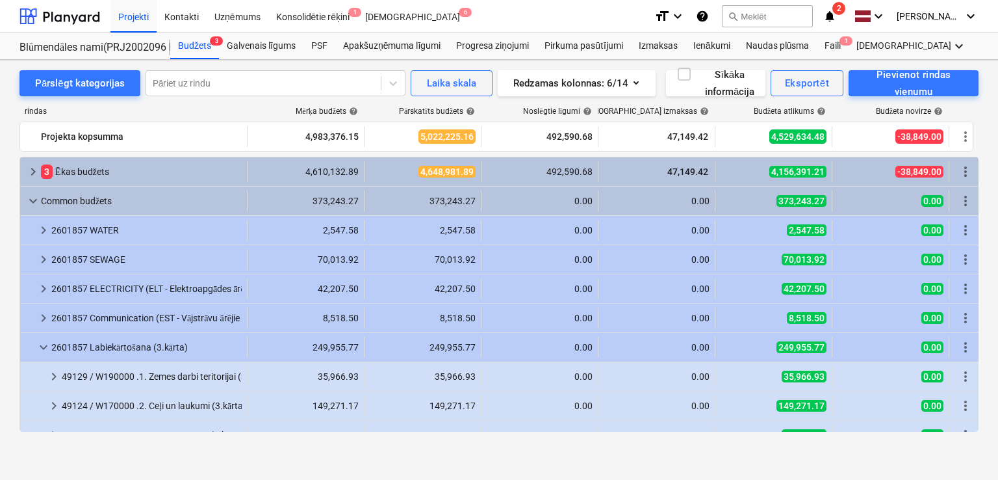
scroll to position [47, 0]
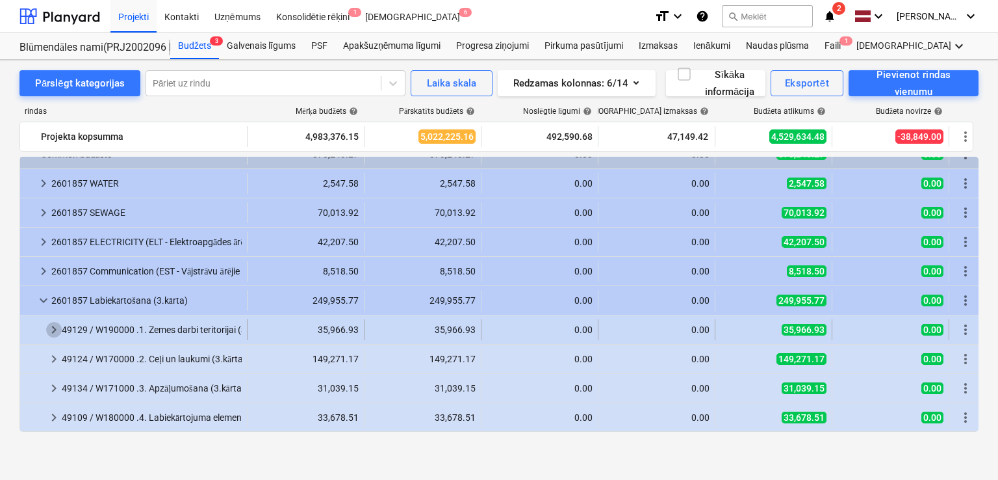
click at [55, 331] on span "keyboard_arrow_right" at bounding box center [54, 330] width 16 height 16
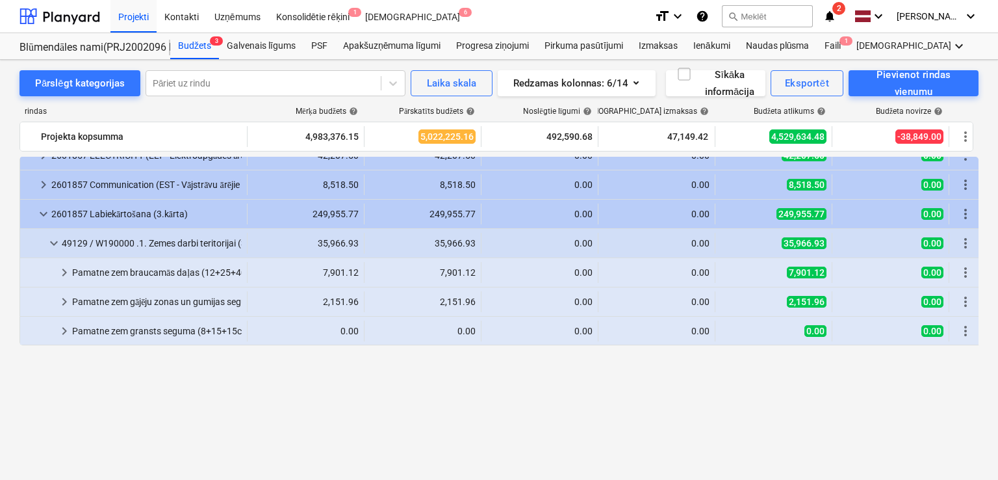
scroll to position [0, 0]
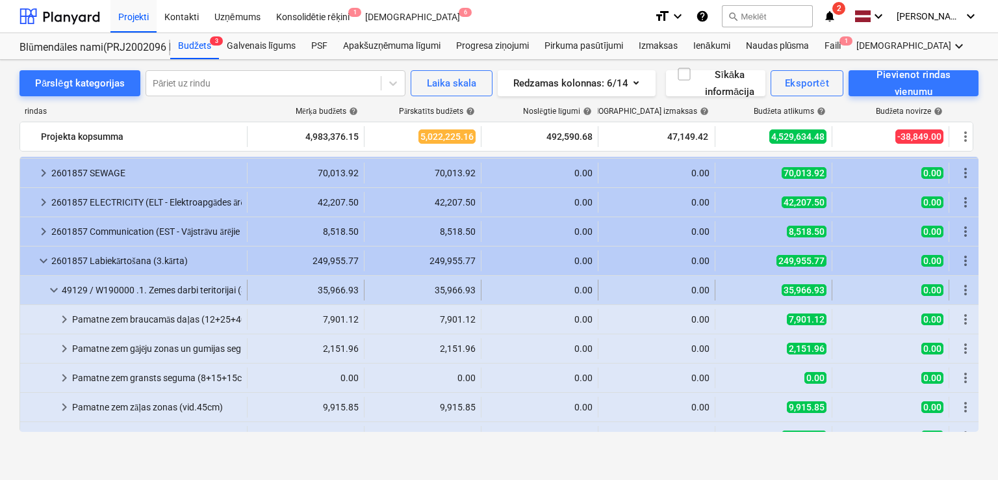
click at [62, 287] on div "49129 / W190000 .1. Zemes darbi teritorijai (3.kārta)" at bounding box center [152, 289] width 180 height 21
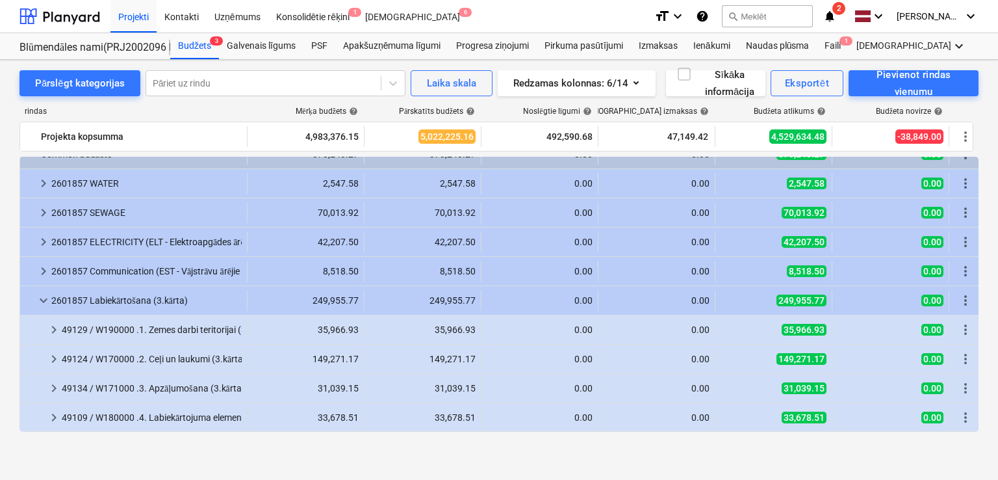
scroll to position [47, 0]
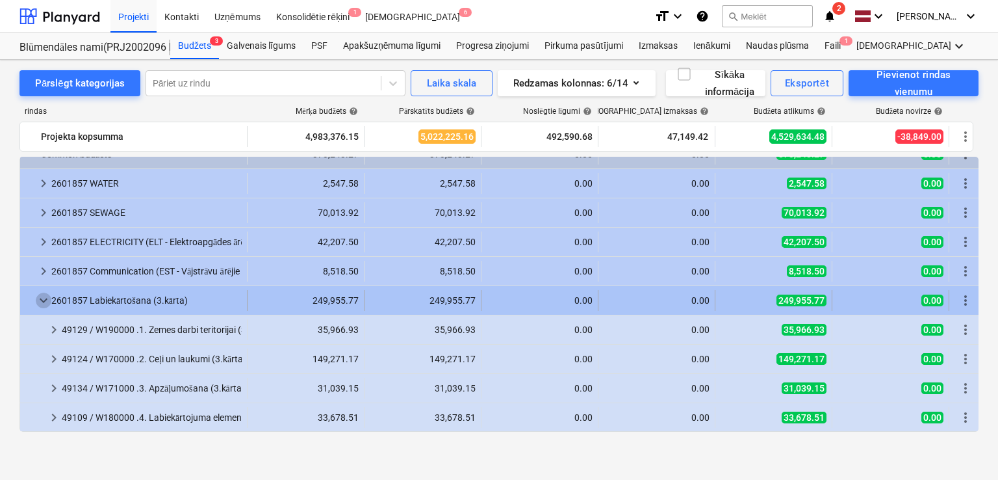
click at [49, 303] on span "keyboard_arrow_down" at bounding box center [44, 300] width 16 height 16
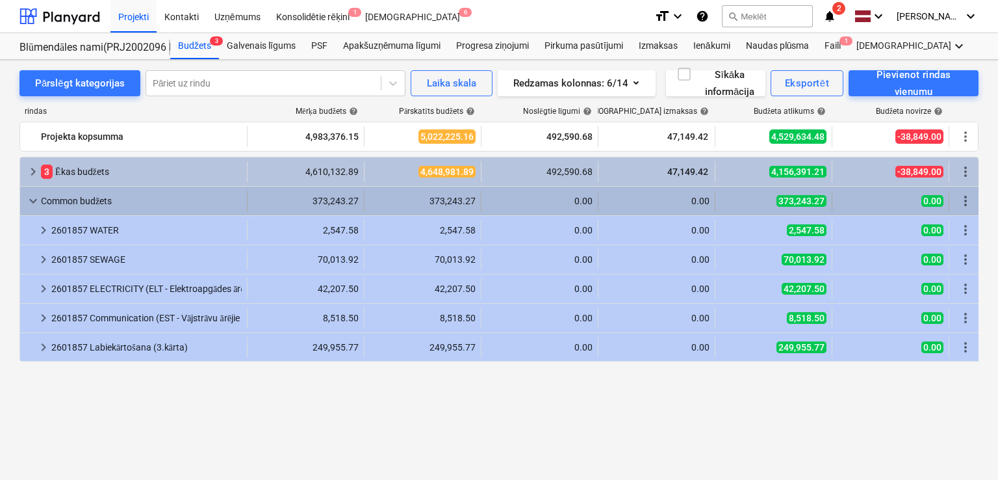
click at [32, 191] on div "keyboard_arrow_down" at bounding box center [33, 200] width 16 height 21
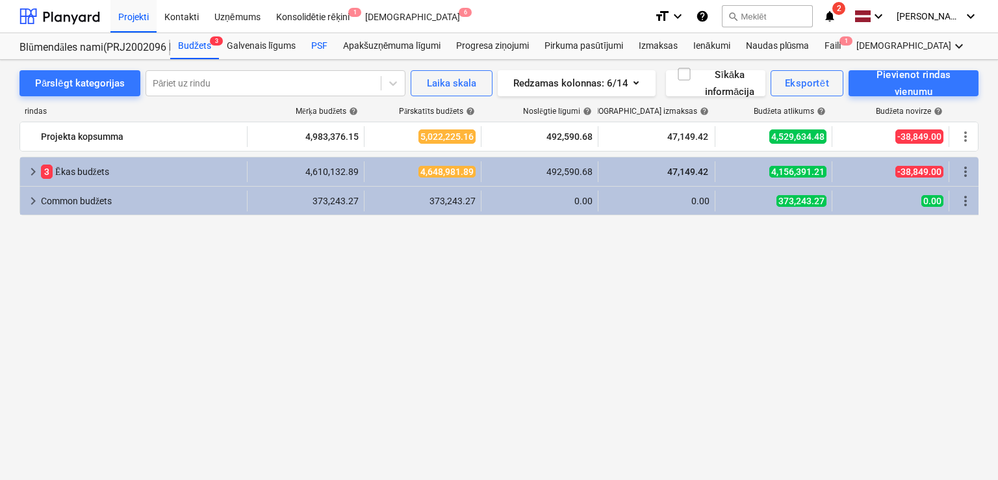
click at [311, 40] on div "PSF" at bounding box center [319, 46] width 32 height 26
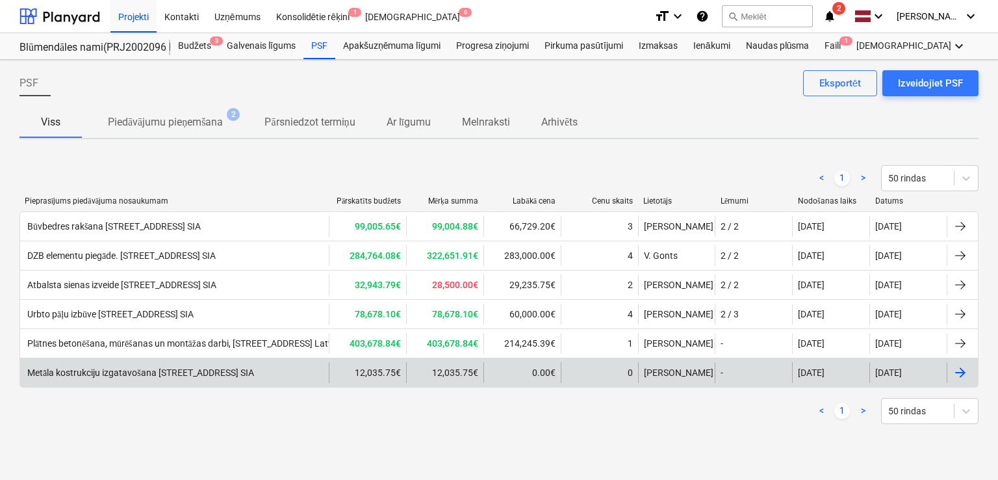
click at [970, 372] on div at bounding box center [962, 372] width 31 height 21
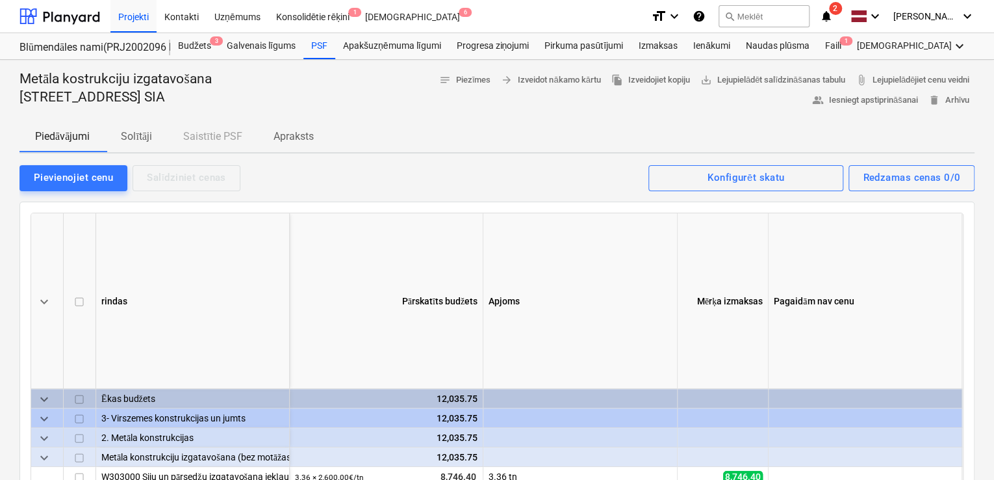
click at [320, 134] on span "Apraksts" at bounding box center [293, 136] width 71 height 23
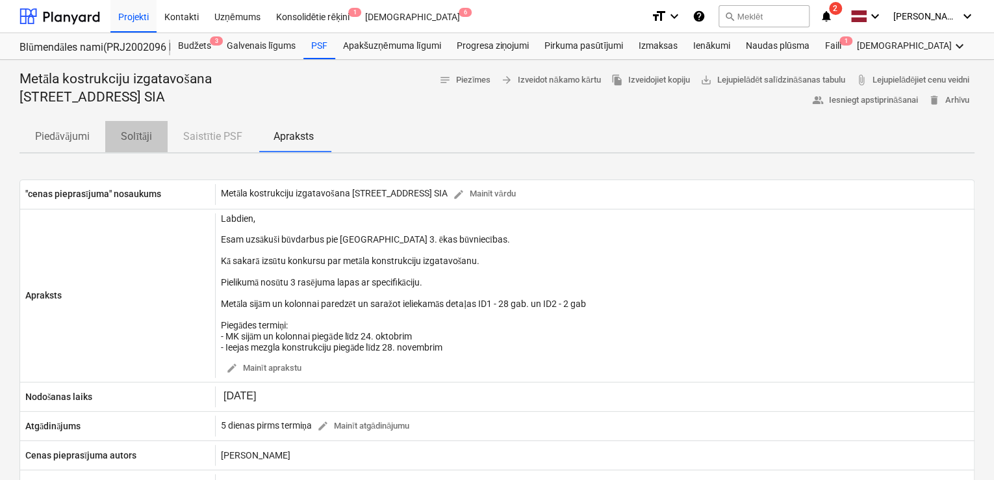
click at [125, 136] on p "Solītāji" at bounding box center [136, 137] width 31 height 16
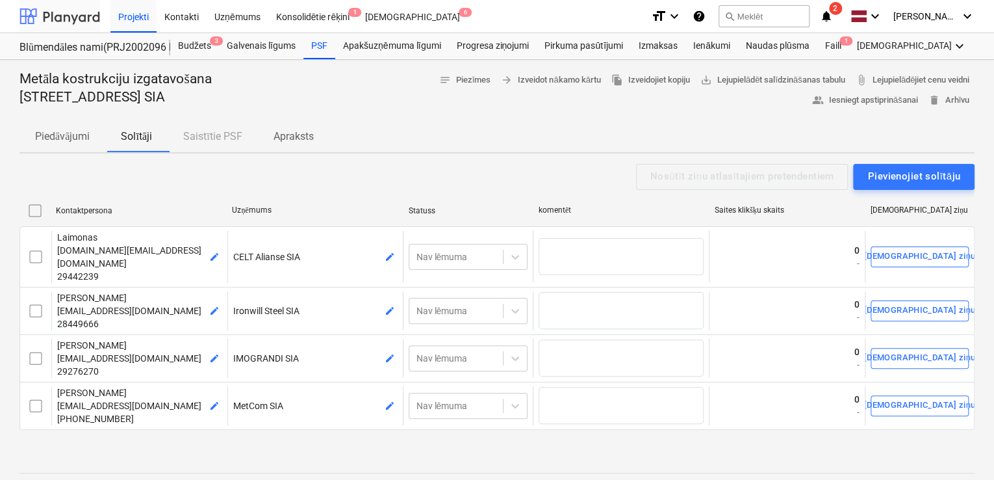
click at [56, 16] on div at bounding box center [59, 16] width 81 height 32
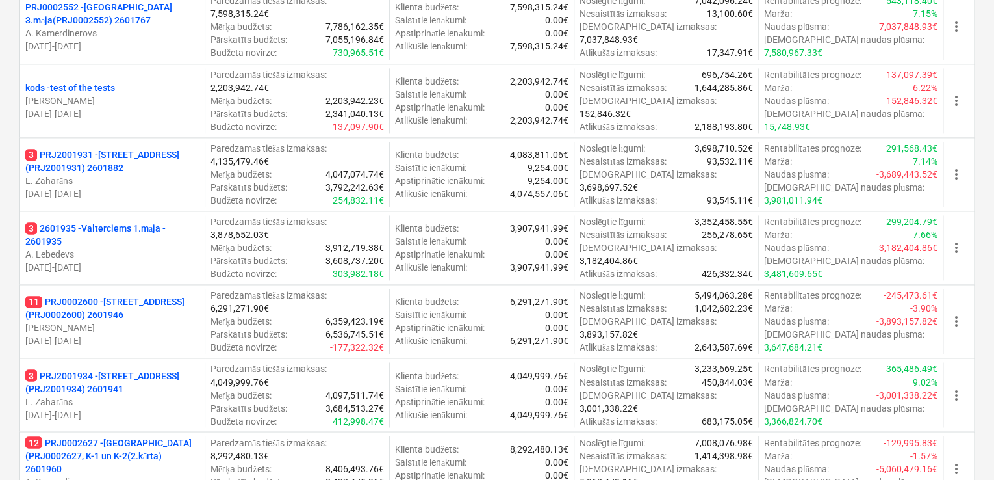
scroll to position [953, 0]
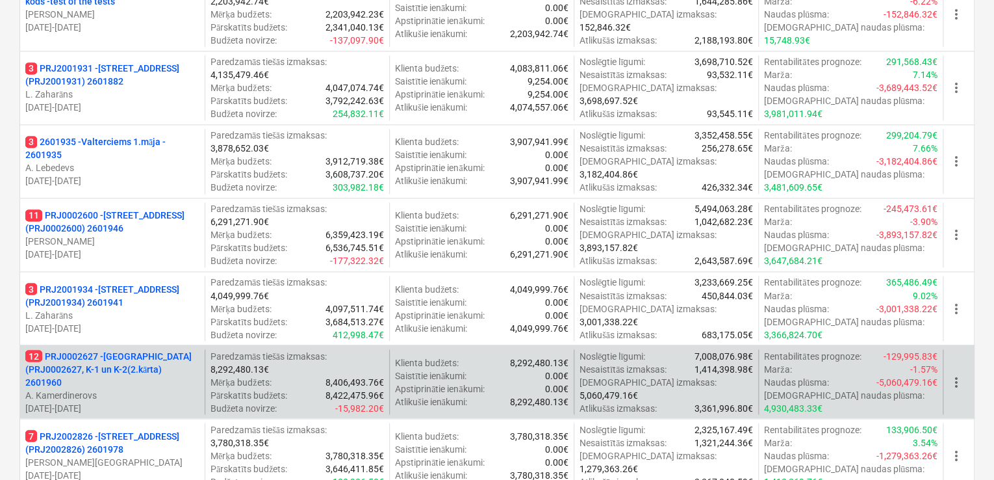
click at [70, 356] on p "12 PRJ0002627 - Tumes iela (PRJ0002627, K-1 un K-2(2.kārta) 2601960" at bounding box center [112, 368] width 174 height 39
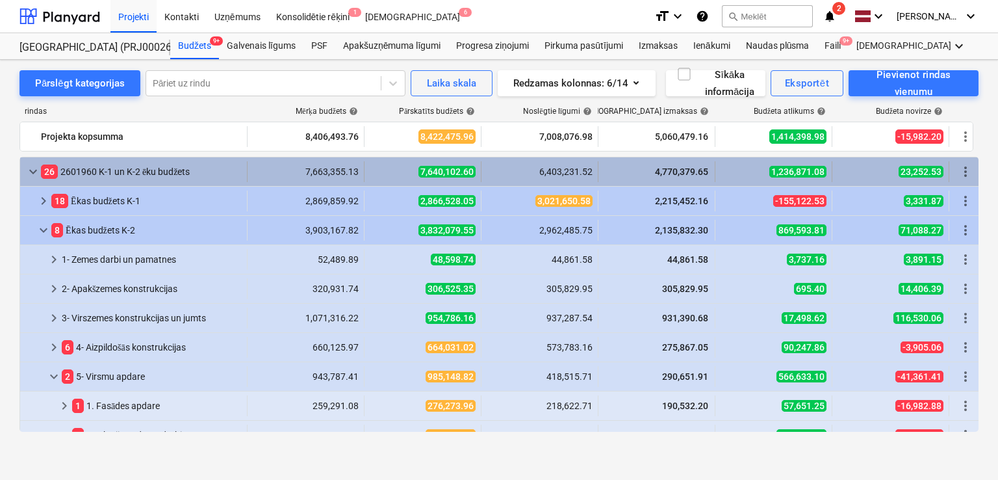
click at [25, 168] on span "keyboard_arrow_down" at bounding box center [33, 172] width 16 height 16
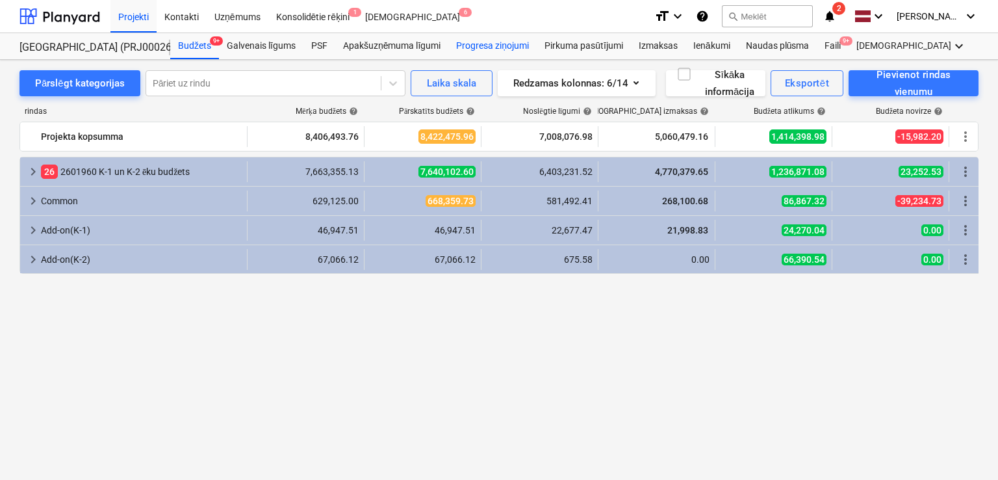
click at [485, 41] on div "Progresa ziņojumi" at bounding box center [492, 46] width 88 height 26
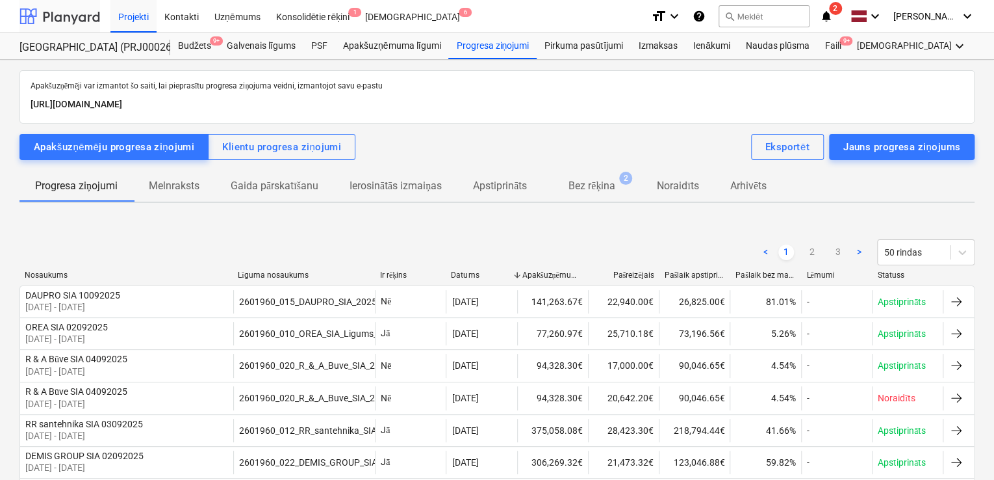
click at [73, 14] on div at bounding box center [59, 16] width 81 height 32
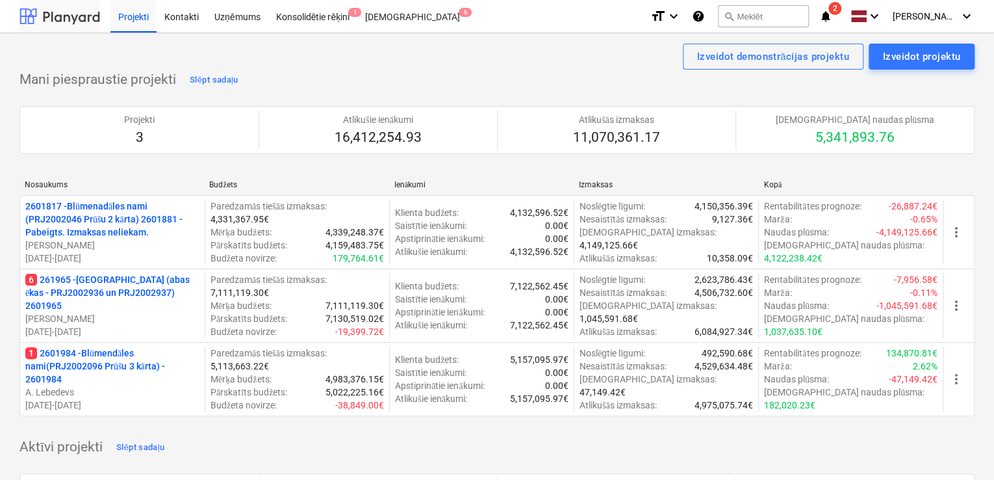
click at [83, 6] on div at bounding box center [59, 16] width 81 height 32
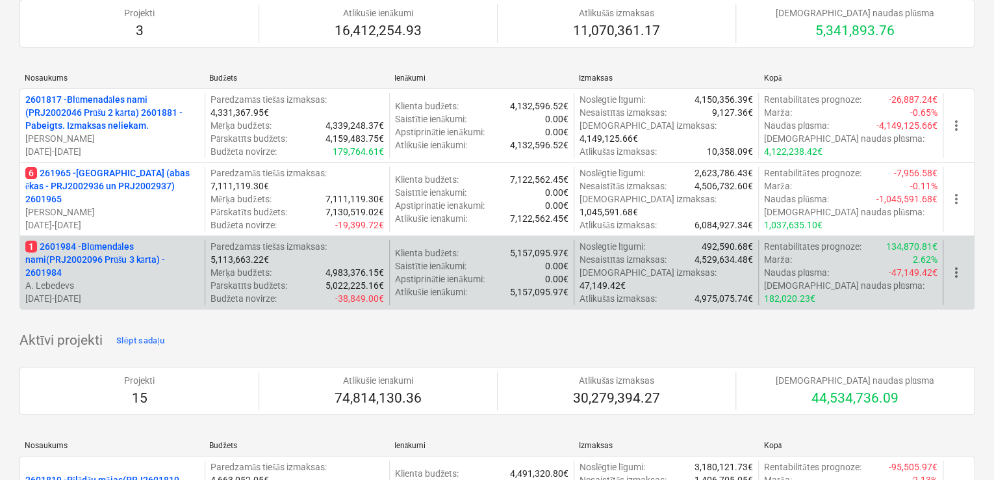
scroll to position [86, 0]
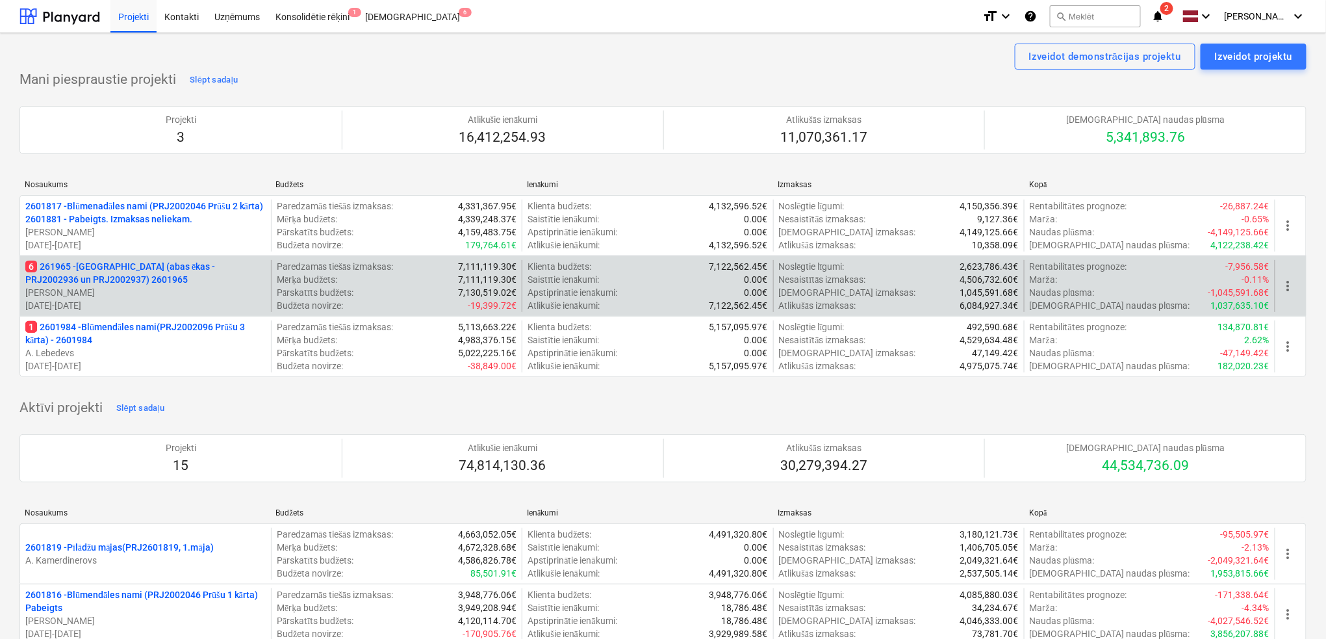
click at [86, 261] on p "6 261965 - [GEOGRAPHIC_DATA] (abas ēkas - PRJ2002936 un PRJ2002937) 2601965" at bounding box center [145, 273] width 240 height 26
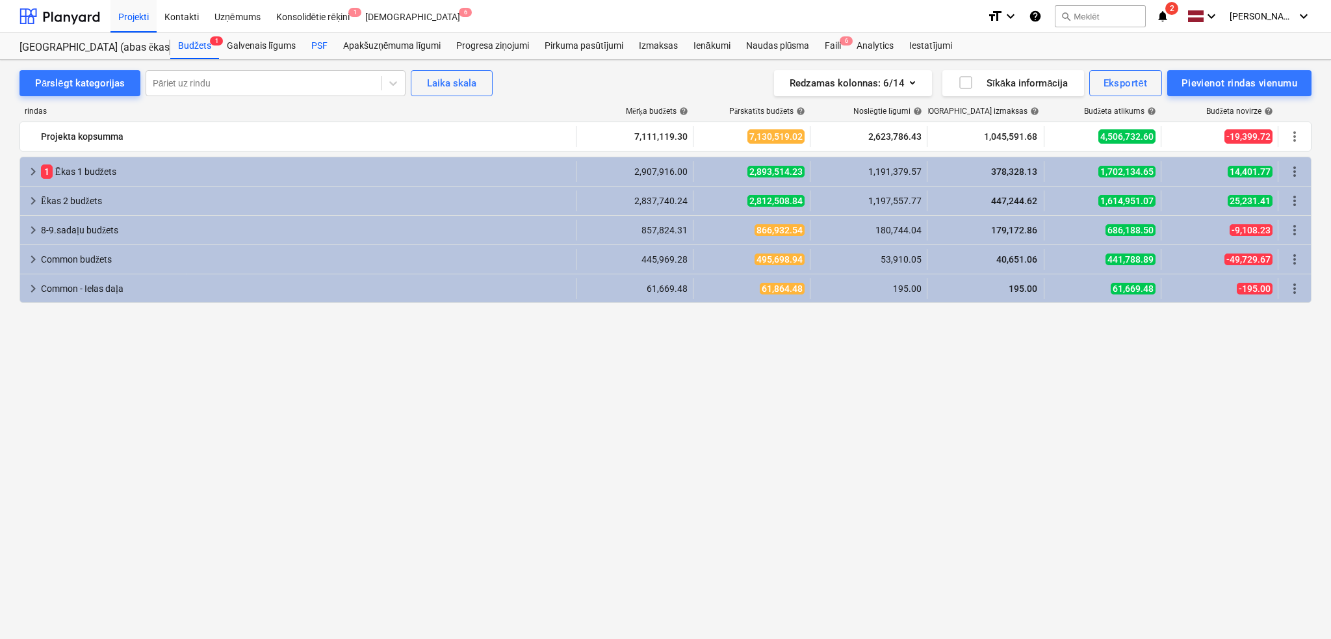
click at [315, 50] on div "PSF" at bounding box center [319, 46] width 32 height 26
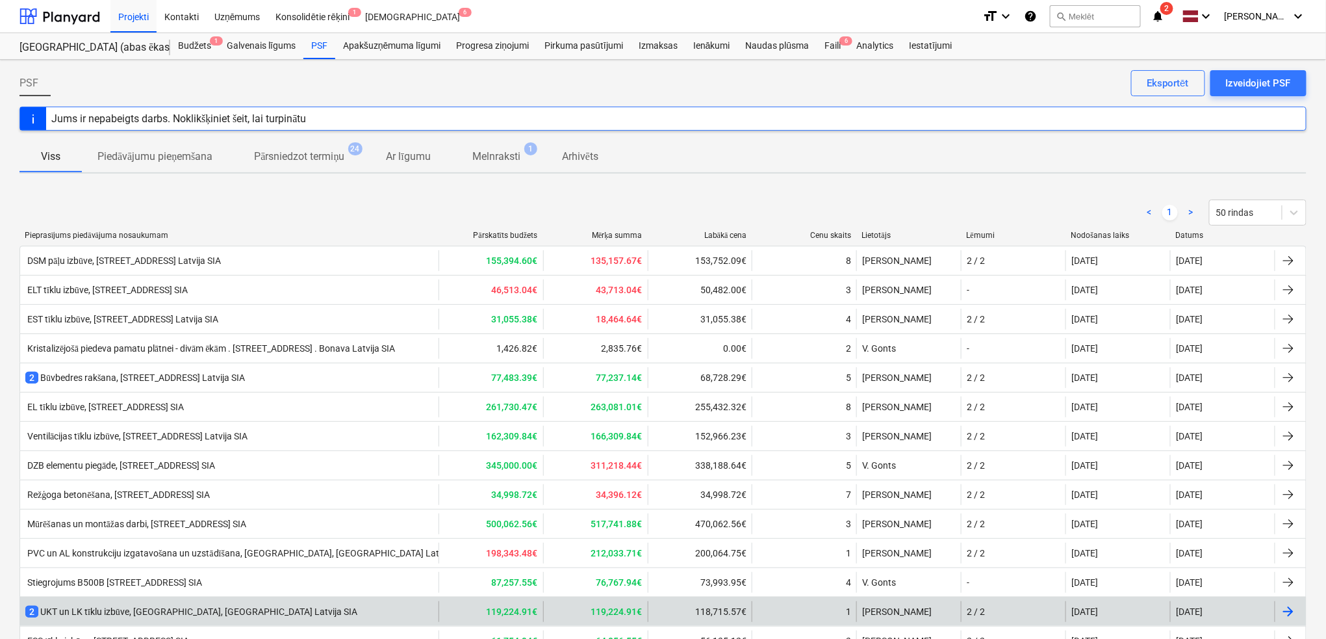
scroll to position [116, 0]
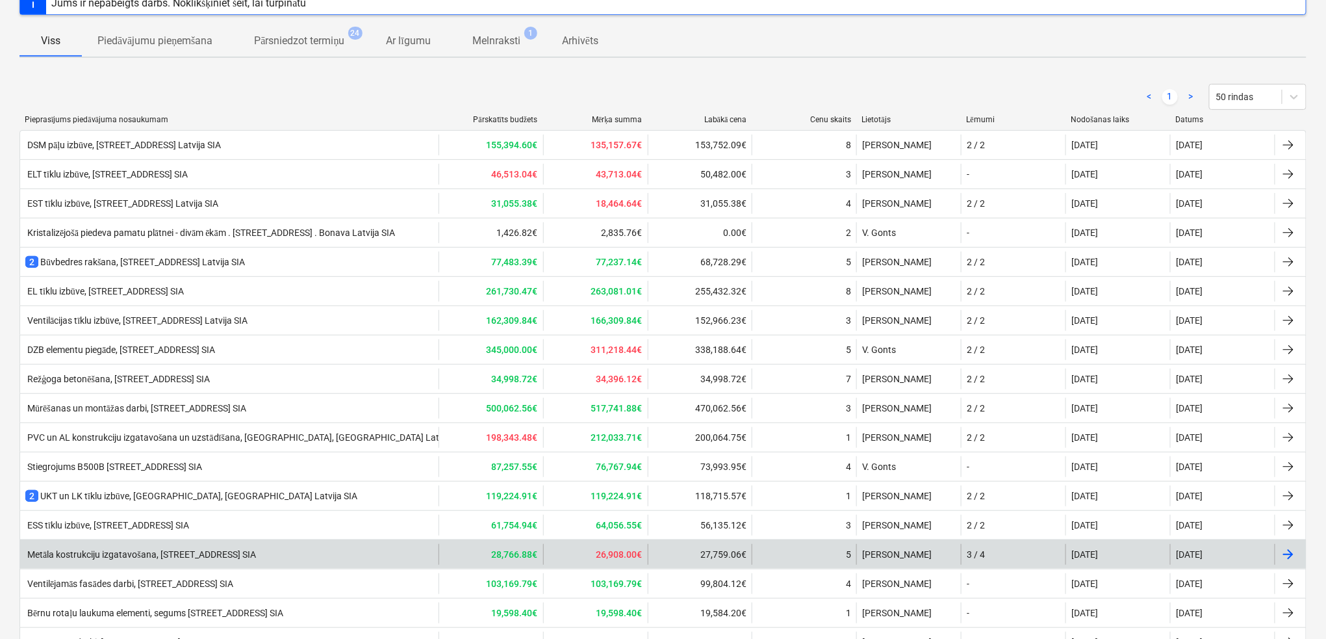
click at [122, 550] on div "Metāla kostrukciju izgatavošana, [STREET_ADDRESS] SIA" at bounding box center [140, 554] width 231 height 11
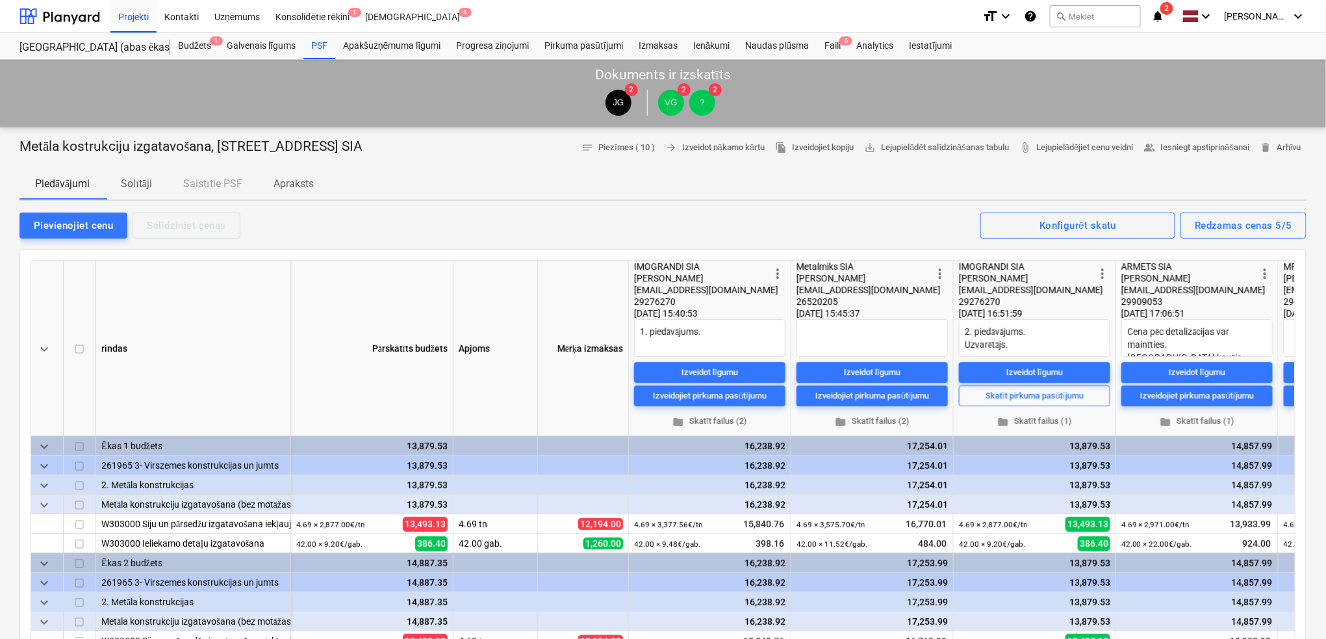
drag, startPoint x: 452, startPoint y: 147, endPoint x: 22, endPoint y: 151, distance: 430.2
click at [22, 151] on div "Metāla kostrukciju izgatavošana, [STREET_ADDRESS] SIA notes Piezīmes ( 10 ) arr…" at bounding box center [662, 148] width 1287 height 20
copy p "Metāla kostrukciju izgatavošana, [STREET_ADDRESS] SIA"
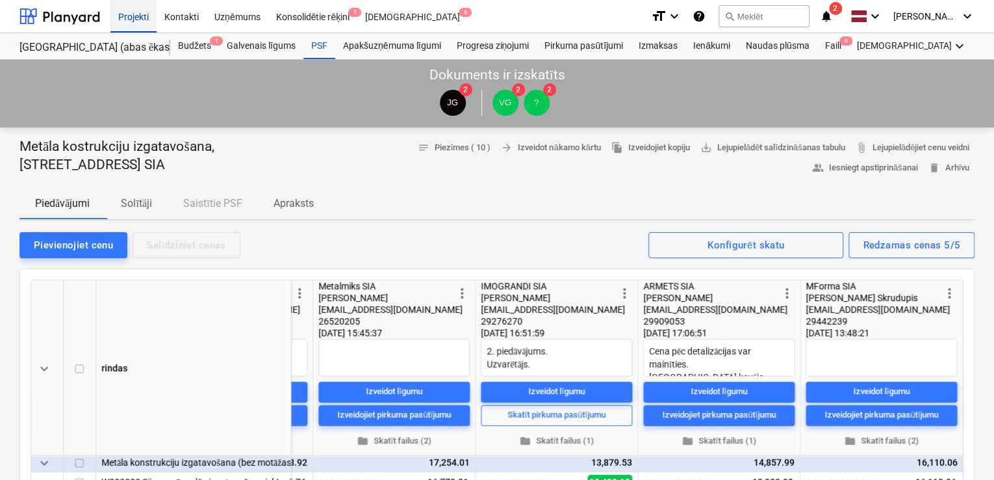
type textarea "x"
